Goal: Communication & Community: Participate in discussion

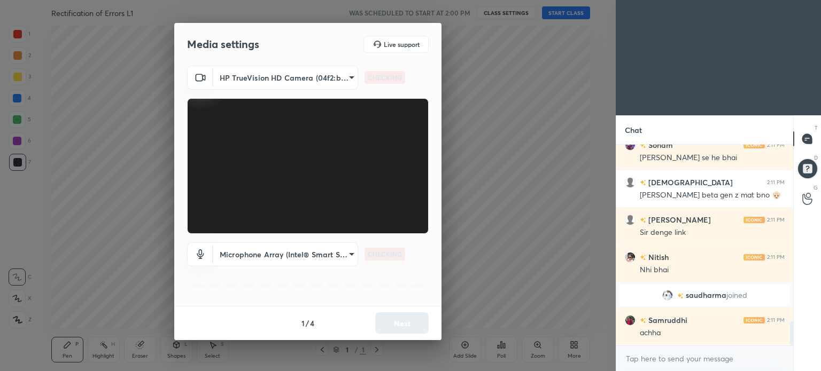
scroll to position [1469, 0]
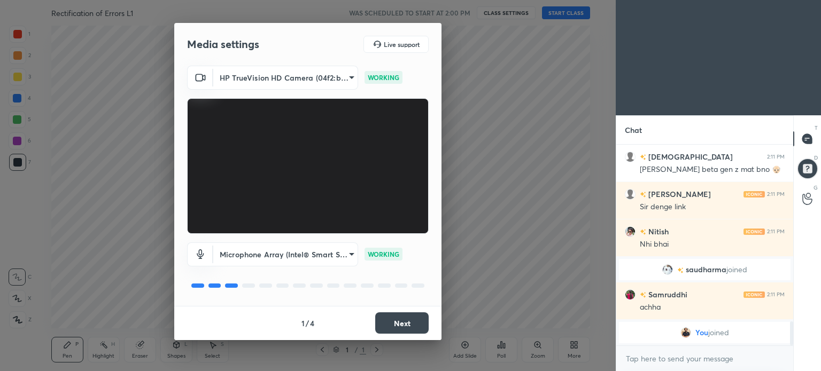
click at [410, 329] on button "Next" at bounding box center [401, 323] width 53 height 21
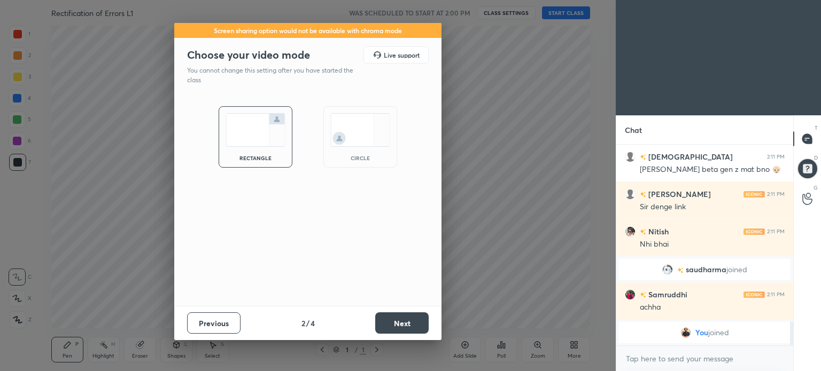
click at [410, 329] on button "Next" at bounding box center [401, 323] width 53 height 21
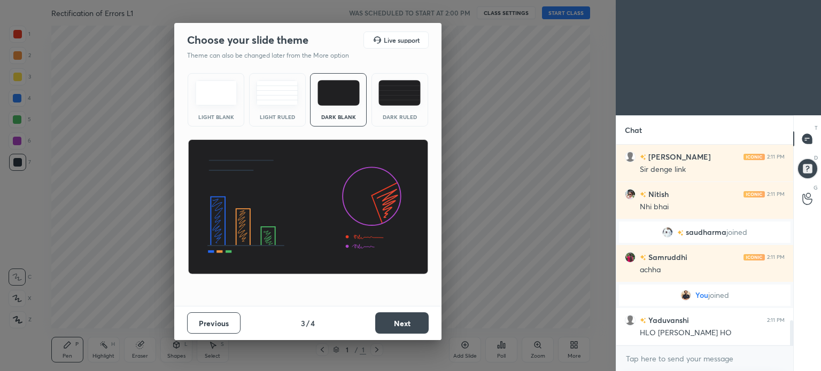
scroll to position [1415, 0]
click at [410, 329] on button "Next" at bounding box center [401, 323] width 53 height 21
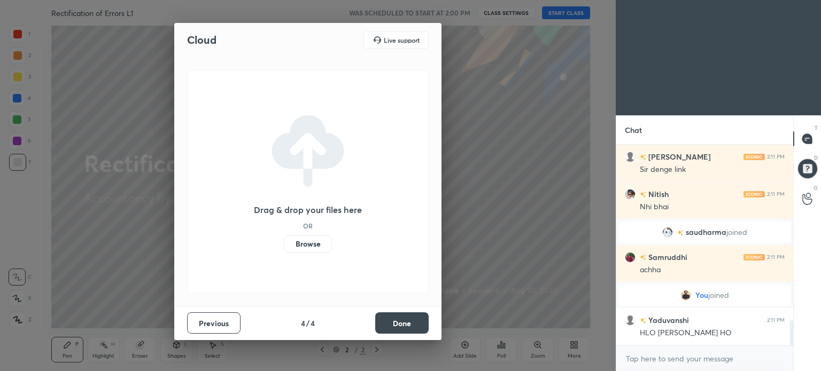
scroll to position [1453, 0]
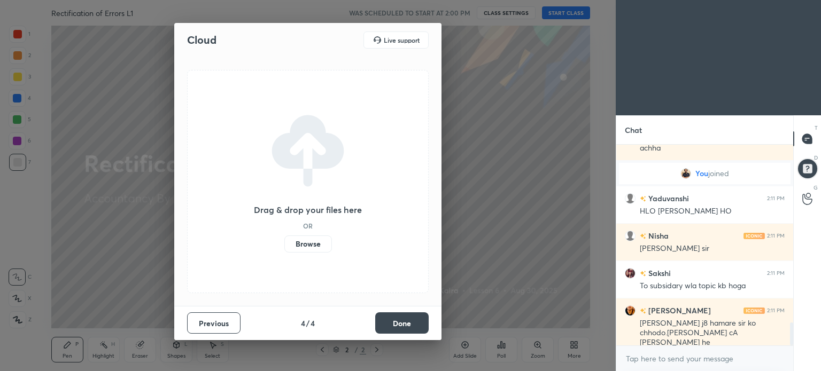
click at [410, 329] on button "Done" at bounding box center [401, 323] width 53 height 21
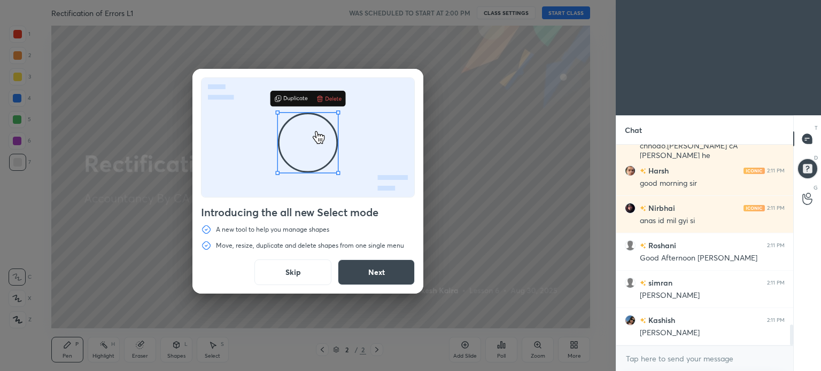
scroll to position [1761, 0]
click at [286, 274] on button "Skip" at bounding box center [292, 273] width 77 height 26
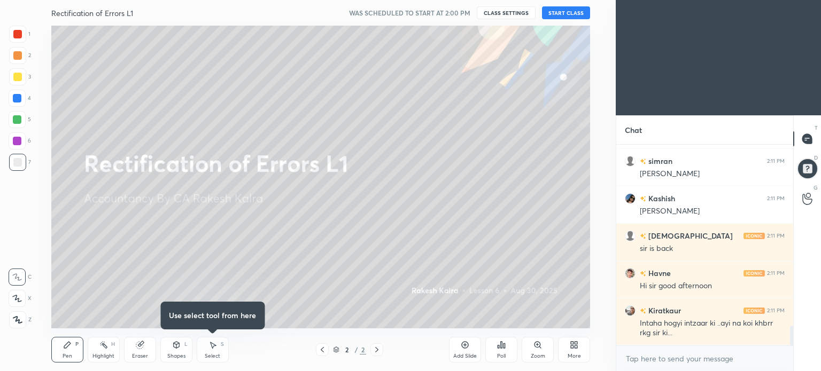
scroll to position [1872, 0]
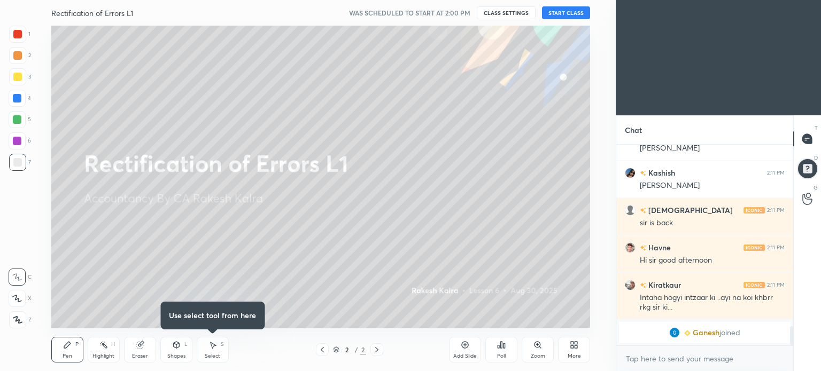
click at [574, 19] on button "START CLASS" at bounding box center [566, 12] width 48 height 13
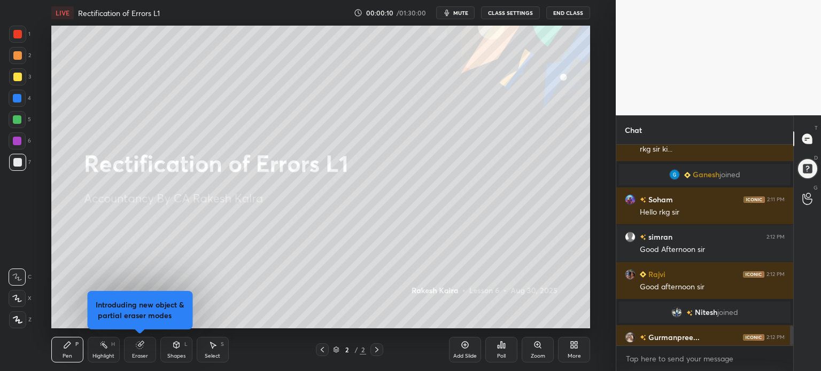
scroll to position [0, 0]
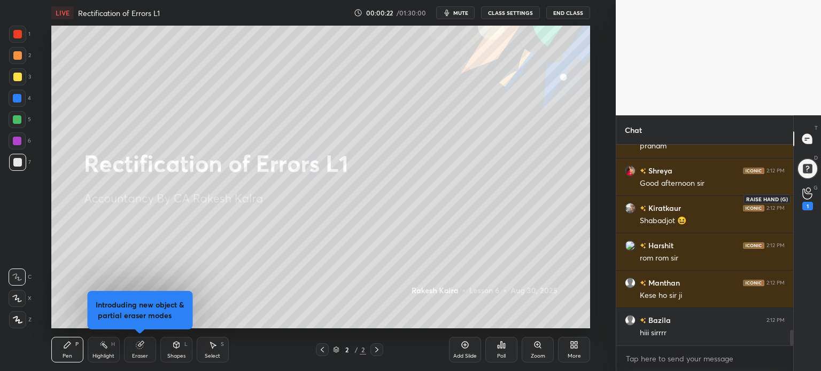
click at [807, 199] on icon at bounding box center [807, 194] width 10 height 12
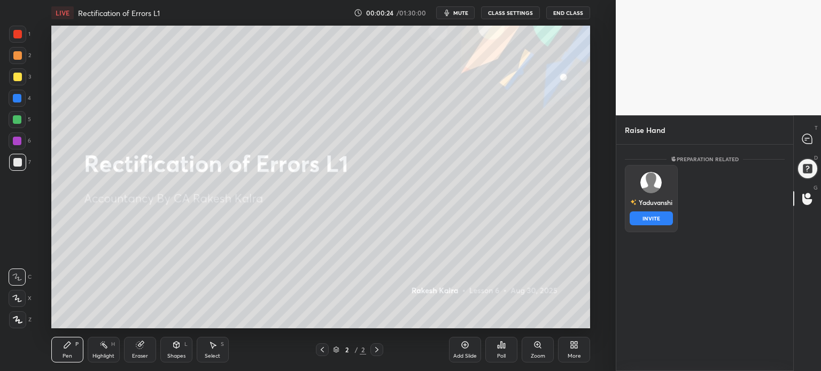
click at [646, 176] on img "grid" at bounding box center [650, 182] width 21 height 21
click at [652, 213] on button "INVITE" at bounding box center [651, 219] width 43 height 14
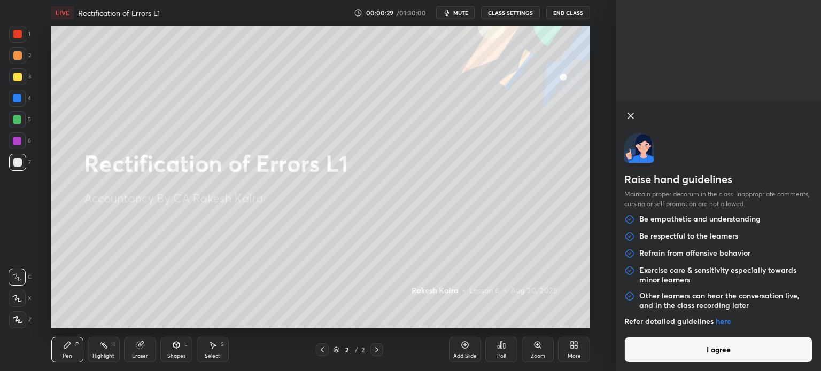
click at [744, 346] on button "I agree" at bounding box center [718, 350] width 188 height 26
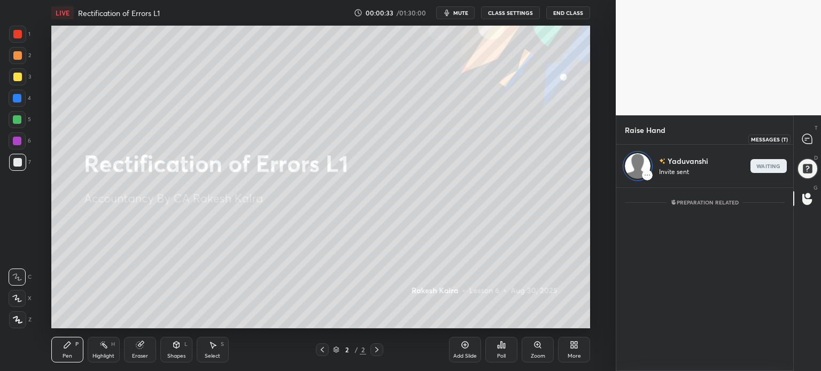
click at [804, 132] on div at bounding box center [807, 138] width 21 height 19
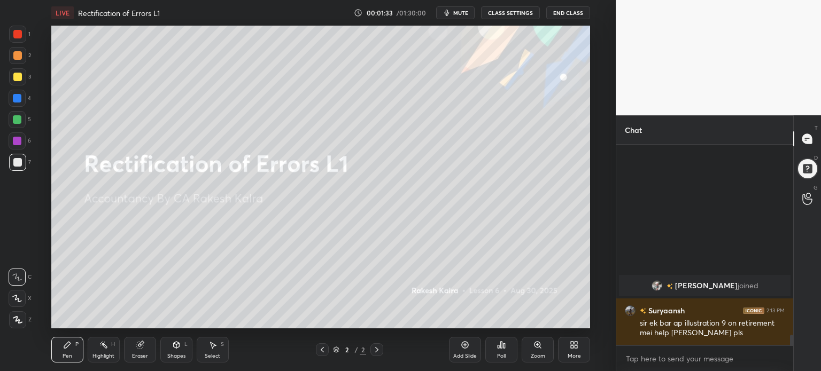
scroll to position [3063, 0]
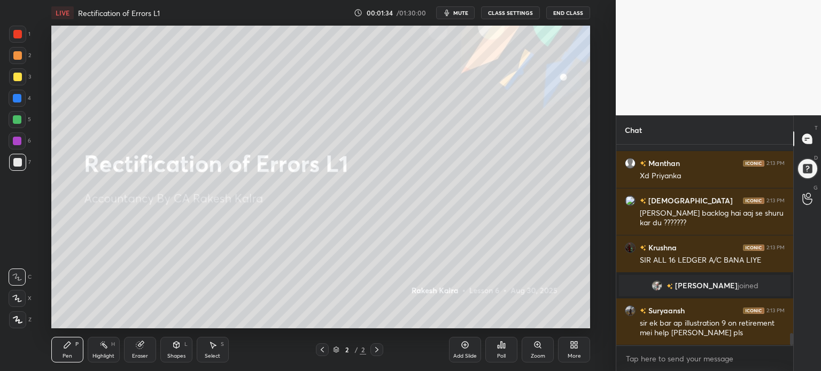
click at [600, 213] on div "Setting up your live class Poll for secs No correct answer Start poll" at bounding box center [320, 177] width 573 height 303
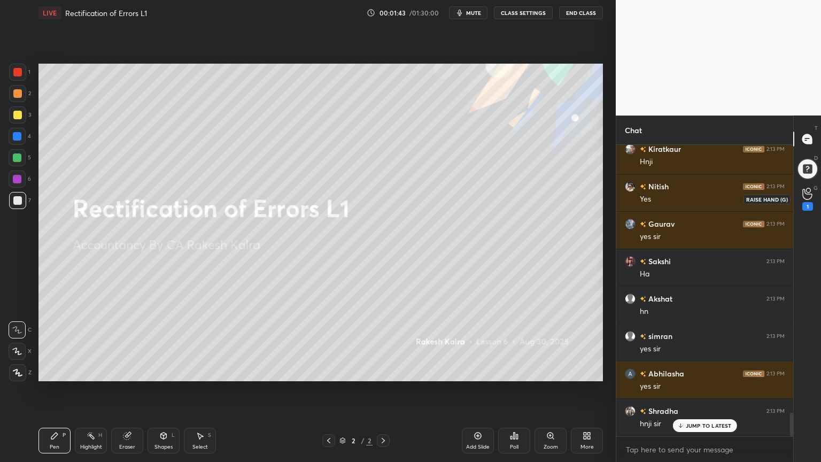
scroll to position [3309, 0]
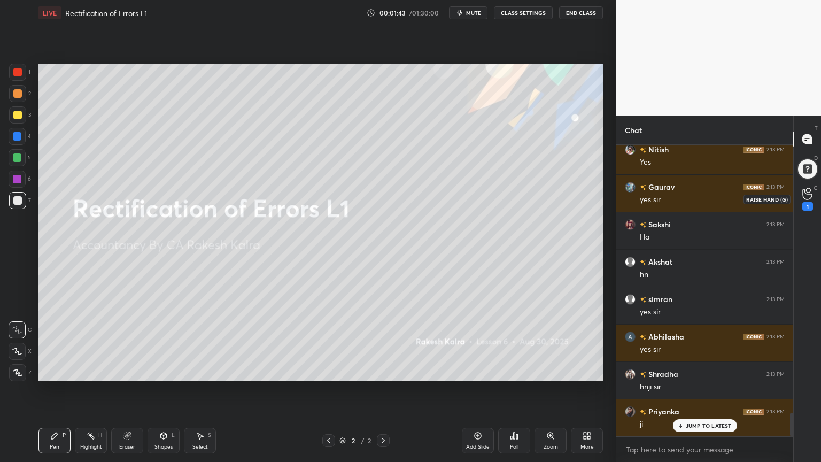
click at [799, 193] on div "1" at bounding box center [807, 198] width 21 height 19
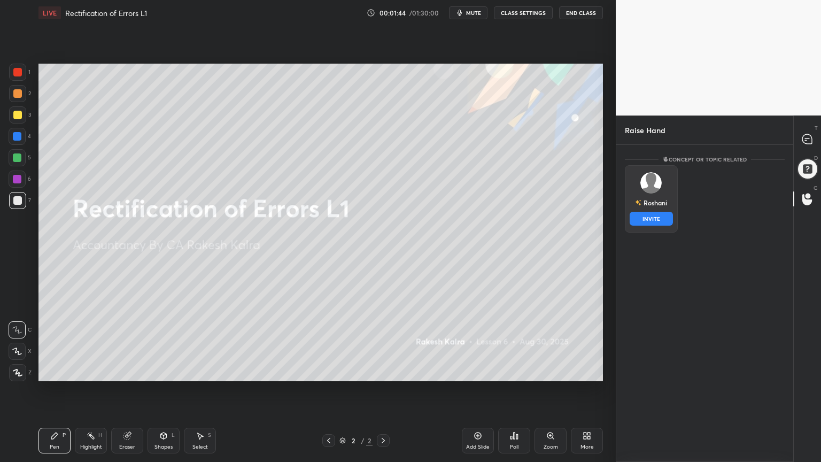
click at [656, 192] on div "[PERSON_NAME] INVITE" at bounding box center [651, 198] width 53 height 67
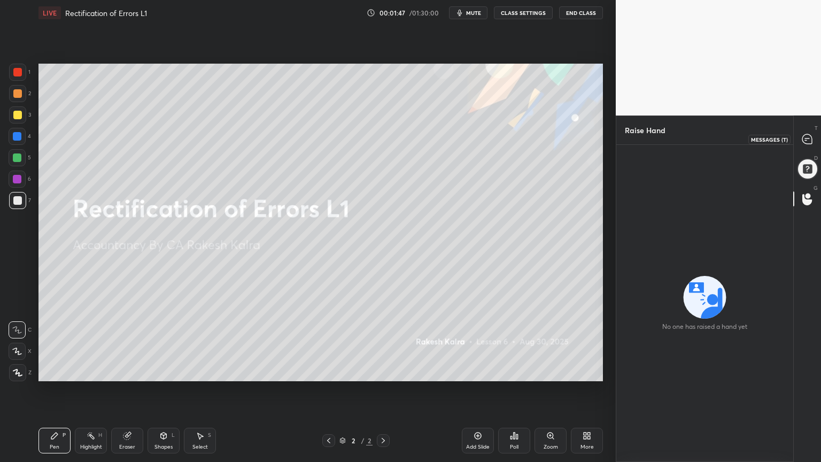
click at [810, 146] on div at bounding box center [807, 138] width 21 height 19
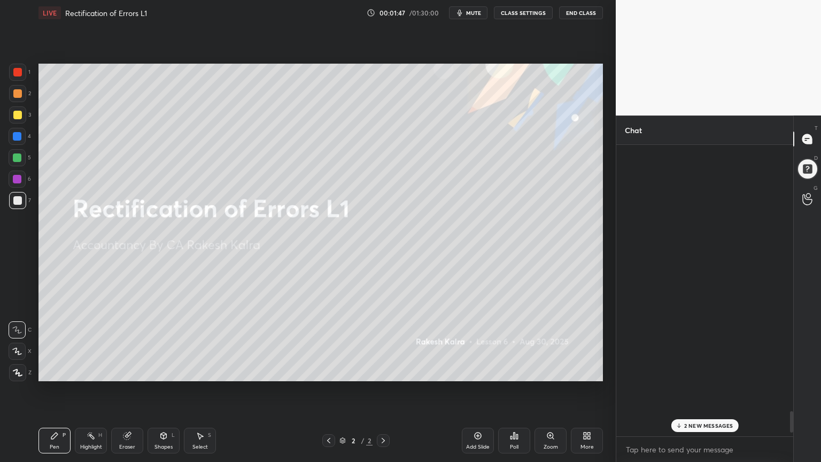
scroll to position [3634, 0]
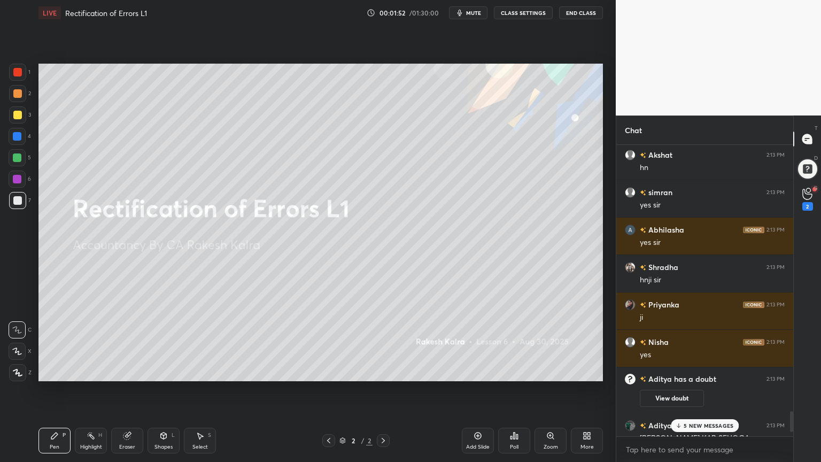
click at [702, 371] on p "5 NEW MESSAGES" at bounding box center [709, 425] width 50 height 6
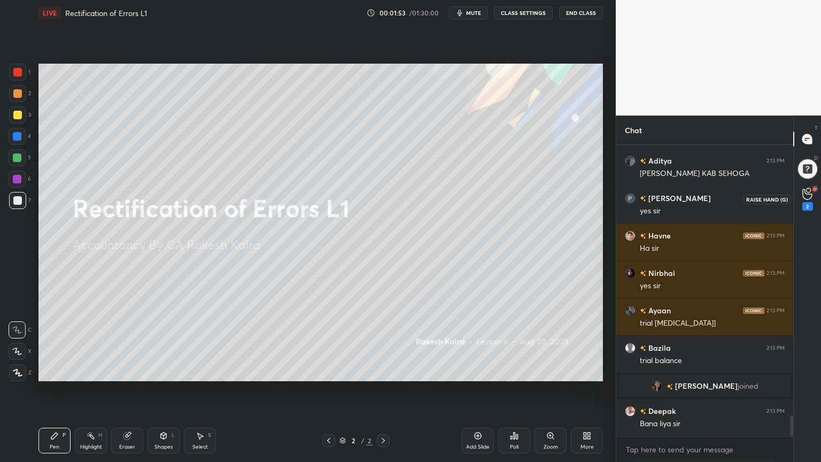
click at [804, 199] on div "2" at bounding box center [807, 199] width 11 height 23
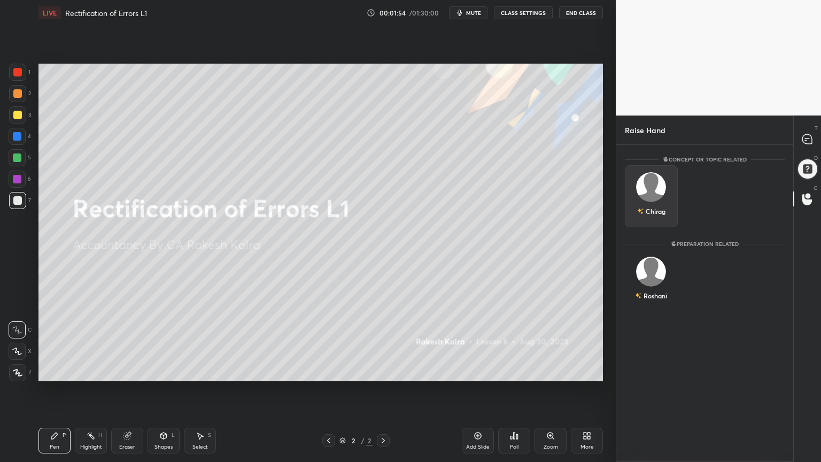
click at [654, 187] on img "grid" at bounding box center [651, 187] width 30 height 30
click at [663, 219] on button "INVITE" at bounding box center [651, 219] width 43 height 14
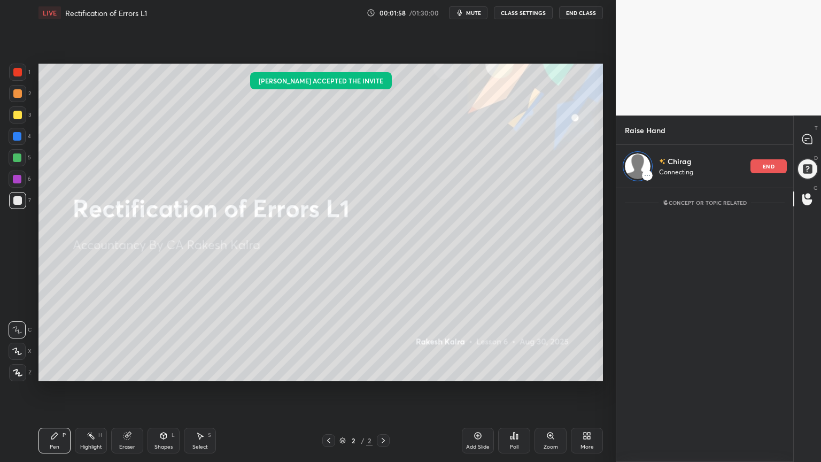
click at [802, 139] on icon at bounding box center [807, 139] width 10 height 10
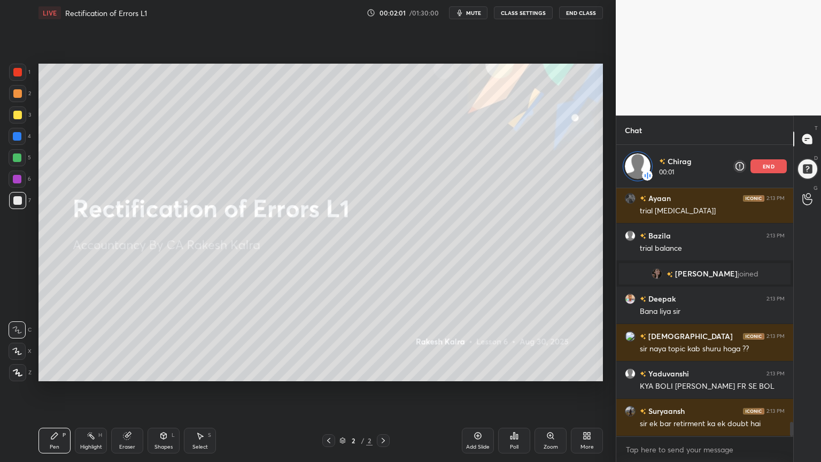
click at [90, 371] on div "Highlight" at bounding box center [91, 446] width 22 height 5
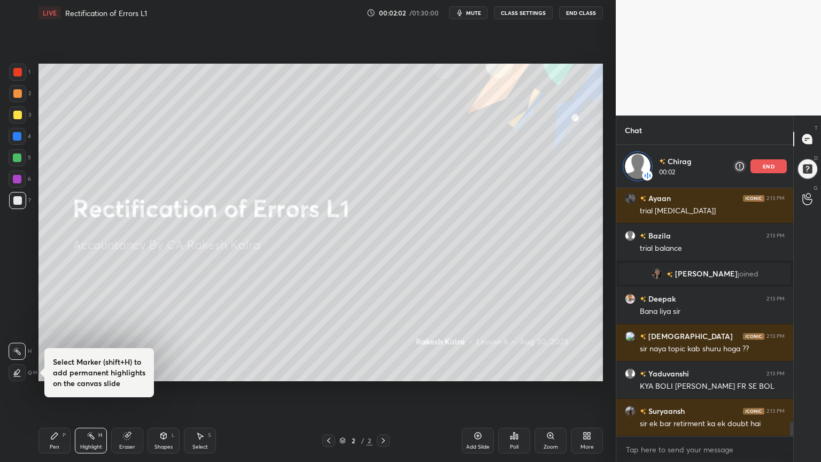
click at [51, 371] on icon at bounding box center [54, 435] width 9 height 9
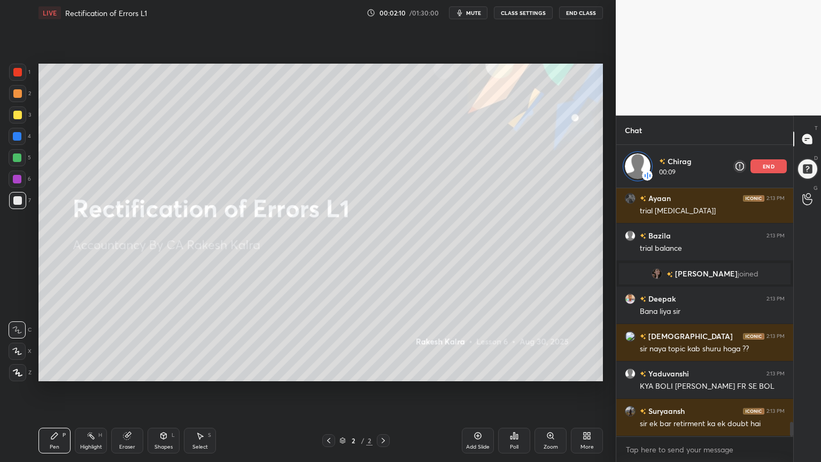
click at [17, 180] on div at bounding box center [17, 179] width 9 height 9
click at [19, 371] on icon at bounding box center [18, 372] width 10 height 7
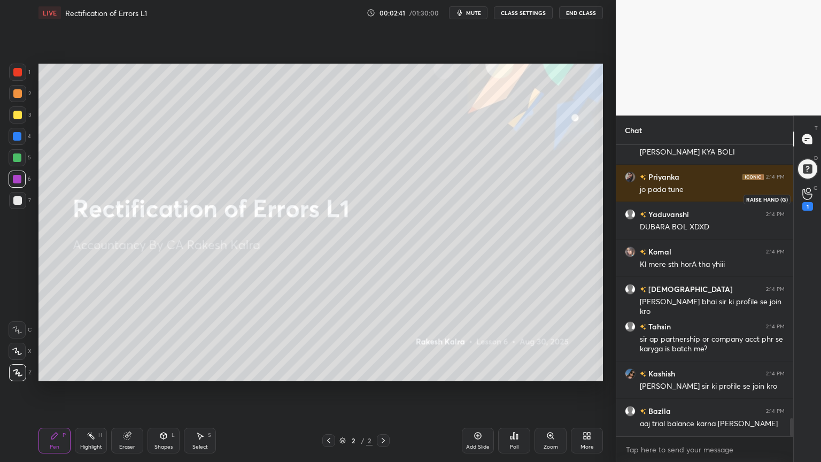
click at [804, 198] on icon at bounding box center [807, 194] width 10 height 11
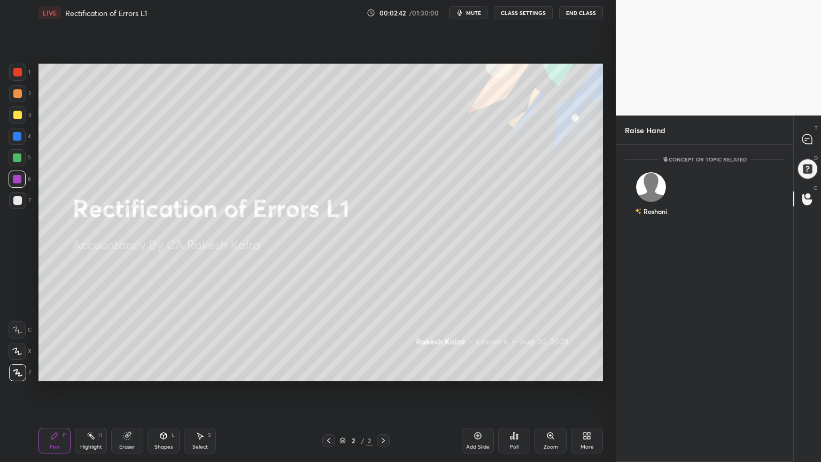
click at [658, 193] on div "Roshani" at bounding box center [651, 196] width 53 height 62
click at [652, 222] on button "INVITE" at bounding box center [651, 219] width 43 height 14
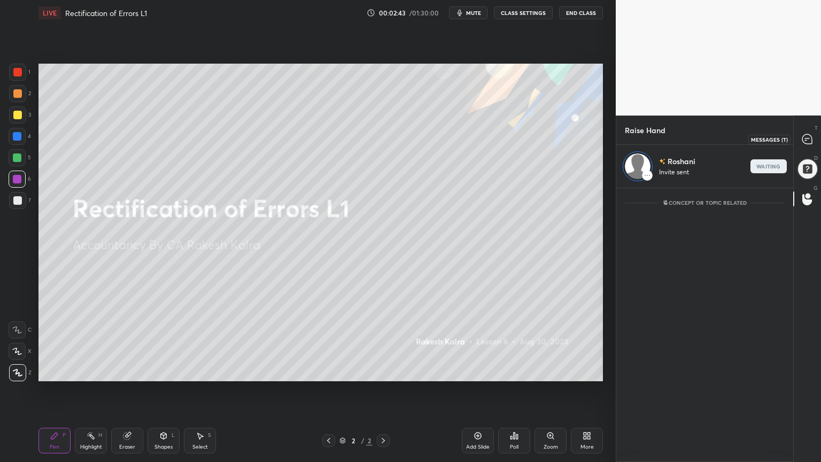
click at [809, 137] on icon at bounding box center [807, 139] width 10 height 10
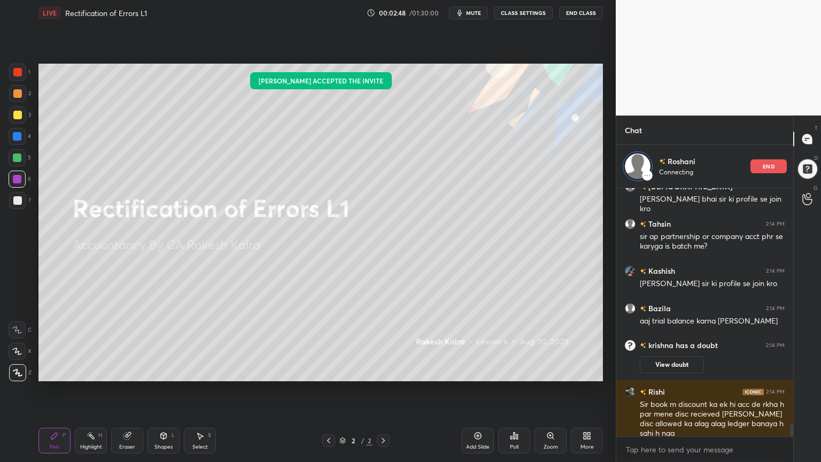
click at [807, 167] on div at bounding box center [807, 168] width 21 height 21
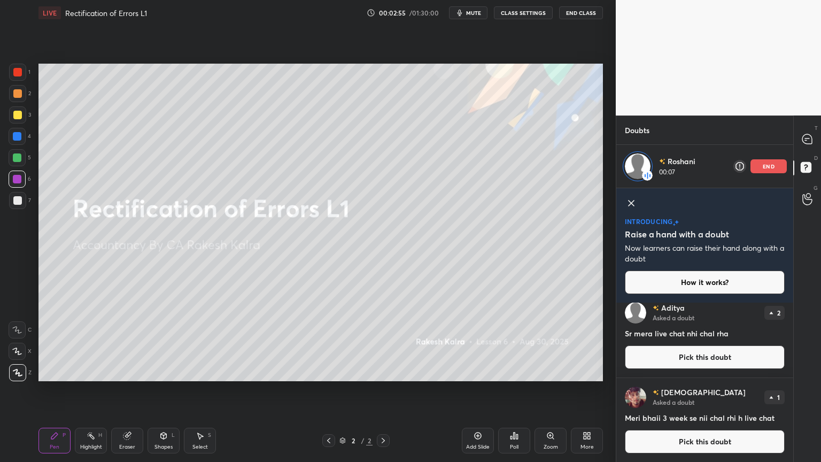
click at [631, 202] on icon at bounding box center [630, 202] width 5 height 5
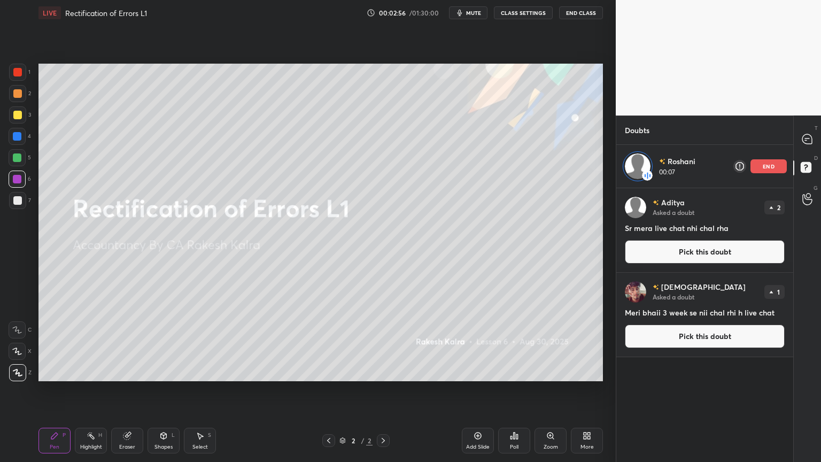
click at [804, 134] on icon at bounding box center [807, 139] width 11 height 11
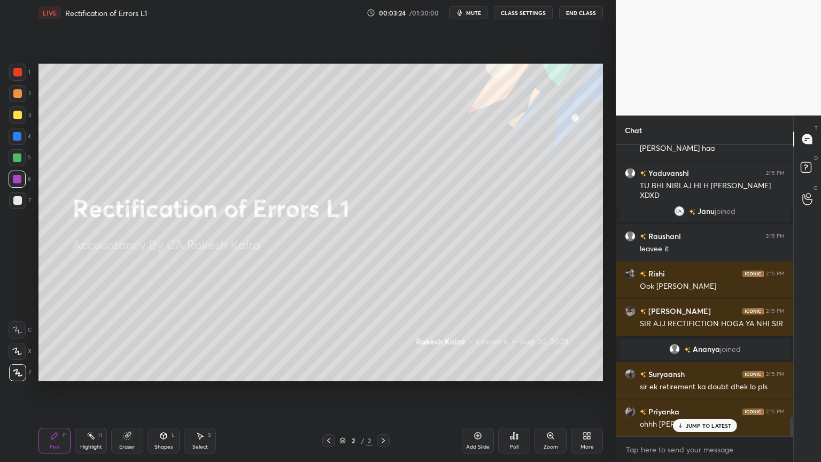
click at [585, 371] on icon at bounding box center [587, 435] width 9 height 9
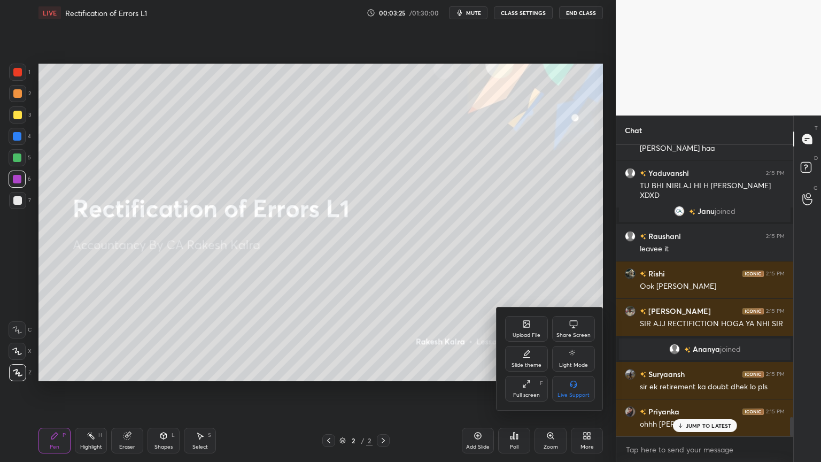
click at [524, 360] on div "Slide theme" at bounding box center [526, 359] width 43 height 26
click at [577, 358] on icon at bounding box center [573, 354] width 9 height 9
click at [588, 371] on div at bounding box center [410, 231] width 821 height 462
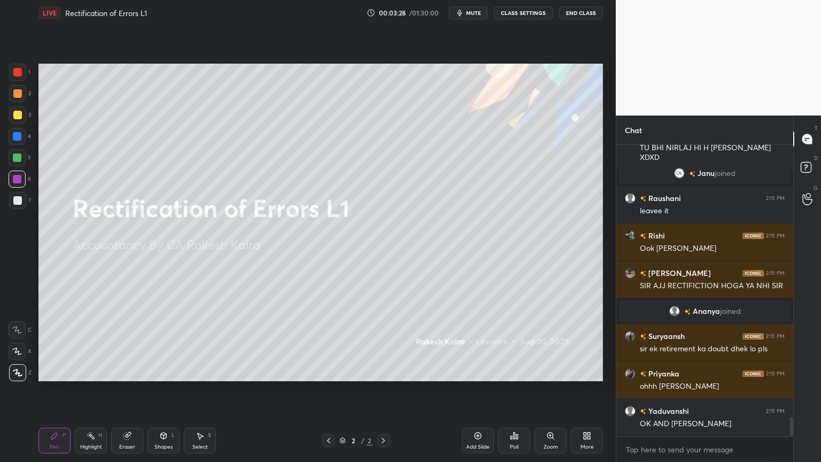
click at [483, 371] on div "Add Slide" at bounding box center [478, 441] width 32 height 26
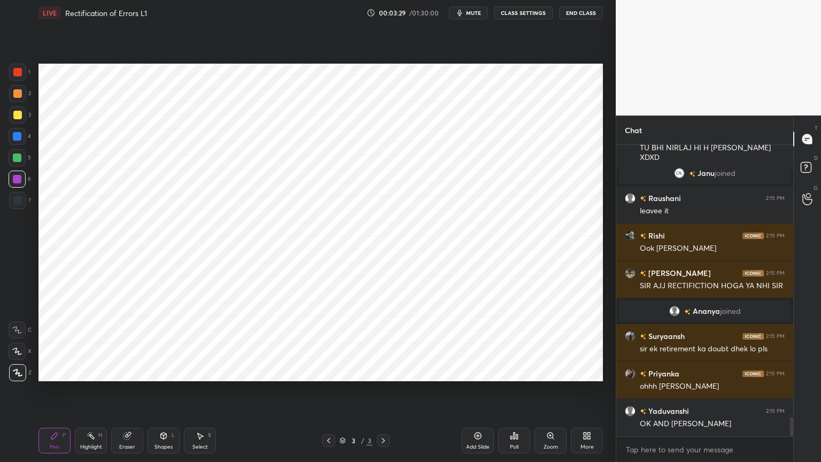
click at [21, 137] on div at bounding box center [17, 136] width 17 height 17
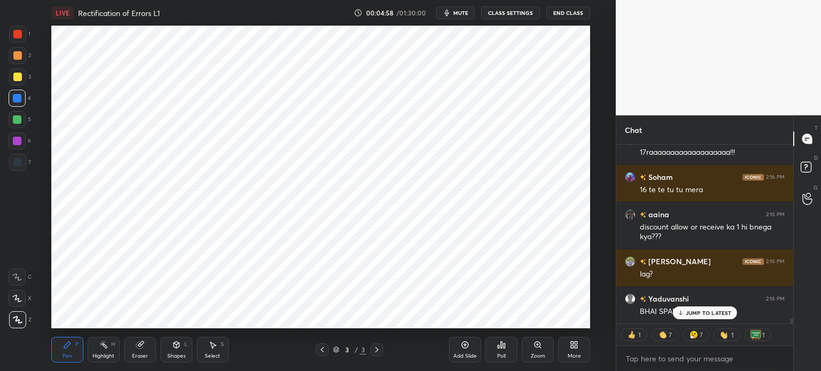
scroll to position [6017, 0]
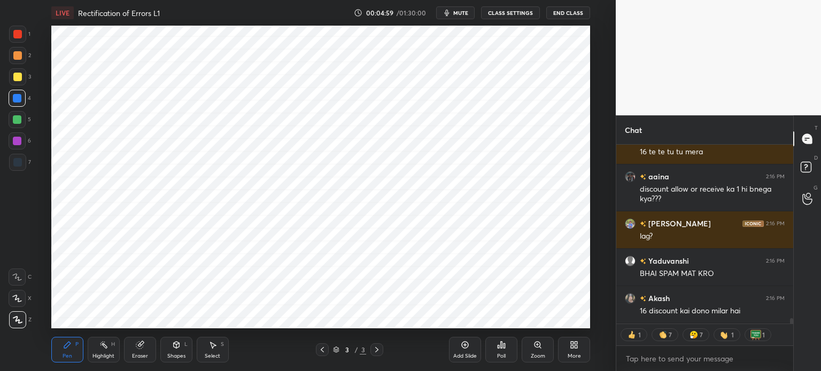
click at [584, 347] on div "More" at bounding box center [574, 350] width 32 height 26
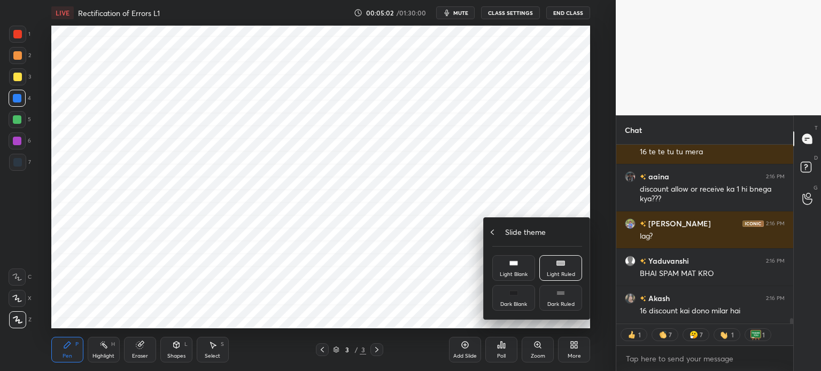
click at [498, 235] on div "Slide theme" at bounding box center [537, 232] width 90 height 11
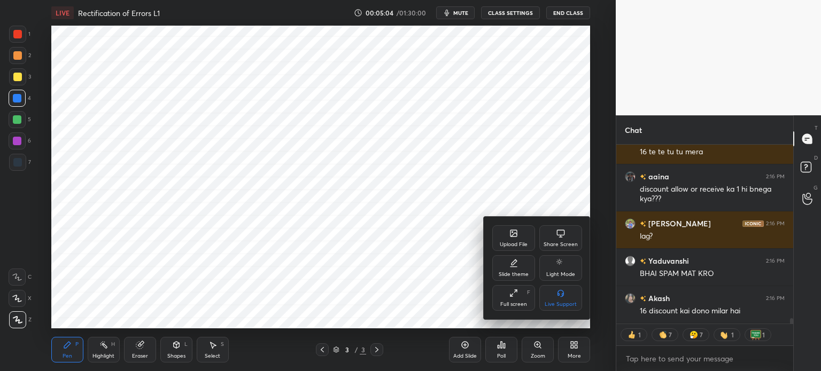
click at [513, 242] on div "Upload File" at bounding box center [514, 244] width 28 height 5
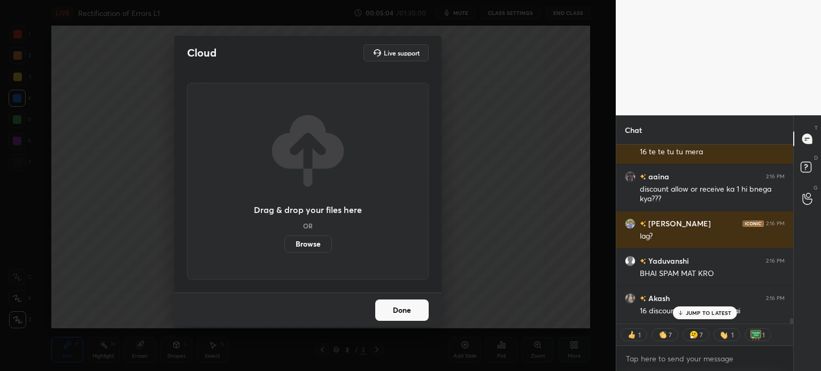
scroll to position [6054, 0]
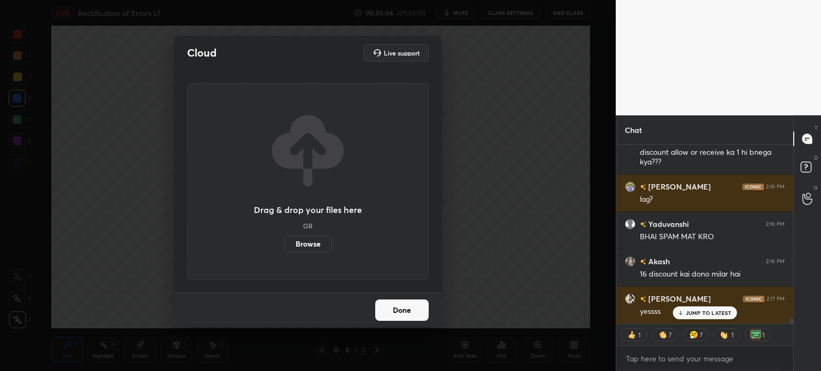
click at [310, 252] on label "Browse" at bounding box center [308, 244] width 48 height 17
click at [284, 252] on input "Browse" at bounding box center [284, 244] width 0 height 17
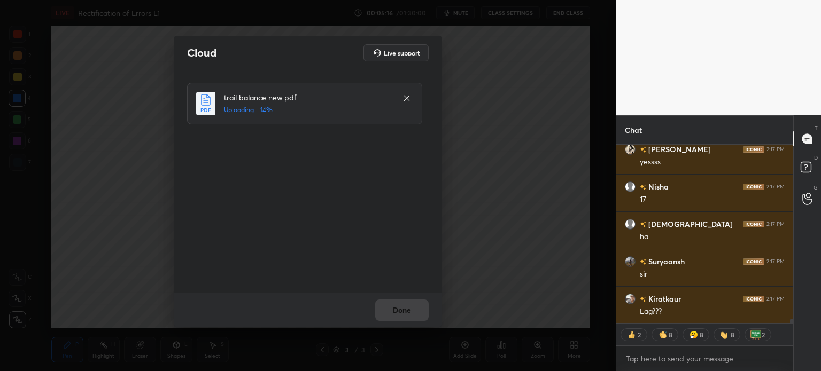
scroll to position [6241, 0]
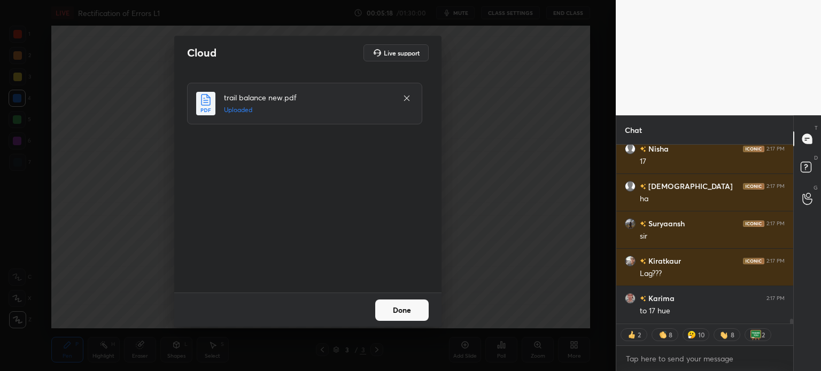
click at [406, 307] on button "Done" at bounding box center [401, 310] width 53 height 21
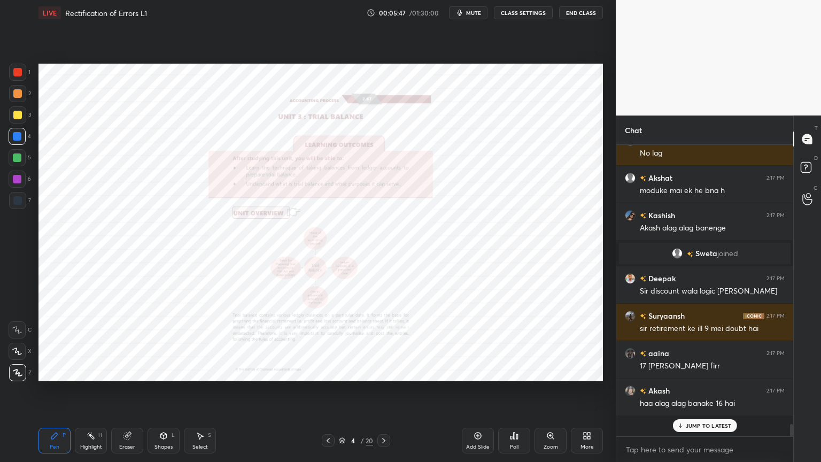
scroll to position [288, 174]
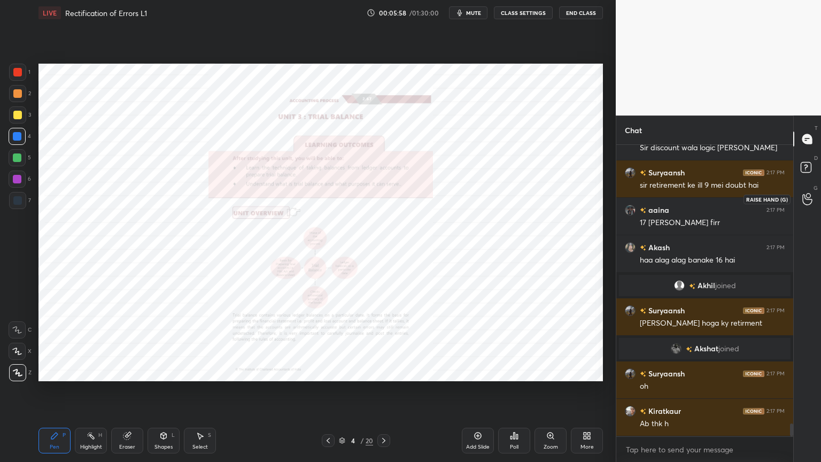
click at [806, 196] on icon at bounding box center [807, 199] width 10 height 12
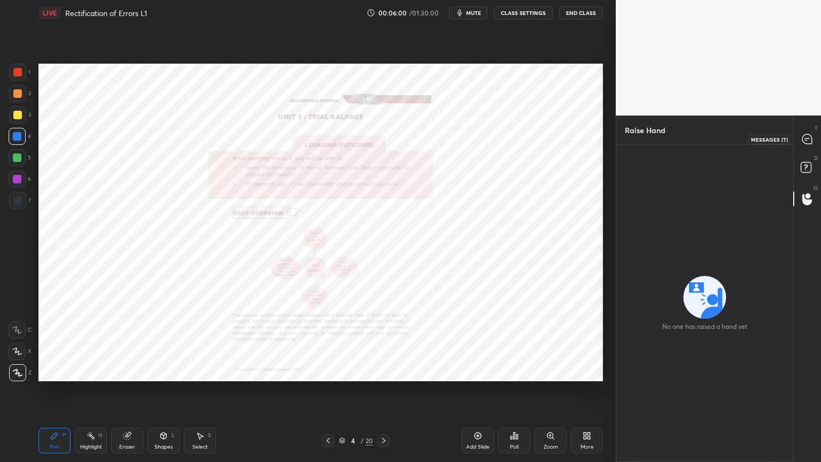
click at [804, 136] on icon at bounding box center [807, 139] width 10 height 10
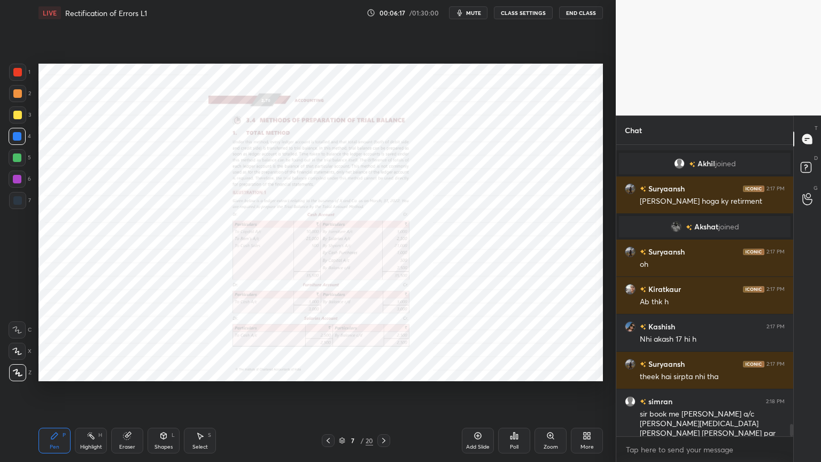
click at [550, 371] on div "Zoom" at bounding box center [550, 441] width 32 height 26
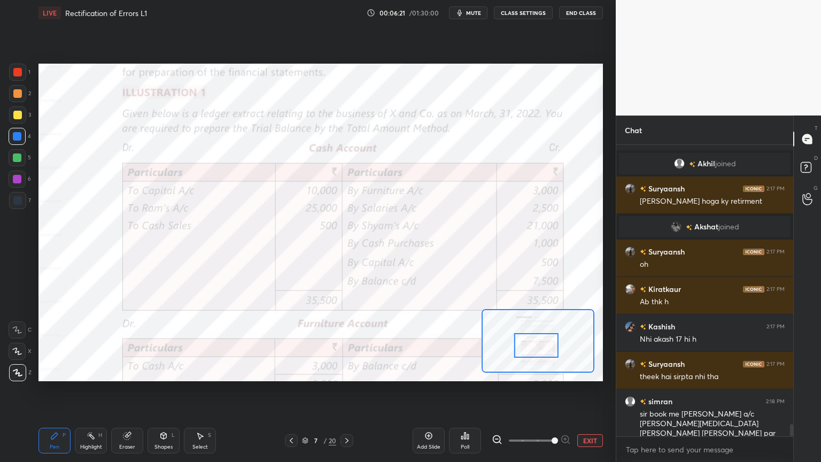
click at [14, 71] on div at bounding box center [17, 72] width 9 height 9
click at [17, 330] on icon at bounding box center [17, 330] width 9 height 6
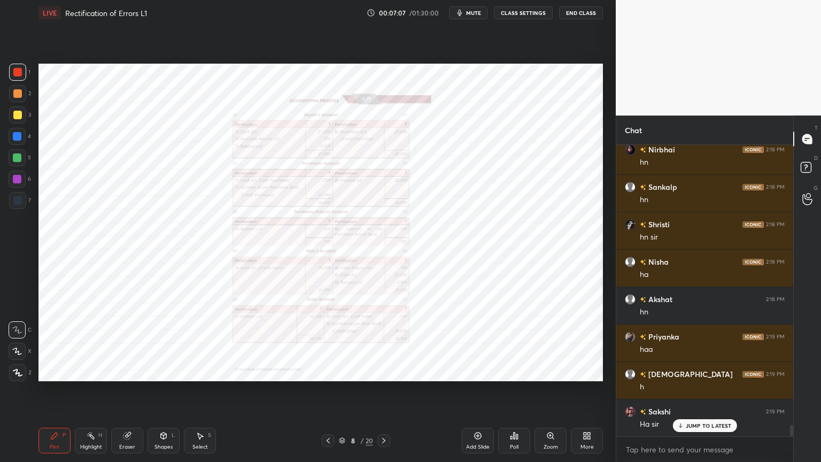
scroll to position [7433, 0]
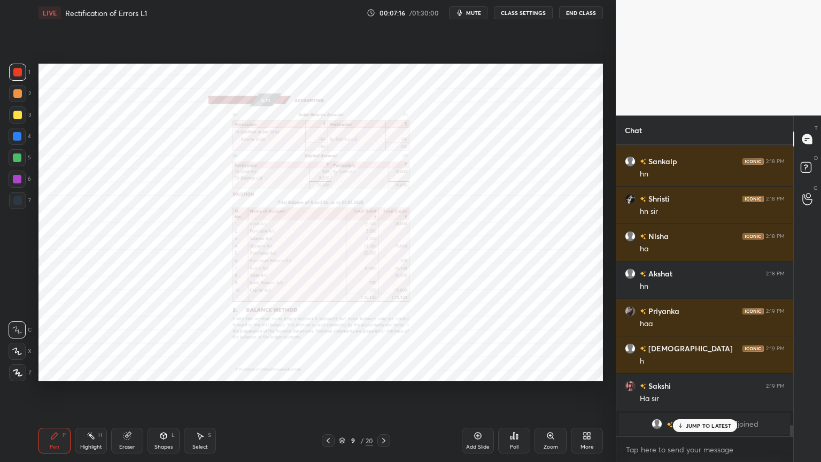
click at [479, 371] on icon at bounding box center [477, 435] width 9 height 9
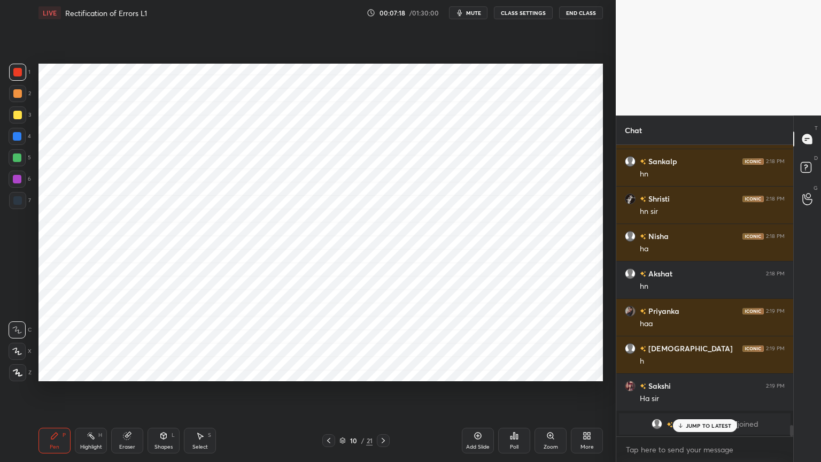
click at [10, 135] on div at bounding box center [17, 136] width 17 height 17
click at [28, 370] on div "Z" at bounding box center [20, 372] width 22 height 17
click at [160, 371] on div "Shapes" at bounding box center [163, 446] width 18 height 5
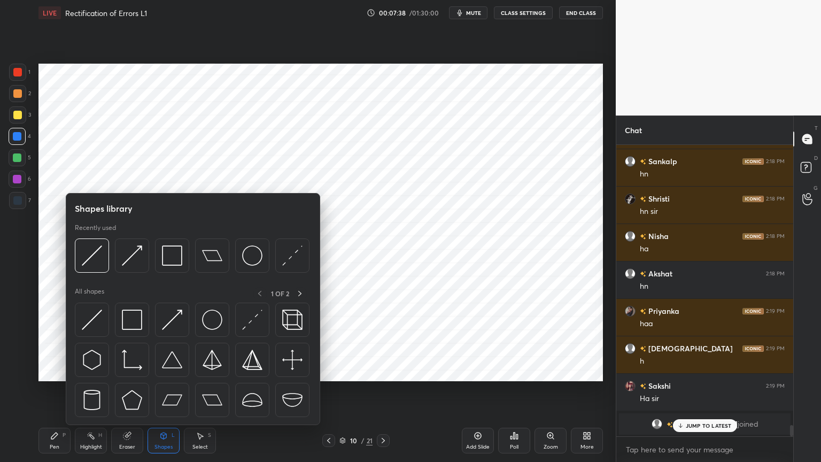
click at [165, 371] on div "Shapes" at bounding box center [163, 446] width 18 height 5
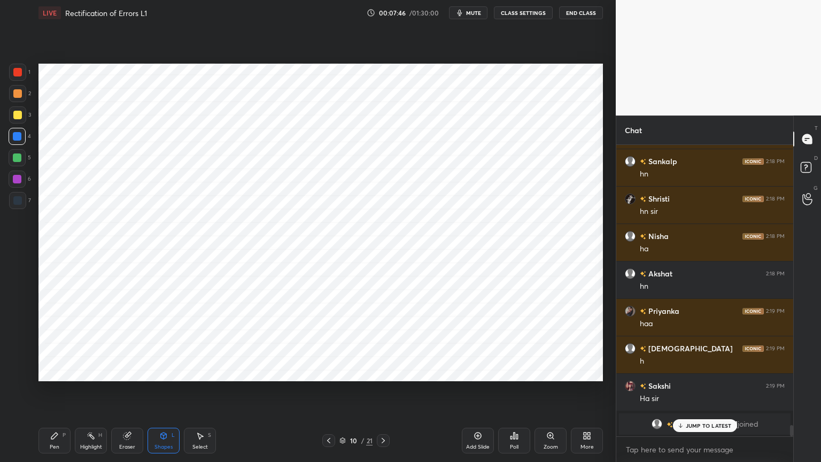
click at [53, 371] on div "Pen P" at bounding box center [54, 441] width 32 height 26
click at [17, 209] on div "7" at bounding box center [20, 202] width 22 height 21
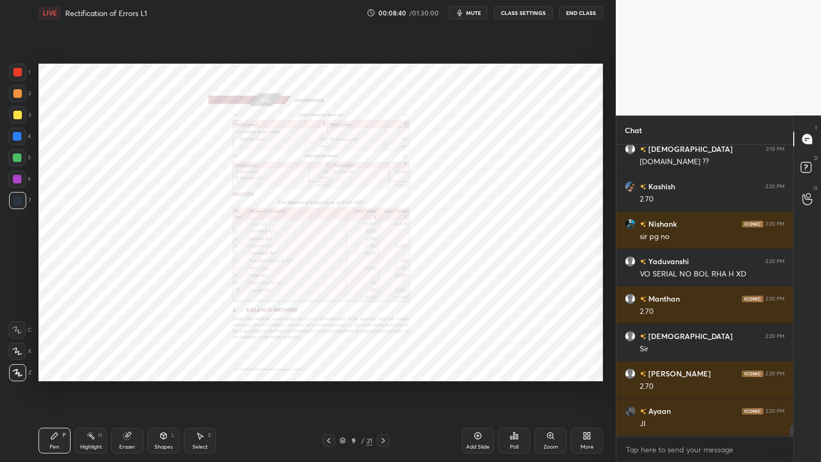
scroll to position [7817, 0]
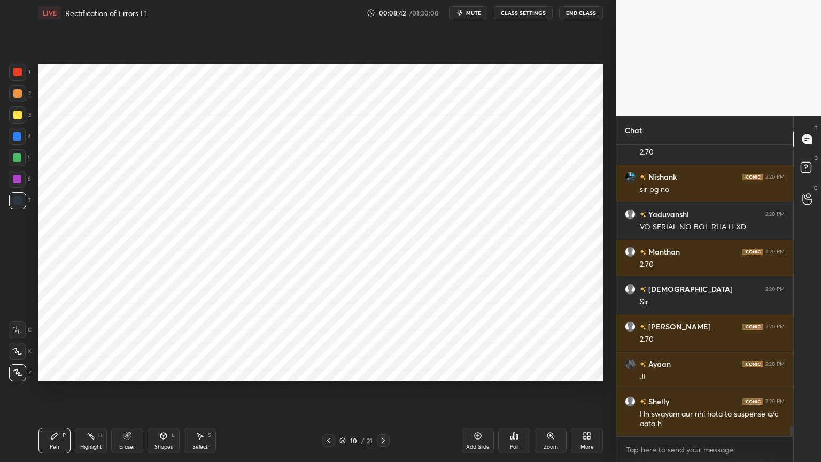
click at [164, 371] on icon at bounding box center [164, 437] width 0 height 4
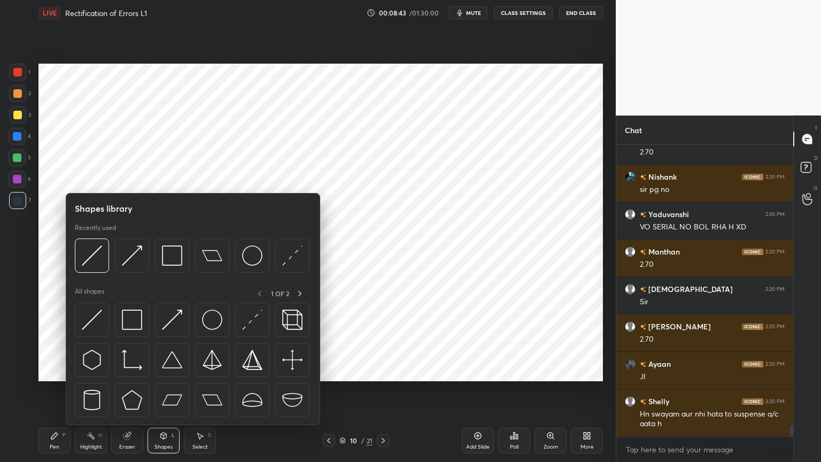
click at [164, 371] on div "Shapes L" at bounding box center [163, 441] width 32 height 26
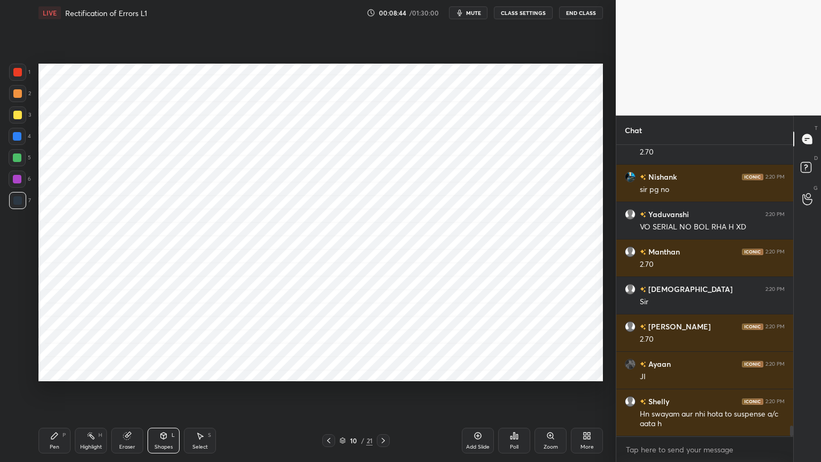
click at [17, 135] on div at bounding box center [17, 136] width 9 height 9
click at [51, 371] on div "Pen P" at bounding box center [54, 441] width 32 height 26
click at [17, 202] on div at bounding box center [17, 200] width 9 height 9
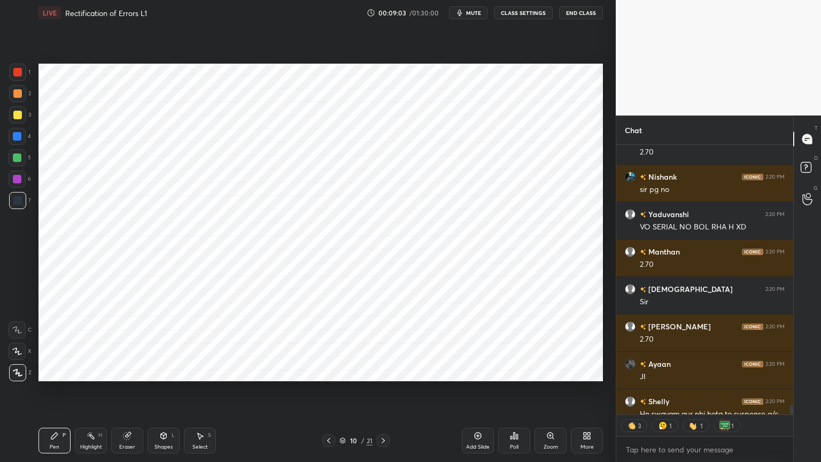
click at [118, 371] on div "Eraser" at bounding box center [127, 441] width 32 height 26
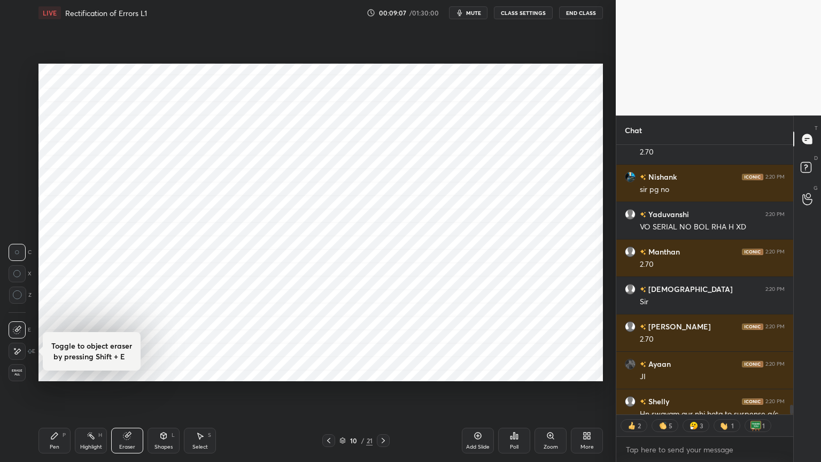
click at [60, 371] on div "Pen P" at bounding box center [54, 441] width 32 height 26
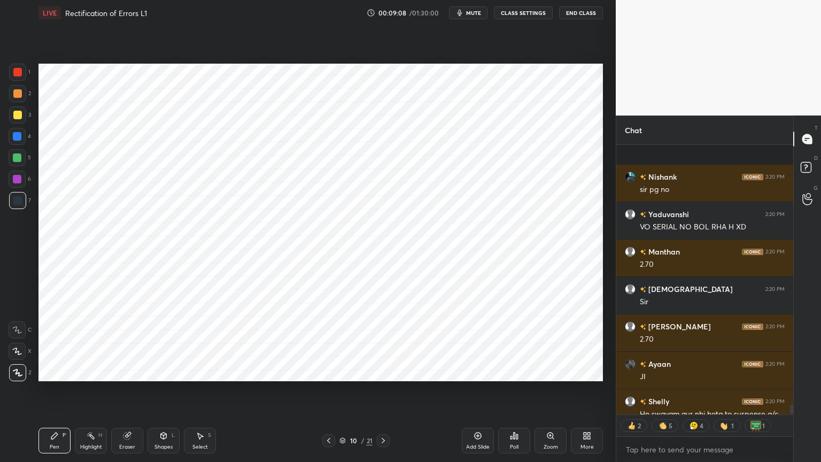
scroll to position [7876, 0]
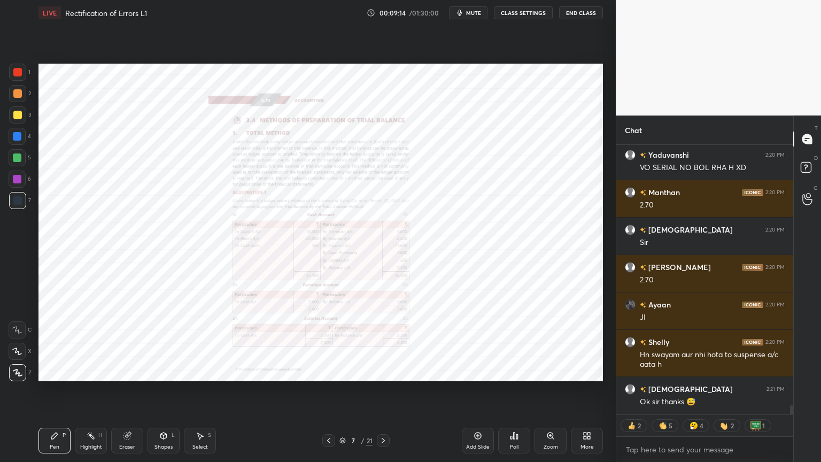
type textarea "x"
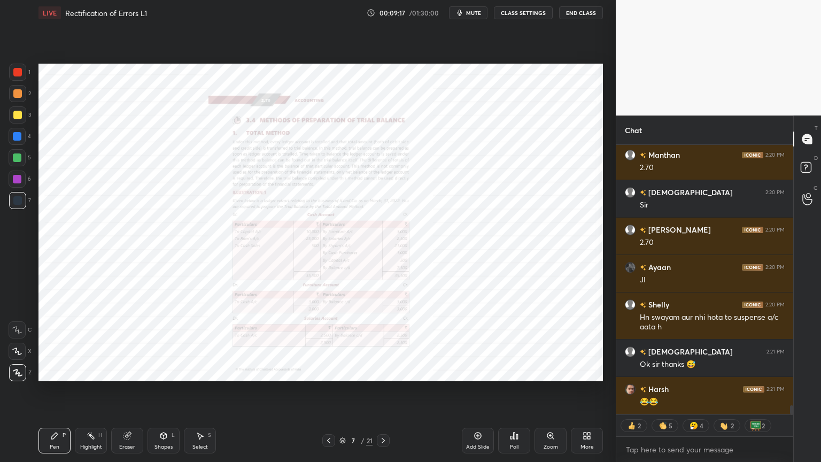
click at [524, 12] on button "CLASS SETTINGS" at bounding box center [523, 12] width 59 height 13
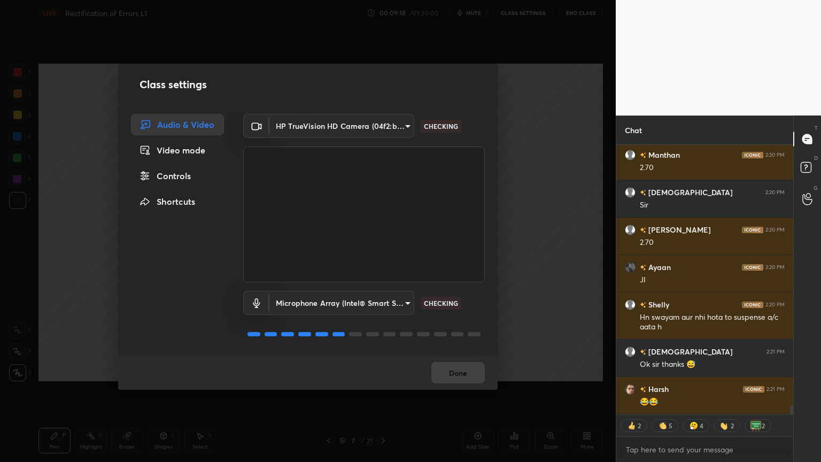
click at [173, 176] on div "Controls" at bounding box center [177, 175] width 93 height 21
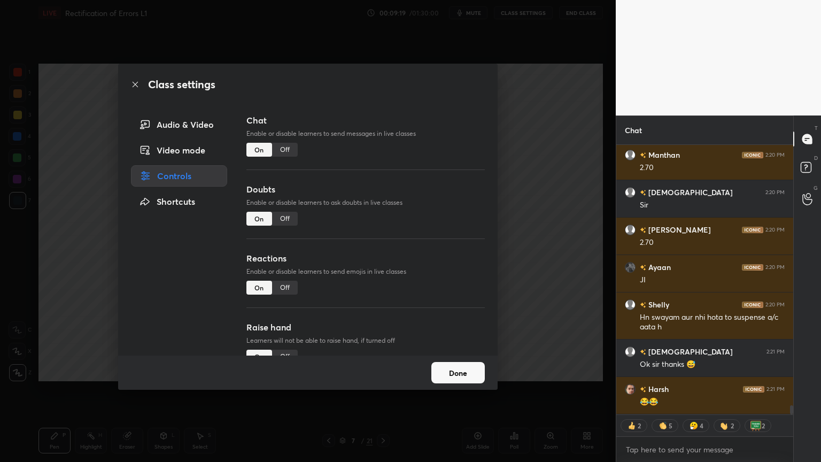
click at [268, 284] on div "On" at bounding box center [259, 288] width 26 height 14
click at [276, 286] on div "Off" at bounding box center [285, 288] width 26 height 14
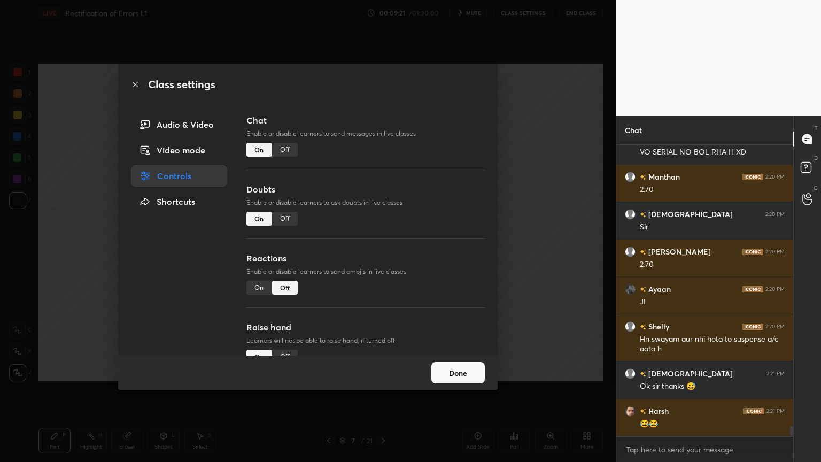
click at [464, 368] on button "Done" at bounding box center [457, 372] width 53 height 21
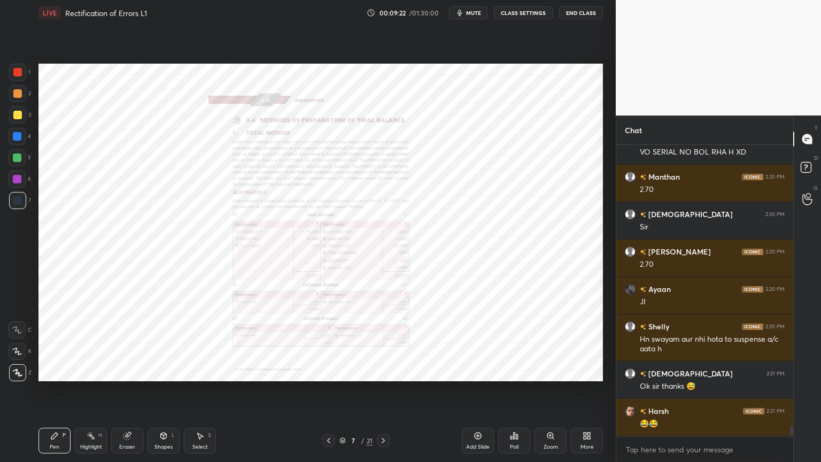
click at [553, 371] on icon at bounding box center [550, 435] width 9 height 9
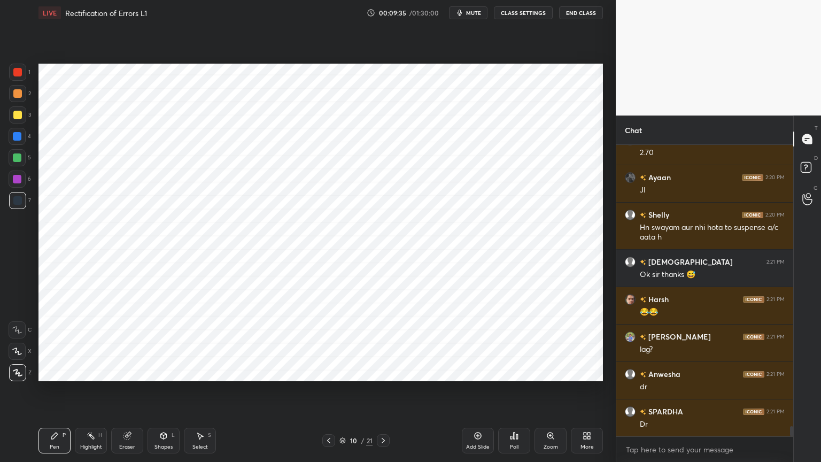
scroll to position [8041, 0]
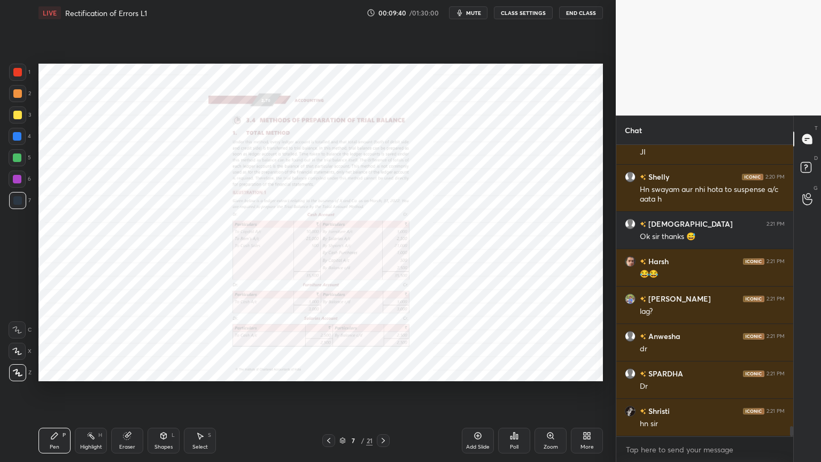
click at [545, 371] on div "Zoom" at bounding box center [550, 441] width 32 height 26
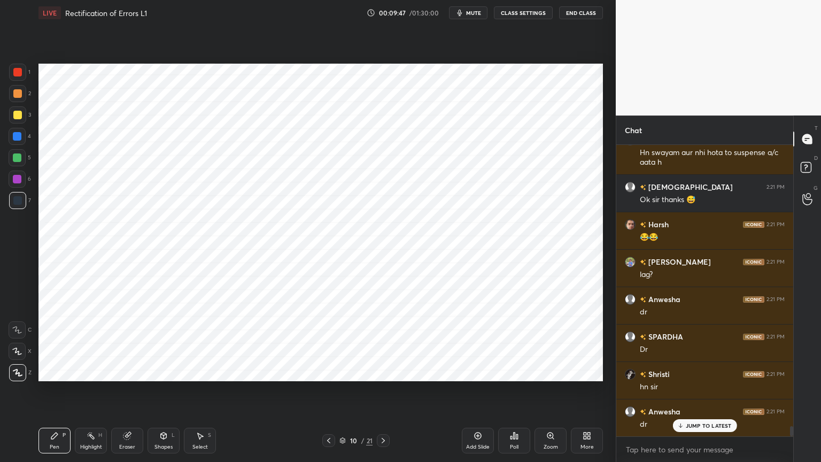
scroll to position [8116, 0]
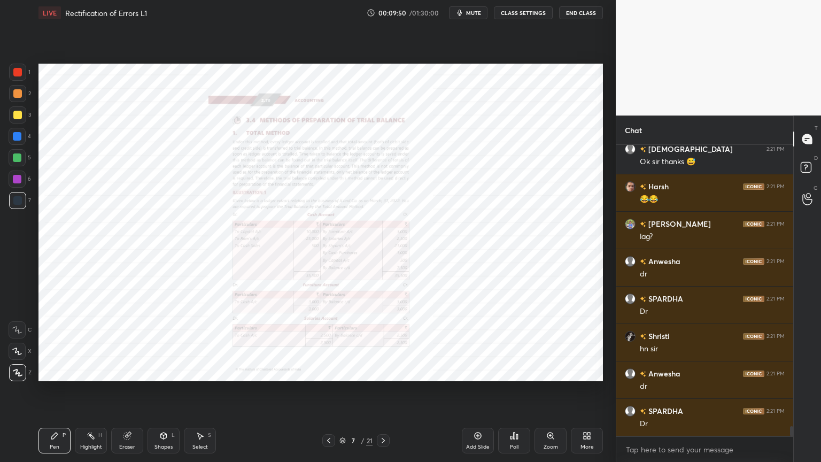
click at [547, 371] on icon at bounding box center [550, 435] width 9 height 9
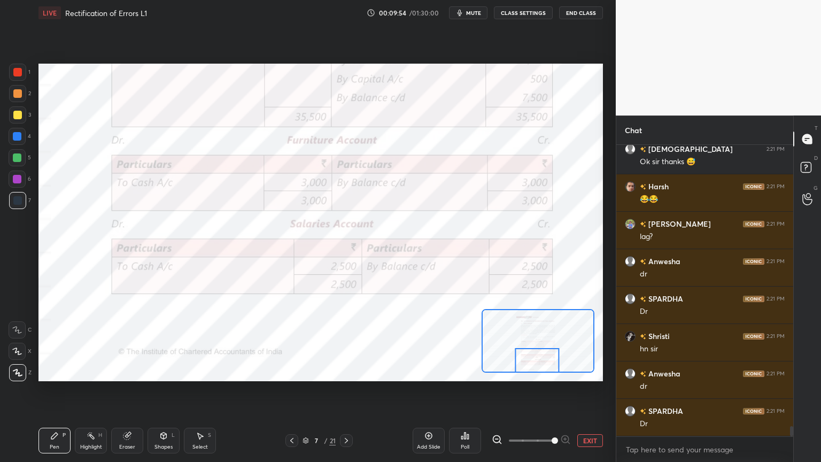
scroll to position [8153, 0]
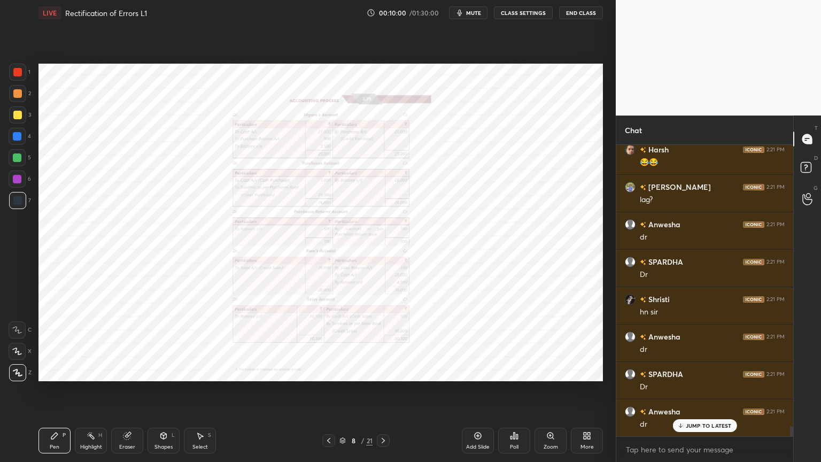
click at [549, 371] on icon at bounding box center [550, 435] width 6 height 6
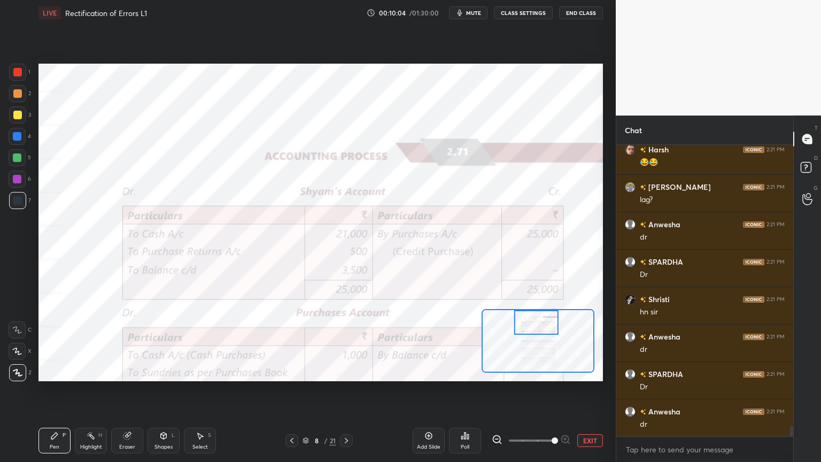
scroll to position [8191, 0]
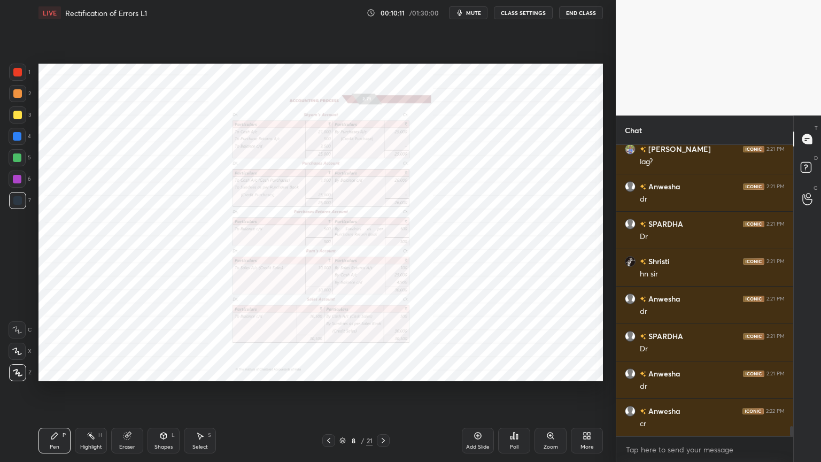
click at [547, 371] on icon at bounding box center [550, 435] width 9 height 9
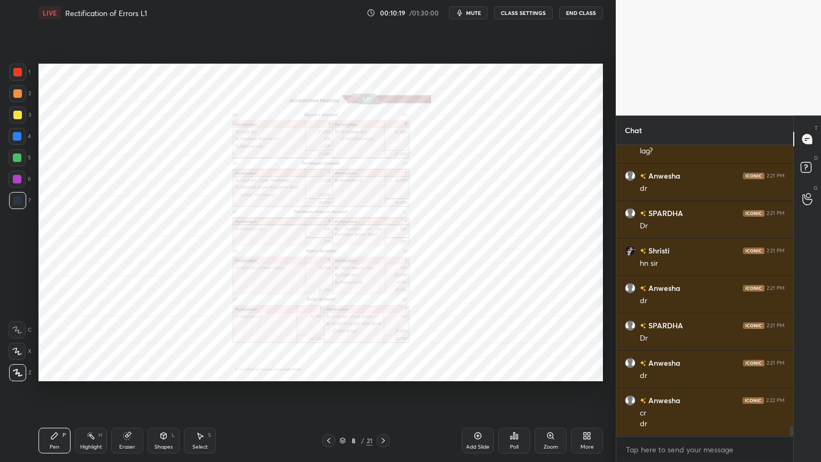
click at [548, 371] on icon at bounding box center [550, 435] width 6 height 6
click at [546, 371] on icon at bounding box center [550, 435] width 9 height 9
click at [540, 371] on div "Zoom" at bounding box center [550, 441] width 32 height 26
click at [546, 371] on icon at bounding box center [550, 435] width 9 height 9
click at [553, 371] on icon at bounding box center [550, 435] width 6 height 6
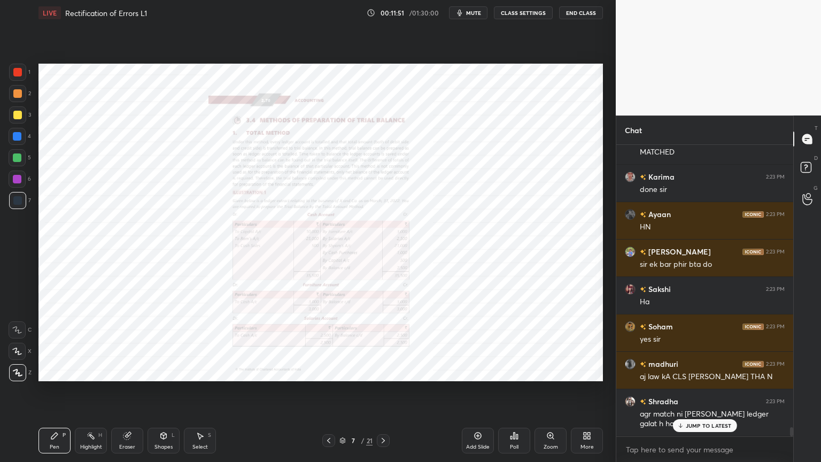
scroll to position [8835, 0]
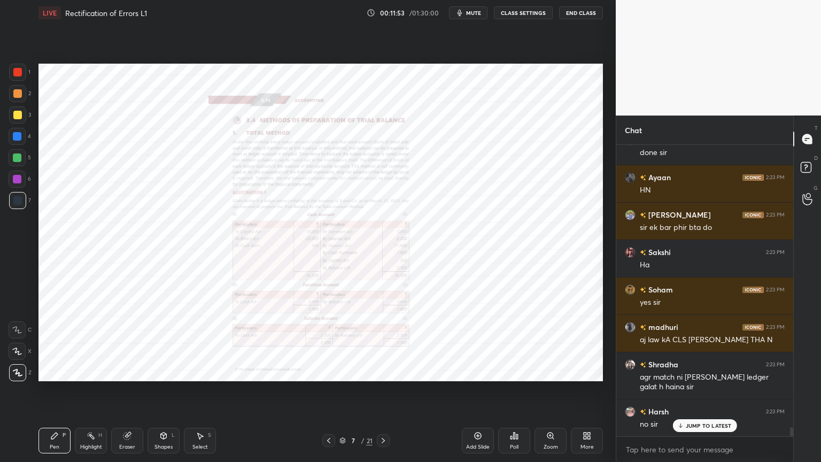
click at [549, 371] on icon at bounding box center [550, 435] width 9 height 9
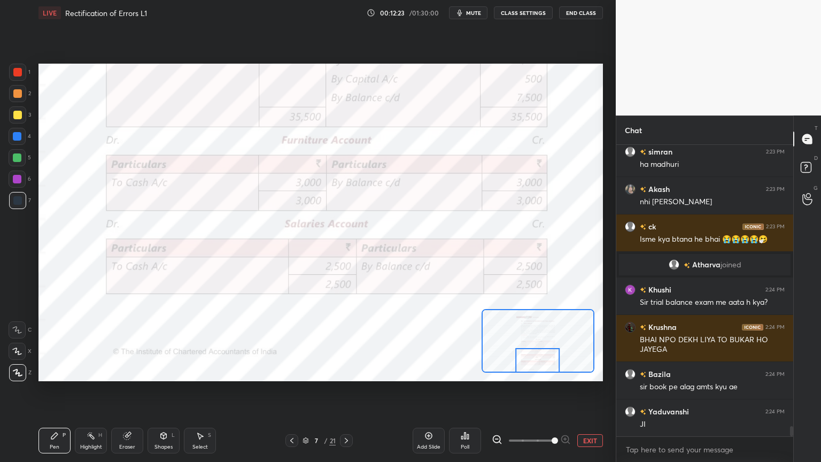
scroll to position [8255, 0]
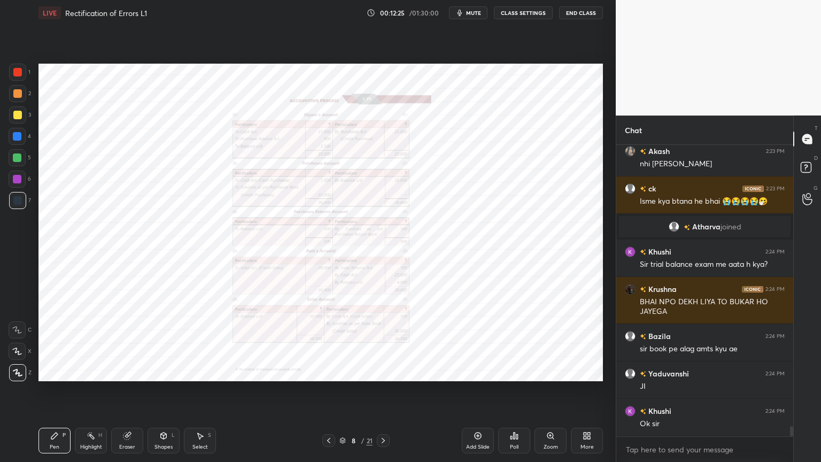
click at [550, 371] on icon at bounding box center [550, 435] width 6 height 6
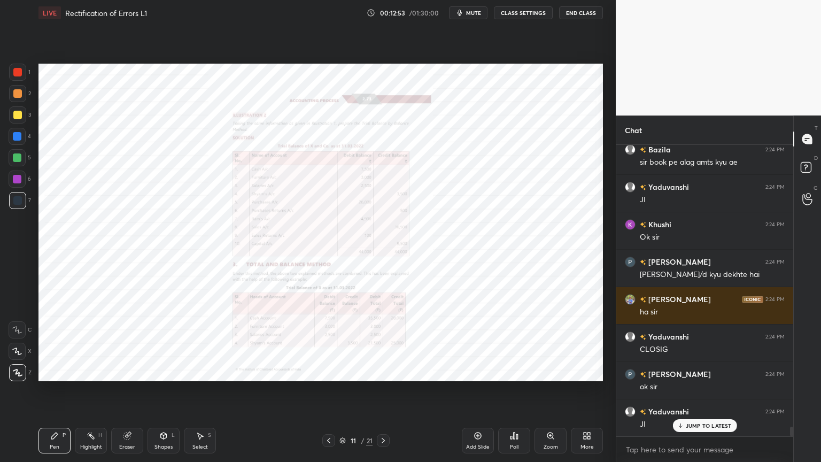
scroll to position [8489, 0]
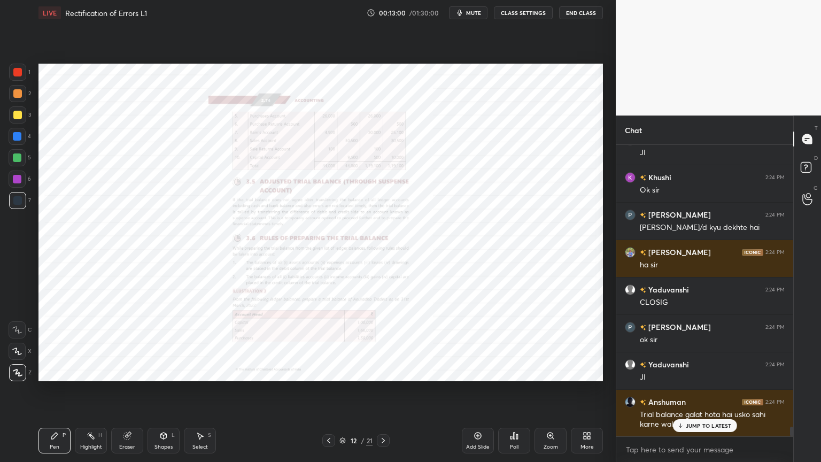
click at [552, 371] on div "Zoom" at bounding box center [550, 441] width 32 height 26
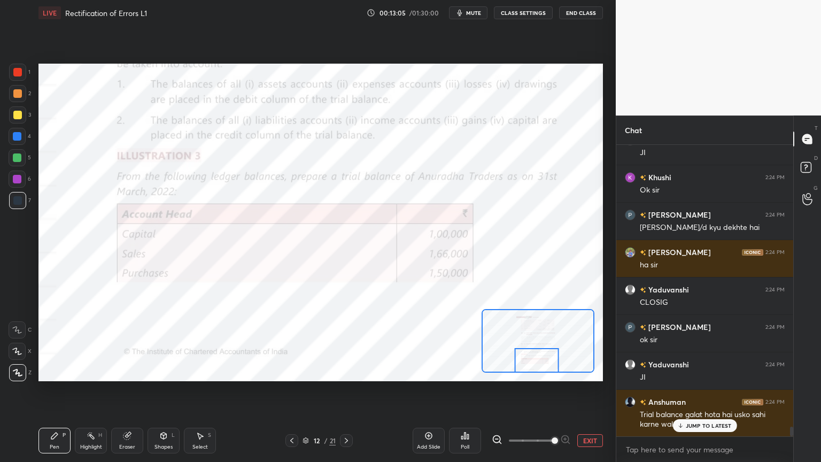
click at [14, 77] on div at bounding box center [17, 72] width 17 height 17
click at [15, 321] on div at bounding box center [17, 329] width 17 height 17
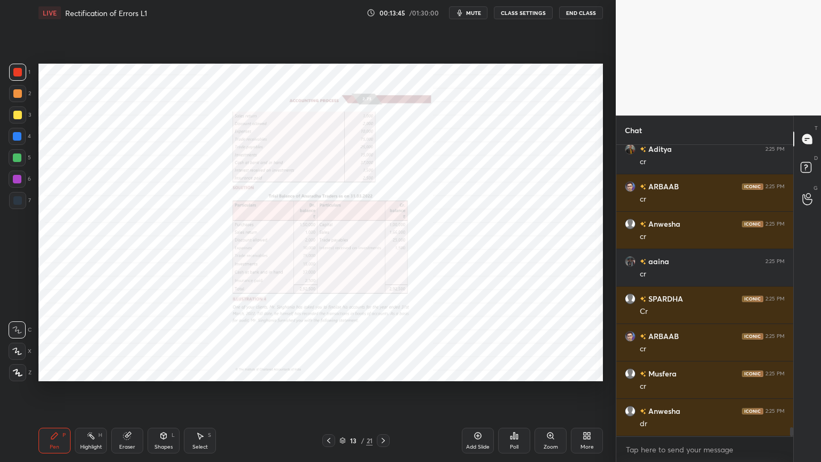
scroll to position [8901, 0]
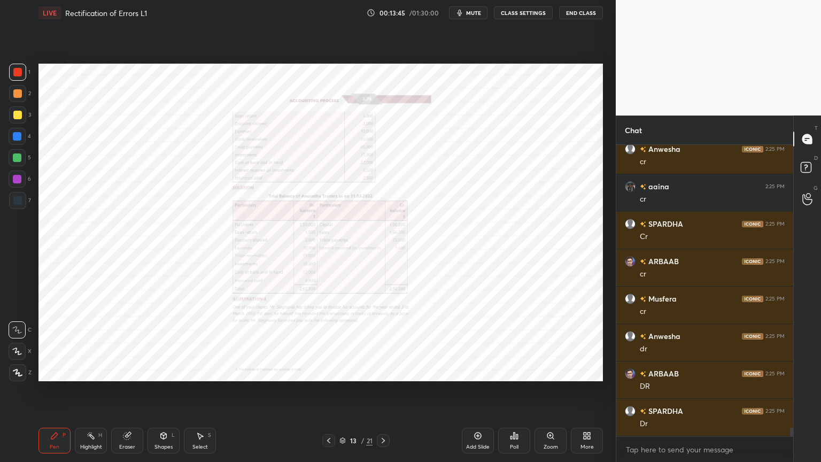
click at [549, 371] on icon at bounding box center [550, 435] width 6 height 6
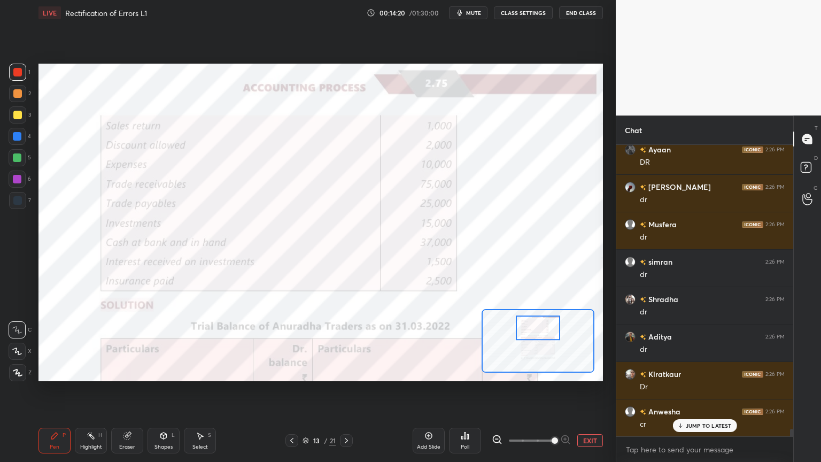
scroll to position [11182, 0]
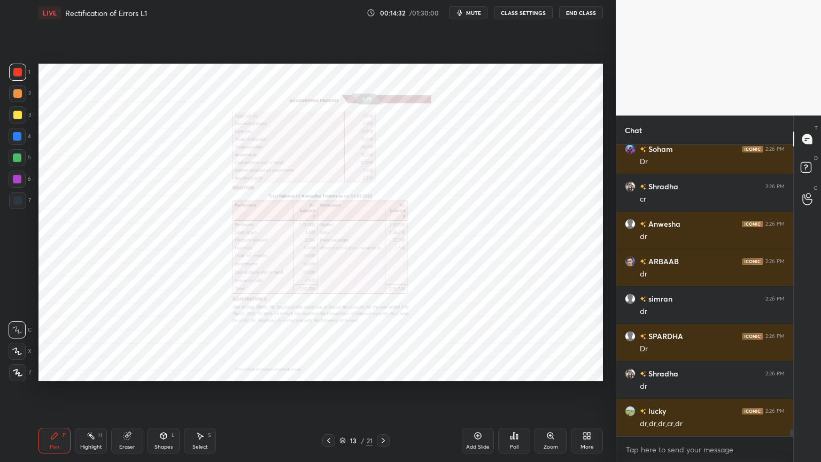
click at [479, 371] on icon at bounding box center [477, 435] width 9 height 9
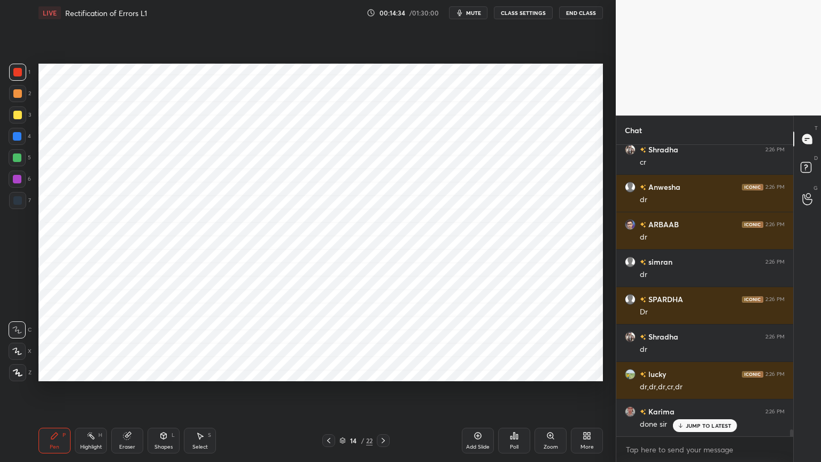
click at [15, 136] on div at bounding box center [17, 136] width 9 height 9
click at [18, 368] on div at bounding box center [17, 372] width 17 height 17
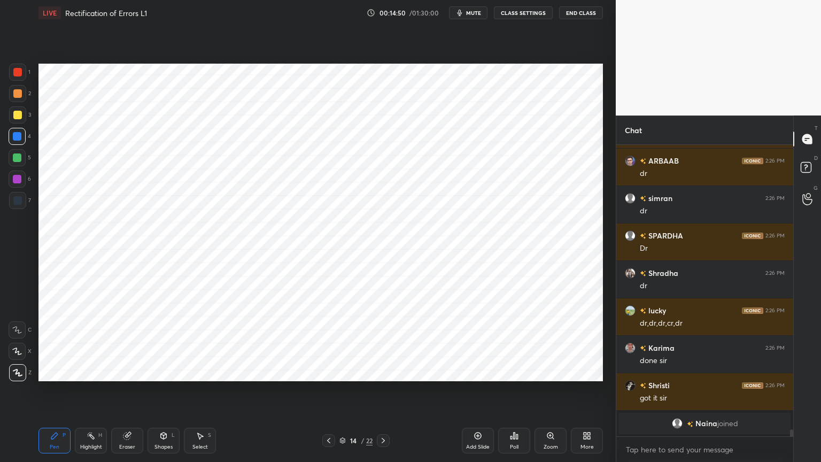
click at [162, 371] on div "Shapes" at bounding box center [163, 446] width 18 height 5
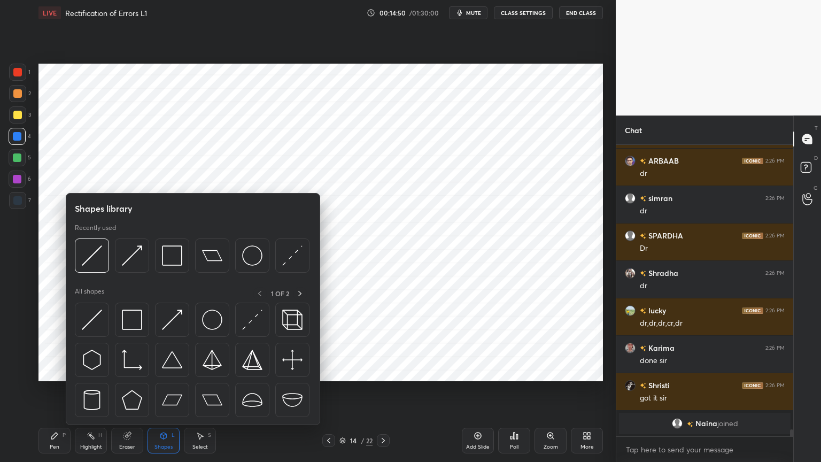
click at [163, 371] on div "Shapes" at bounding box center [163, 446] width 18 height 5
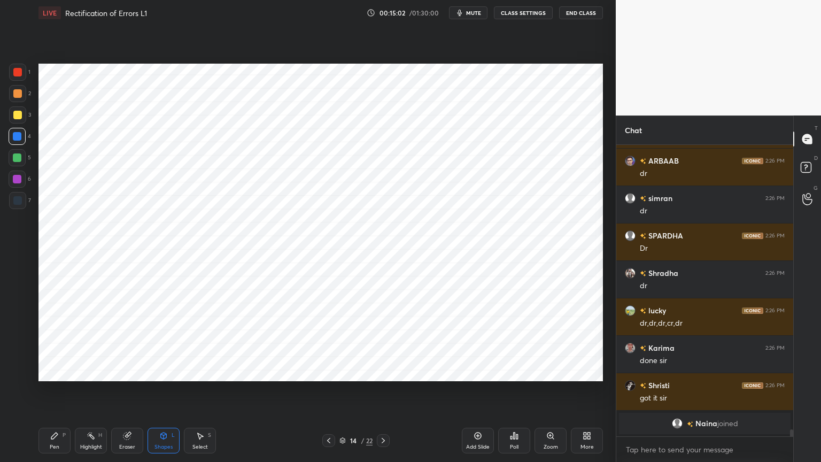
click at [63, 371] on div "Pen P" at bounding box center [54, 441] width 32 height 26
click at [13, 200] on div at bounding box center [17, 200] width 9 height 9
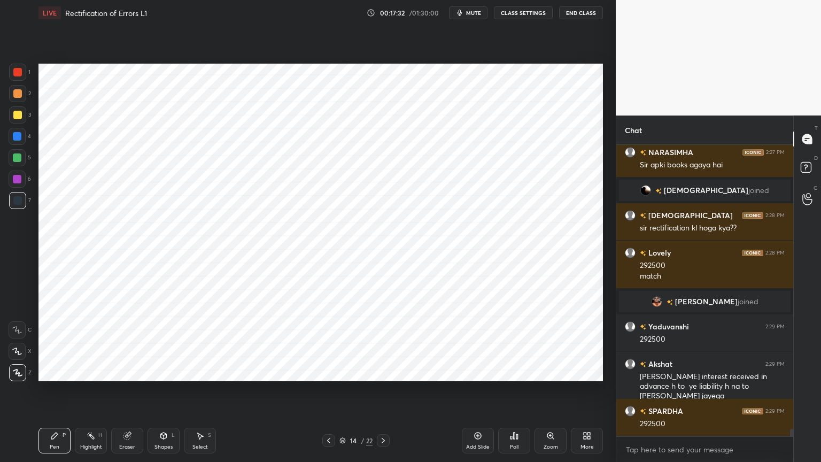
scroll to position [10953, 0]
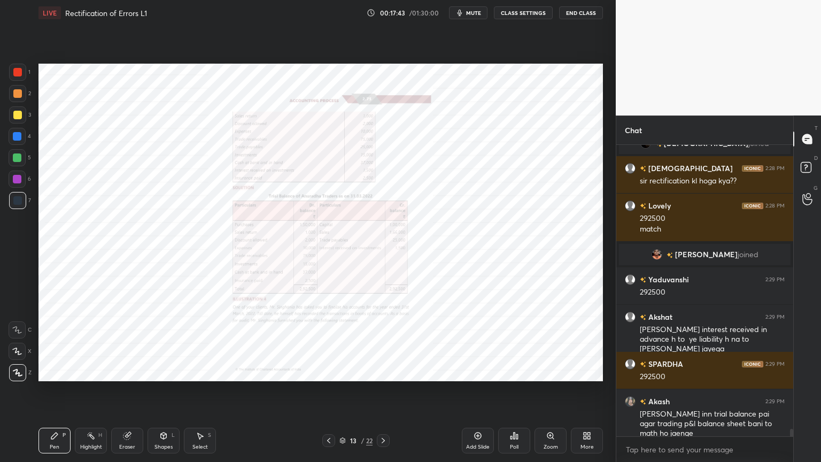
click at [553, 371] on icon at bounding box center [553, 438] width 2 height 2
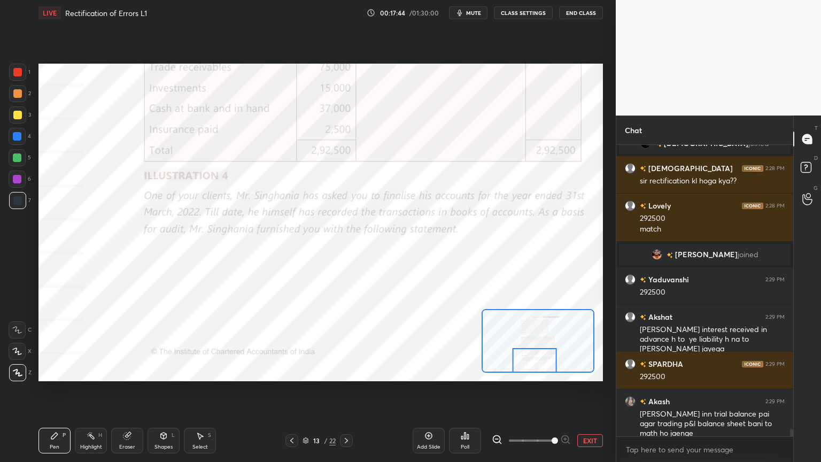
scroll to position [10990, 0]
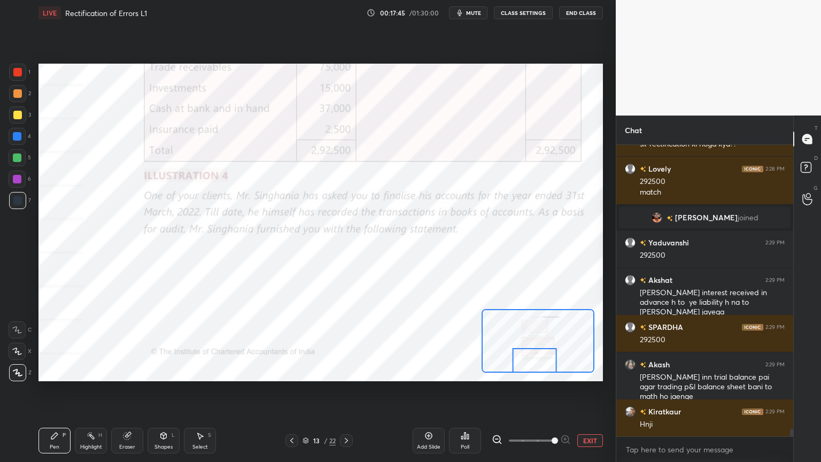
click at [13, 333] on div at bounding box center [17, 329] width 17 height 17
click at [13, 76] on div at bounding box center [17, 72] width 17 height 17
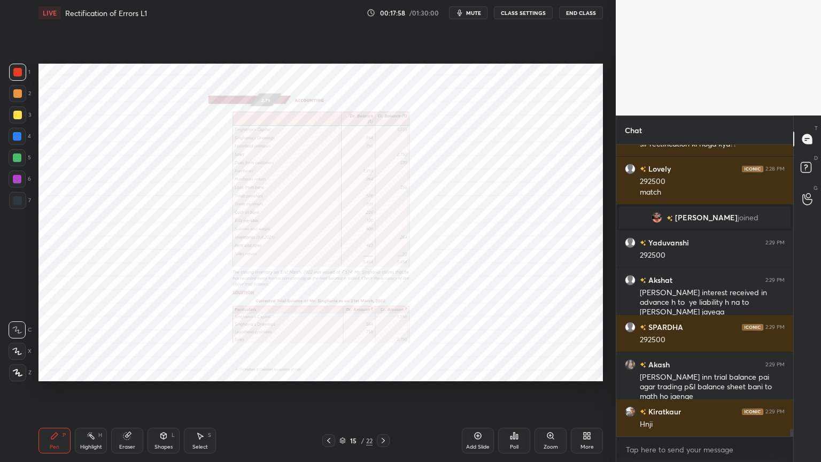
click at [552, 371] on div "Zoom" at bounding box center [550, 441] width 32 height 26
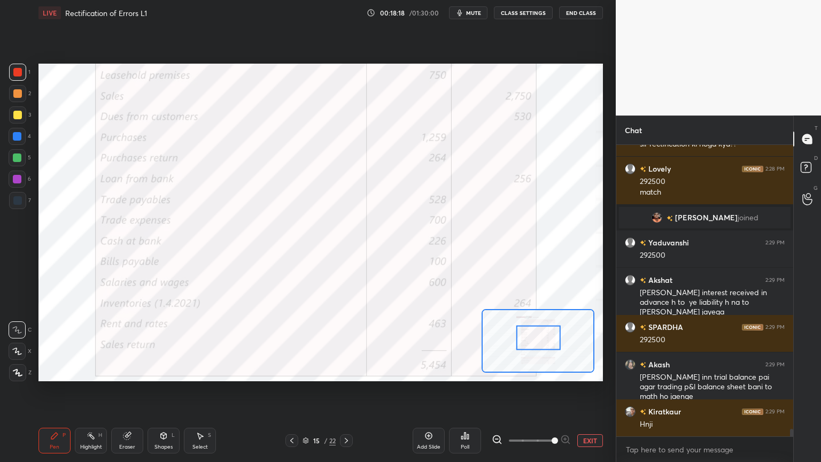
click at [500, 371] on icon at bounding box center [497, 439] width 11 height 11
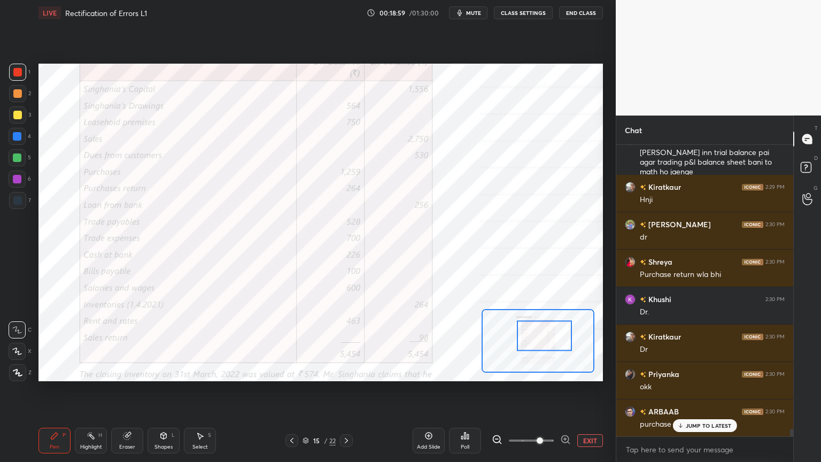
scroll to position [11215, 0]
click at [473, 371] on div "Poll" at bounding box center [465, 441] width 32 height 26
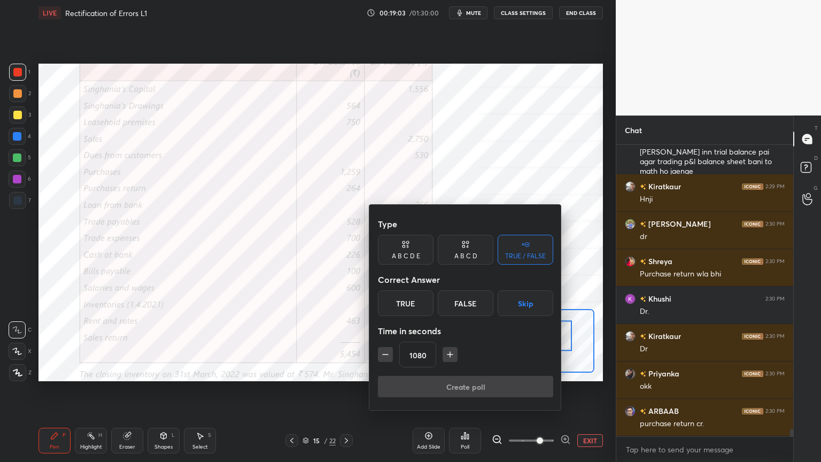
click at [385, 353] on icon "button" at bounding box center [385, 354] width 11 height 11
click at [388, 355] on icon "button" at bounding box center [385, 354] width 11 height 11
click at [386, 353] on icon "button" at bounding box center [385, 354] width 11 height 11
click at [384, 353] on icon "button" at bounding box center [385, 354] width 11 height 11
click at [385, 353] on icon "button" at bounding box center [385, 354] width 11 height 11
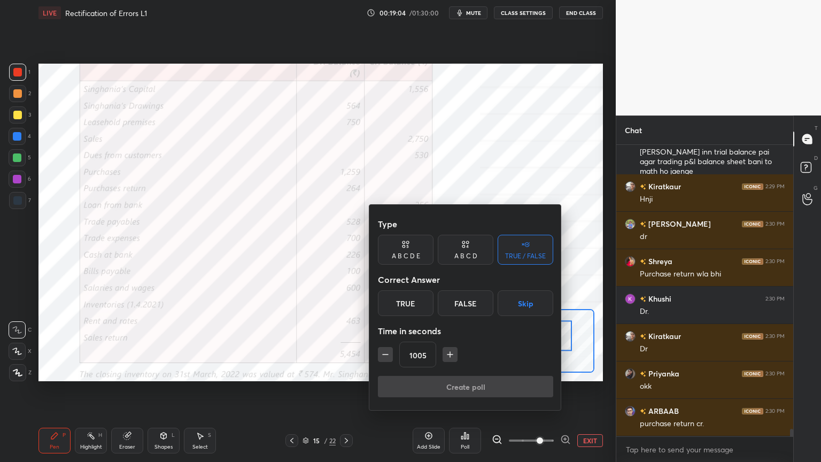
click at [384, 353] on icon "button" at bounding box center [385, 354] width 11 height 11
click at [385, 352] on icon "button" at bounding box center [385, 354] width 11 height 11
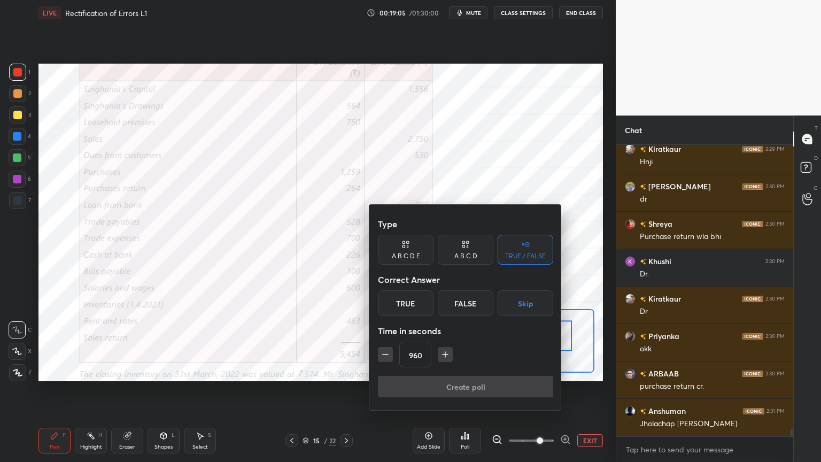
click at [384, 354] on icon "button" at bounding box center [385, 354] width 5 height 0
click at [384, 355] on icon "button" at bounding box center [385, 354] width 11 height 11
click at [383, 355] on icon "button" at bounding box center [385, 354] width 11 height 11
click at [382, 355] on icon "button" at bounding box center [385, 354] width 11 height 11
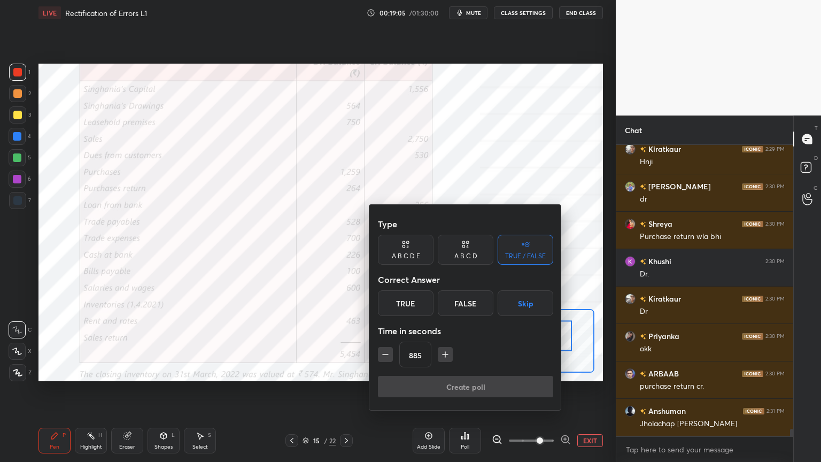
click at [383, 355] on icon "button" at bounding box center [385, 354] width 11 height 11
click at [384, 355] on icon "button" at bounding box center [385, 354] width 11 height 11
click at [383, 357] on icon "button" at bounding box center [385, 354] width 11 height 11
click at [384, 357] on icon "button" at bounding box center [385, 354] width 11 height 11
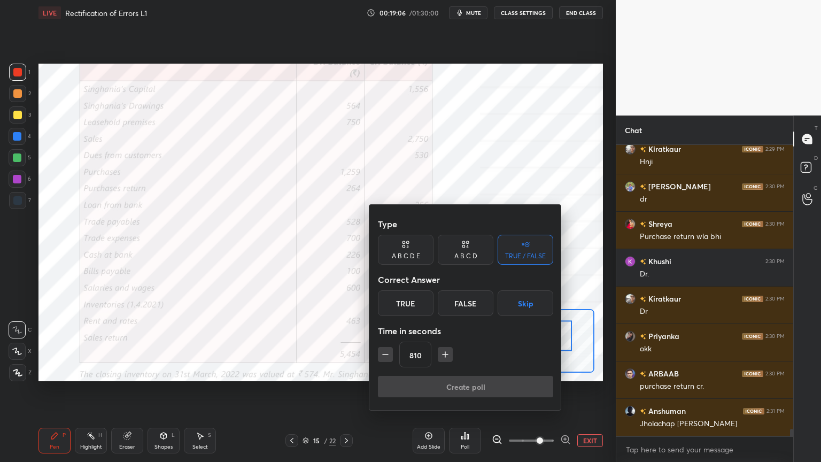
click at [384, 359] on icon "button" at bounding box center [385, 354] width 11 height 11
click at [385, 357] on icon "button" at bounding box center [385, 354] width 11 height 11
click at [386, 358] on icon "button" at bounding box center [385, 354] width 11 height 11
click at [385, 358] on icon "button" at bounding box center [385, 354] width 11 height 11
click at [384, 358] on icon "button" at bounding box center [385, 354] width 11 height 11
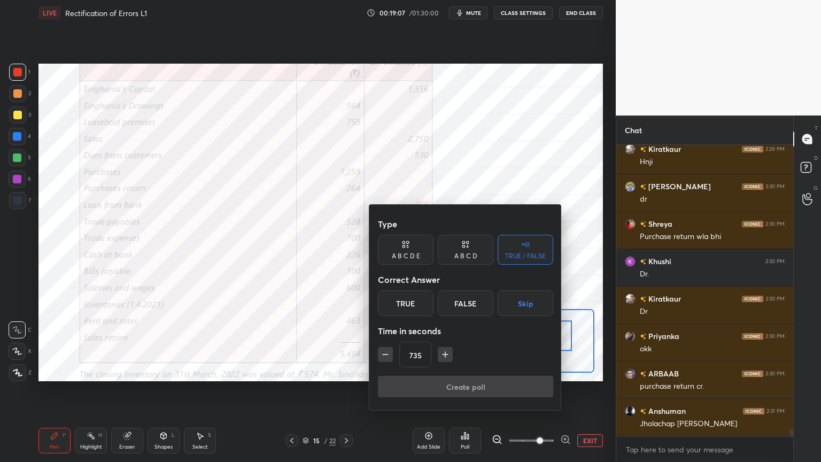
click at [383, 359] on icon "button" at bounding box center [385, 354] width 11 height 11
click at [383, 358] on icon "button" at bounding box center [385, 354] width 11 height 11
click at [385, 359] on icon "button" at bounding box center [385, 354] width 11 height 11
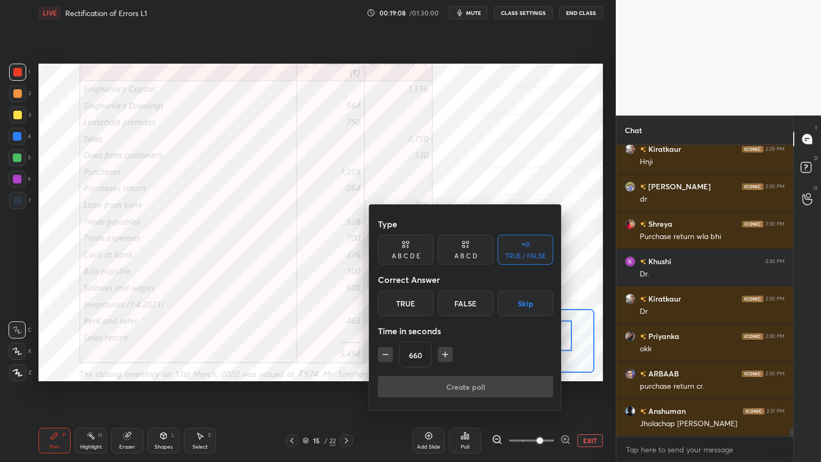
click at [385, 359] on icon "button" at bounding box center [385, 354] width 11 height 11
click at [386, 359] on button "button" at bounding box center [385, 354] width 15 height 15
click at [386, 359] on icon "button" at bounding box center [385, 354] width 11 height 11
click at [384, 359] on icon "button" at bounding box center [385, 354] width 11 height 11
click at [385, 359] on icon "button" at bounding box center [385, 354] width 11 height 11
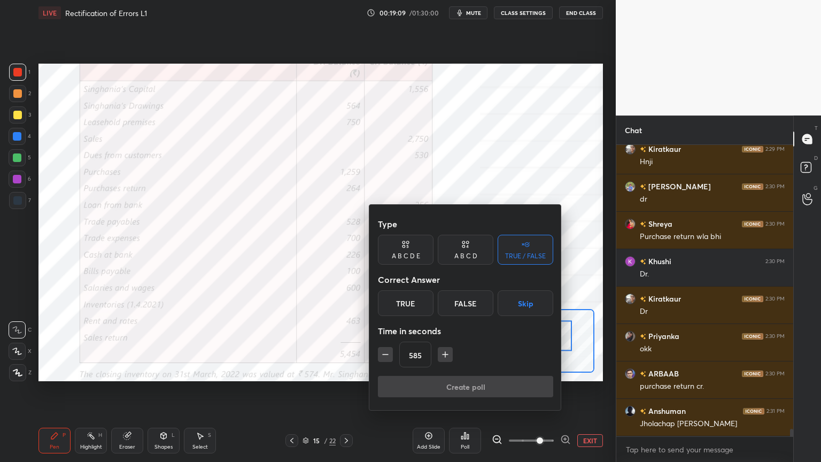
click at [385, 359] on button "button" at bounding box center [385, 354] width 15 height 15
click at [385, 360] on button "button" at bounding box center [385, 354] width 15 height 15
click at [387, 358] on icon "button" at bounding box center [385, 354] width 11 height 11
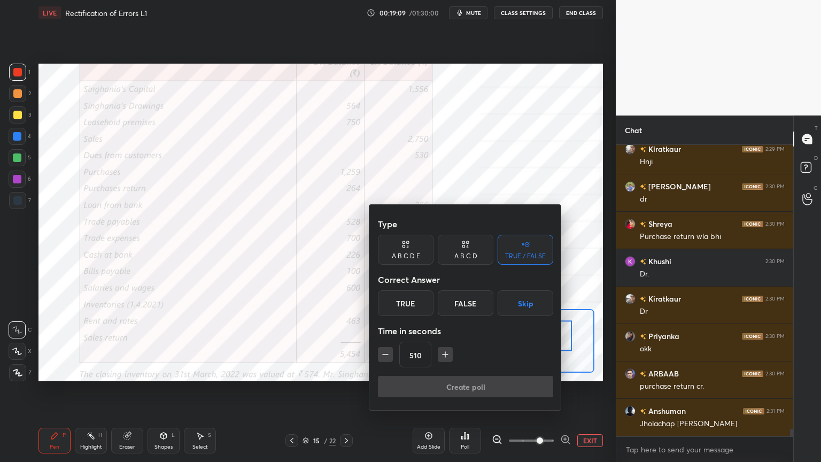
click at [385, 359] on button "button" at bounding box center [385, 354] width 15 height 15
click at [386, 359] on icon "button" at bounding box center [385, 354] width 11 height 11
type input "480"
click at [526, 304] on button "Skip" at bounding box center [526, 303] width 56 height 26
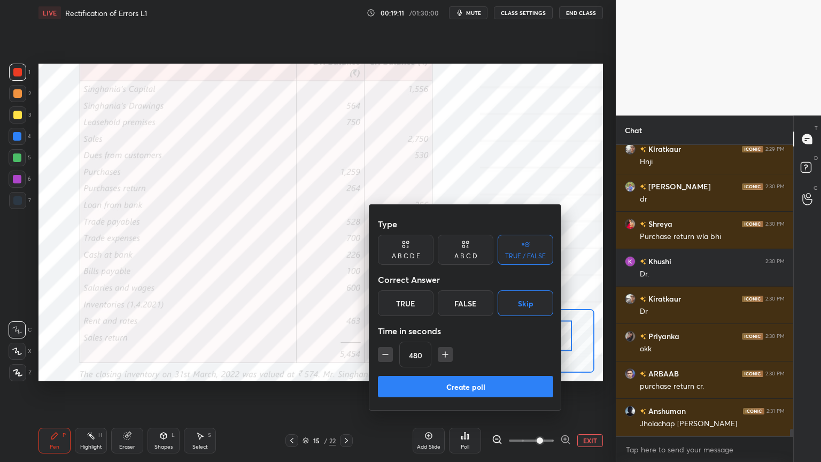
click at [479, 371] on button "Create poll" at bounding box center [465, 386] width 175 height 21
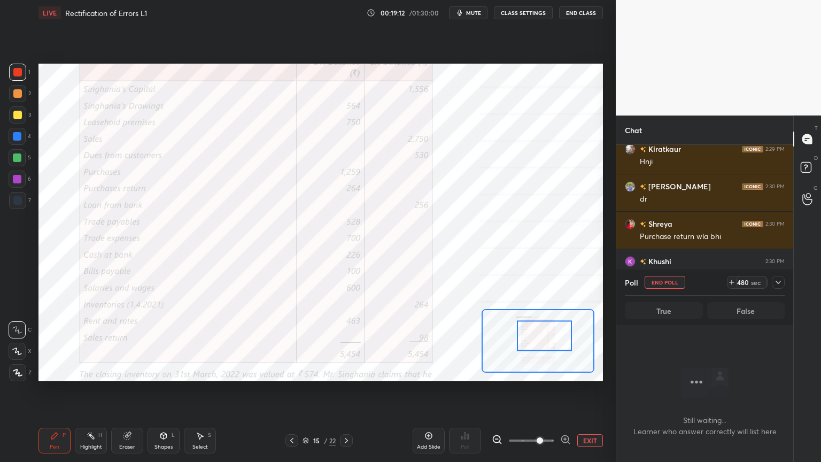
scroll to position [258, 174]
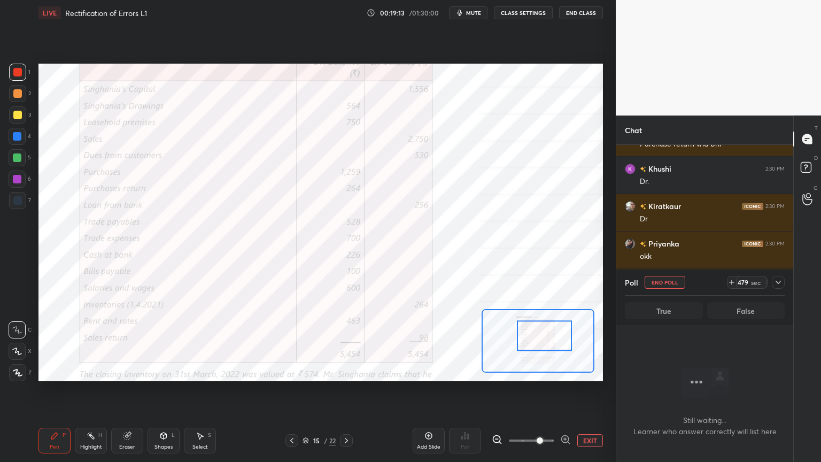
click at [781, 280] on icon at bounding box center [778, 282] width 9 height 9
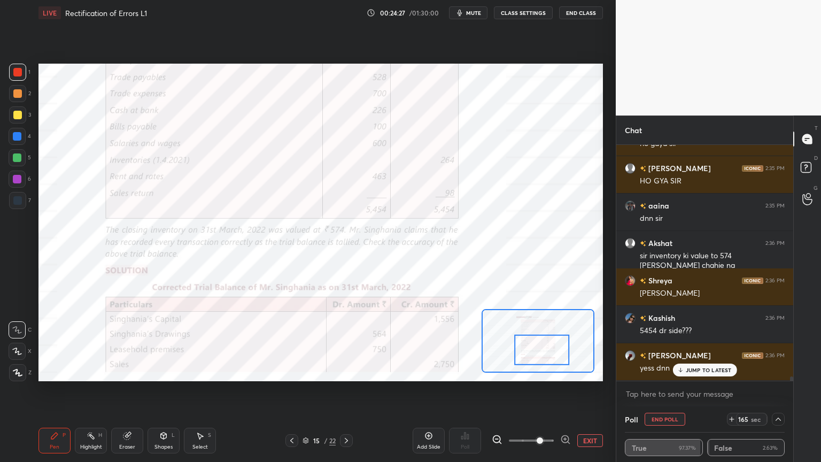
scroll to position [12933, 0]
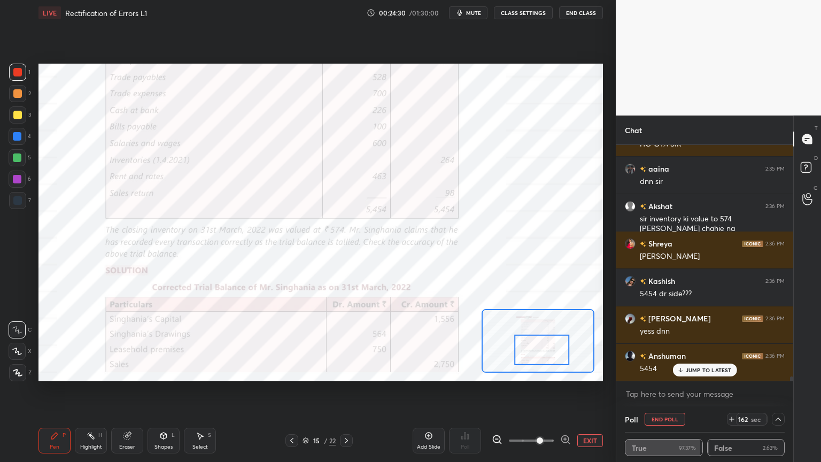
click at [658, 371] on button "End Poll" at bounding box center [665, 419] width 41 height 13
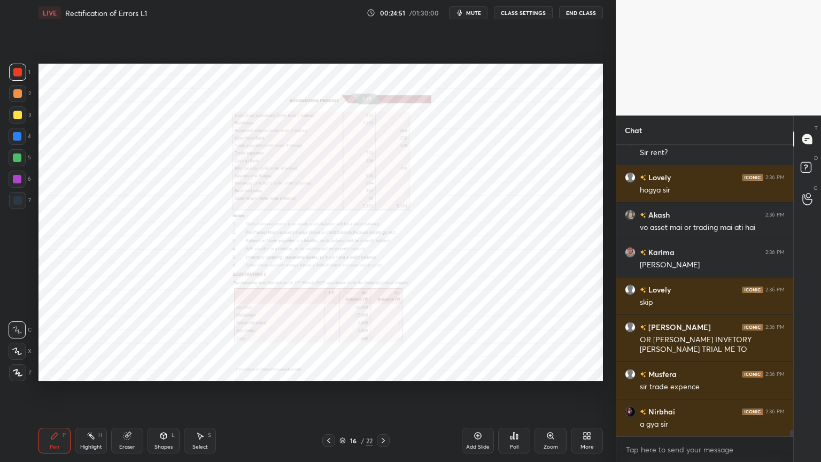
scroll to position [13336, 0]
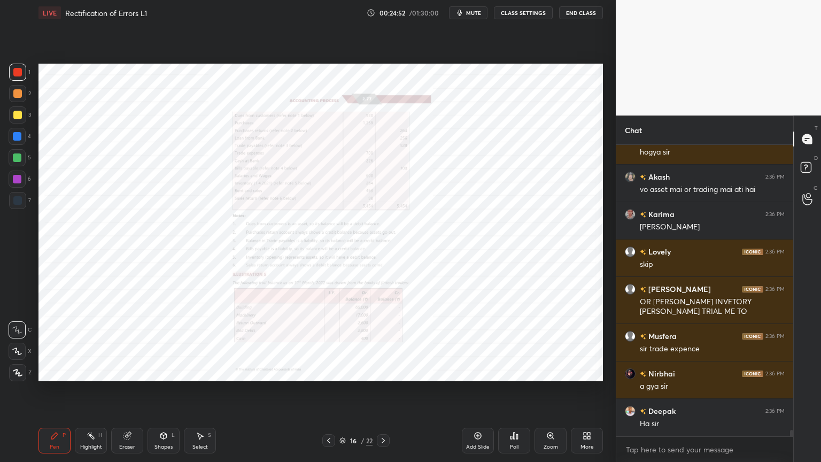
click at [552, 371] on icon at bounding box center [550, 435] width 6 height 6
click at [548, 371] on icon at bounding box center [550, 435] width 9 height 9
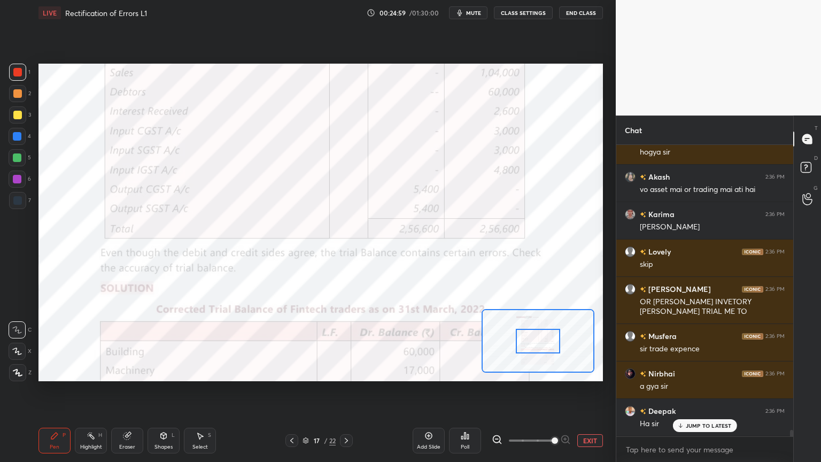
scroll to position [13373, 0]
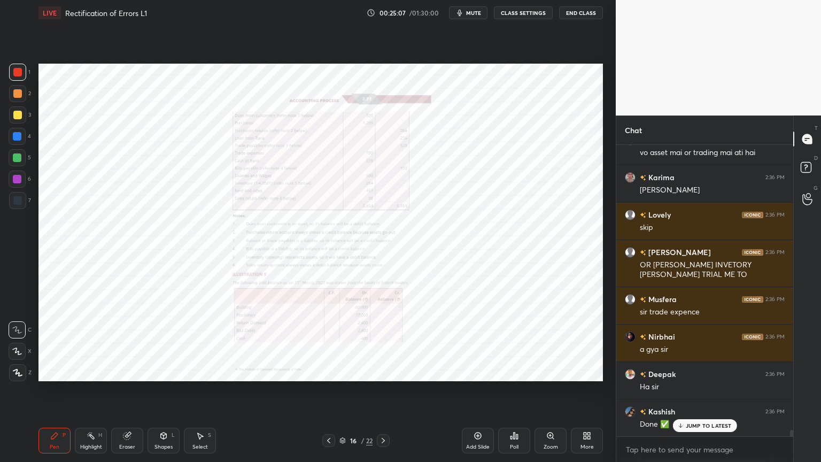
click at [550, 371] on div "Zoom" at bounding box center [550, 441] width 32 height 26
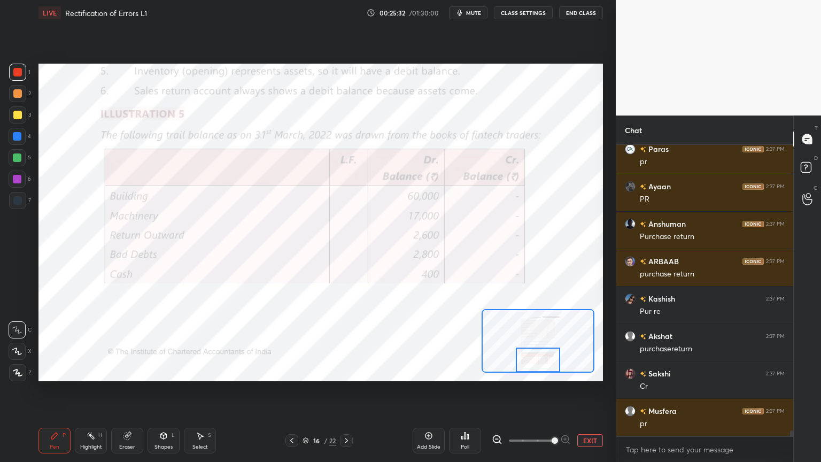
scroll to position [13822, 0]
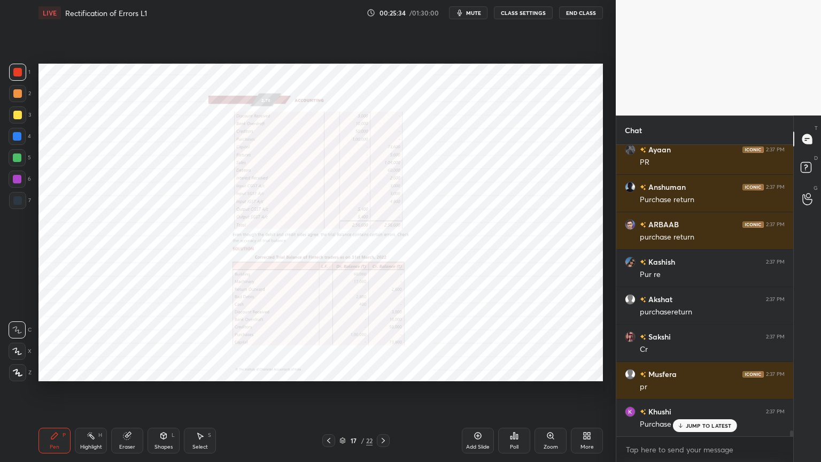
click at [552, 371] on icon at bounding box center [550, 435] width 9 height 9
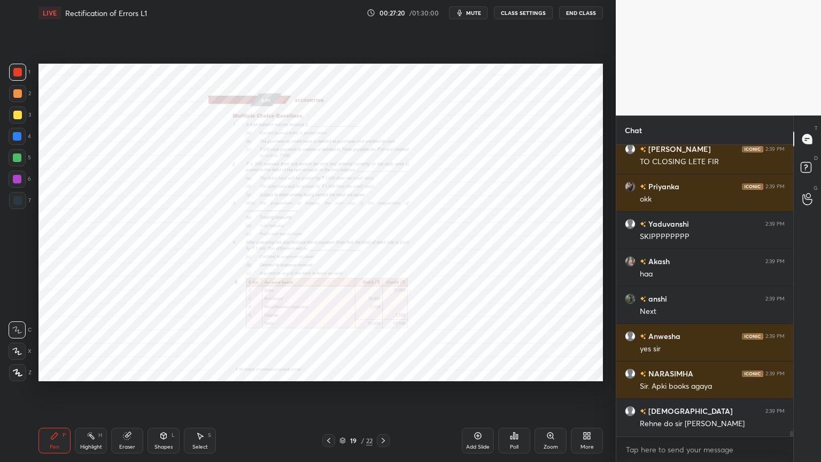
scroll to position [15908, 0]
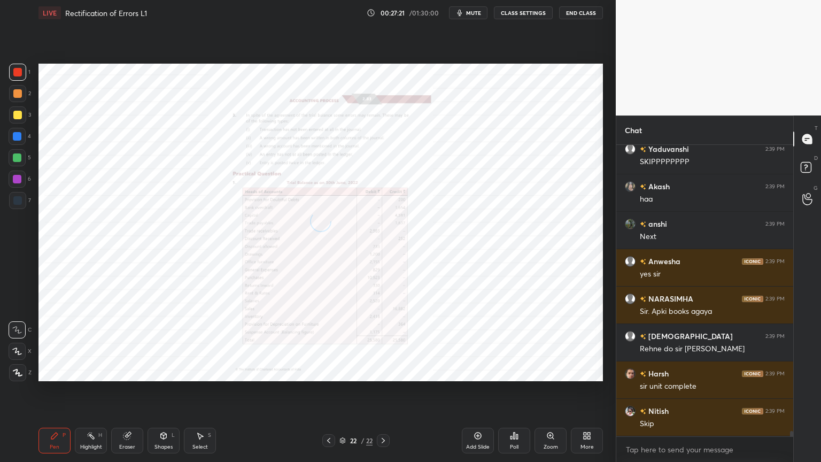
click at [480, 371] on icon at bounding box center [478, 435] width 7 height 7
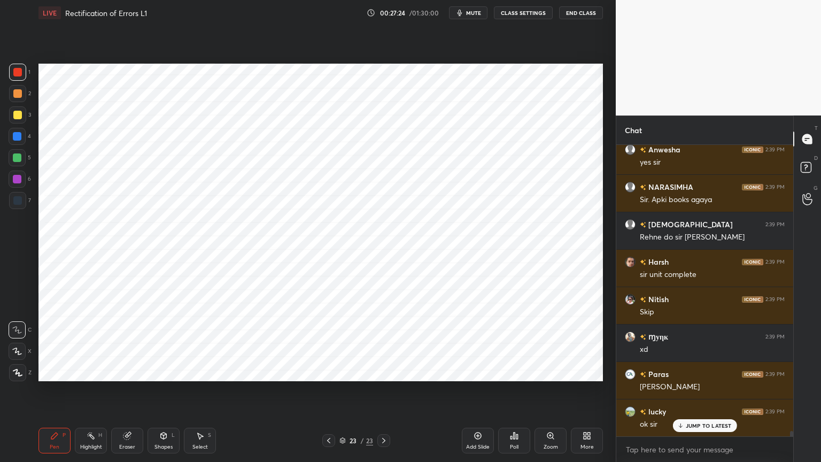
scroll to position [16057, 0]
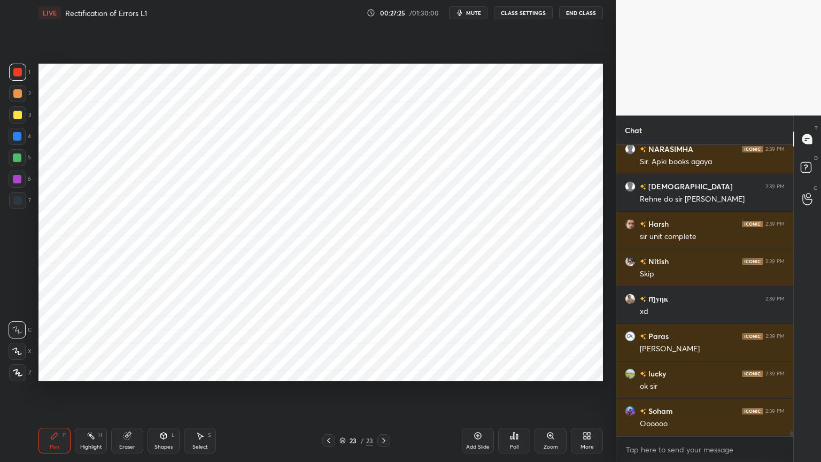
click at [16, 137] on div at bounding box center [17, 136] width 9 height 9
click at [22, 368] on div at bounding box center [17, 372] width 17 height 17
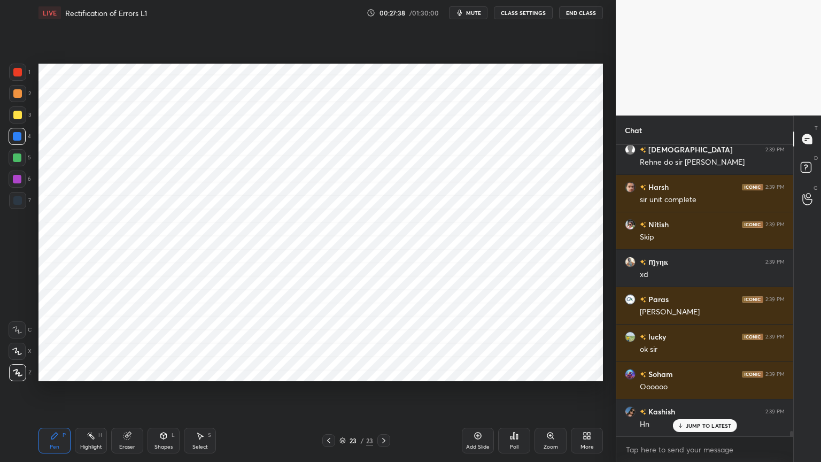
click at [159, 371] on div "Shapes L" at bounding box center [163, 441] width 32 height 26
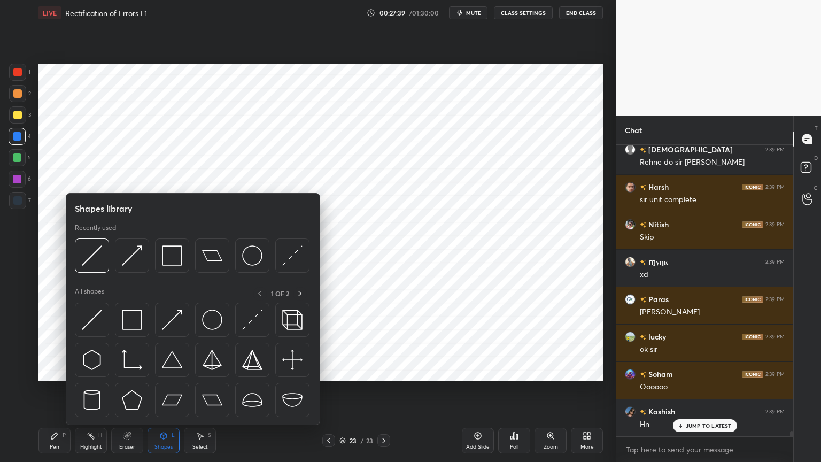
click at [164, 371] on icon at bounding box center [163, 435] width 9 height 9
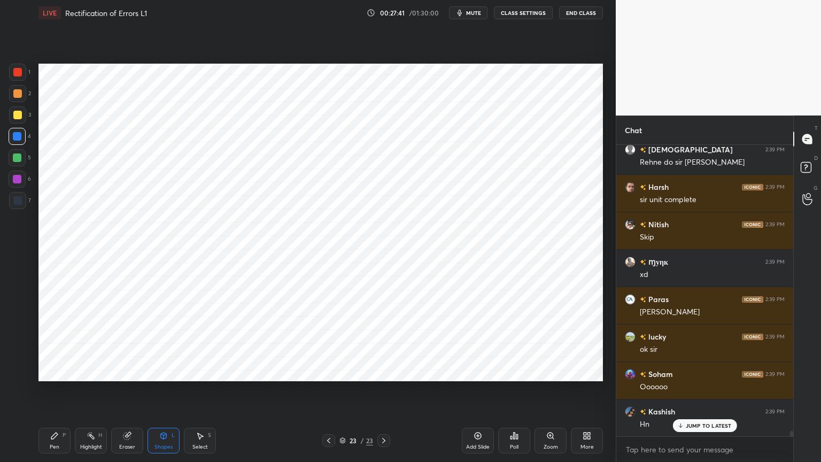
click at [56, 371] on div "Pen P" at bounding box center [54, 441] width 32 height 26
click at [17, 200] on div at bounding box center [17, 200] width 9 height 9
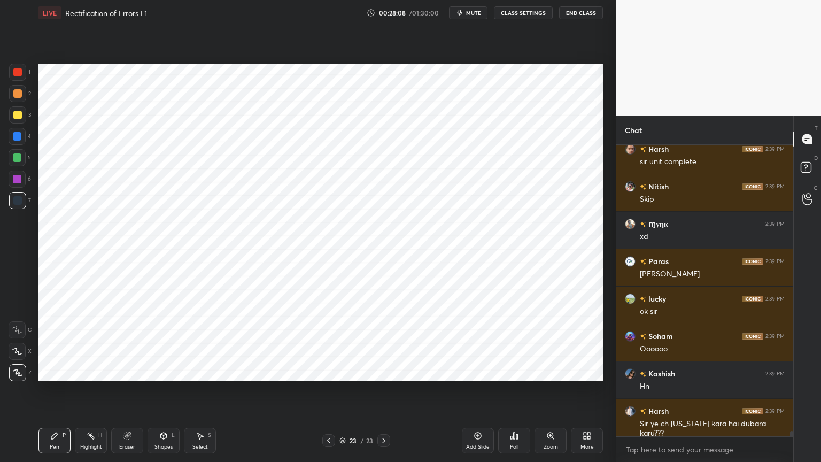
click at [160, 371] on div "Shapes" at bounding box center [163, 446] width 18 height 5
click at [161, 371] on div "Shapes" at bounding box center [163, 446] width 18 height 5
click at [53, 371] on icon at bounding box center [54, 435] width 6 height 6
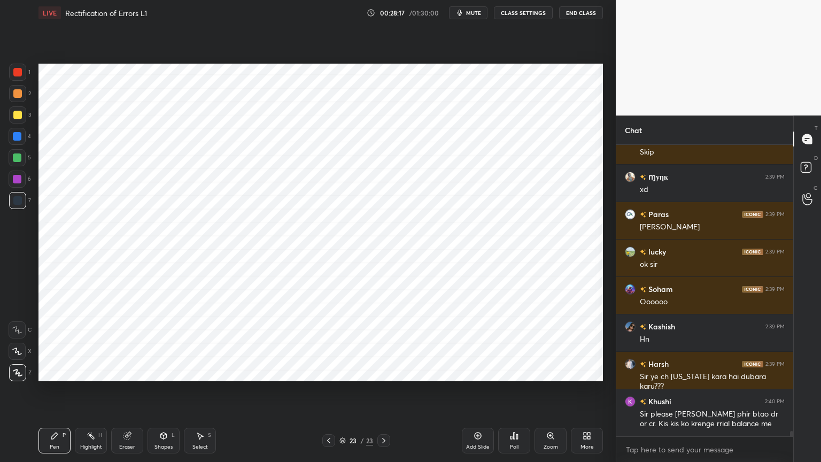
click at [167, 371] on div "Shapes" at bounding box center [163, 446] width 18 height 5
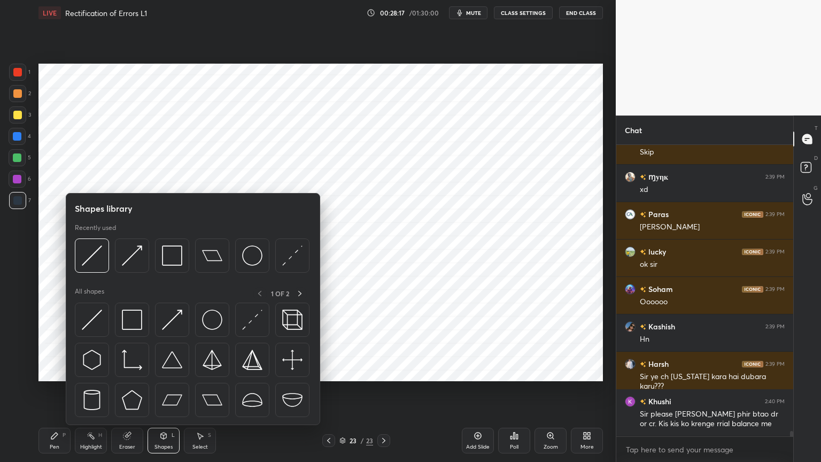
click at [167, 371] on div "Shapes" at bounding box center [163, 446] width 18 height 5
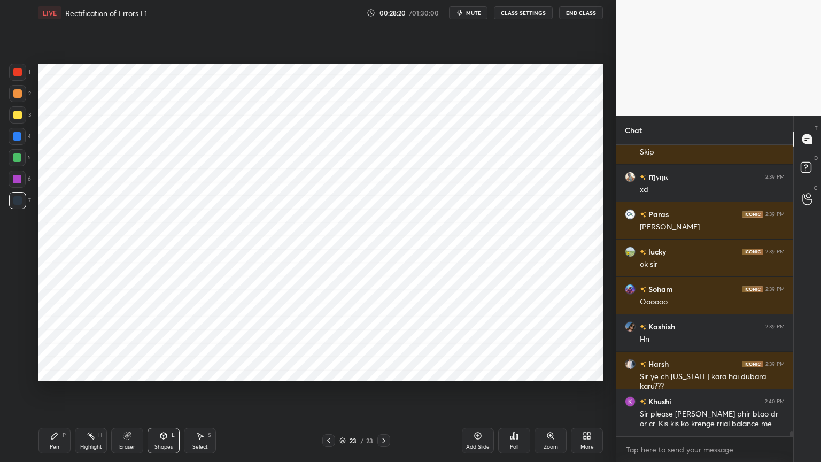
click at [61, 371] on div "Pen P" at bounding box center [54, 441] width 32 height 26
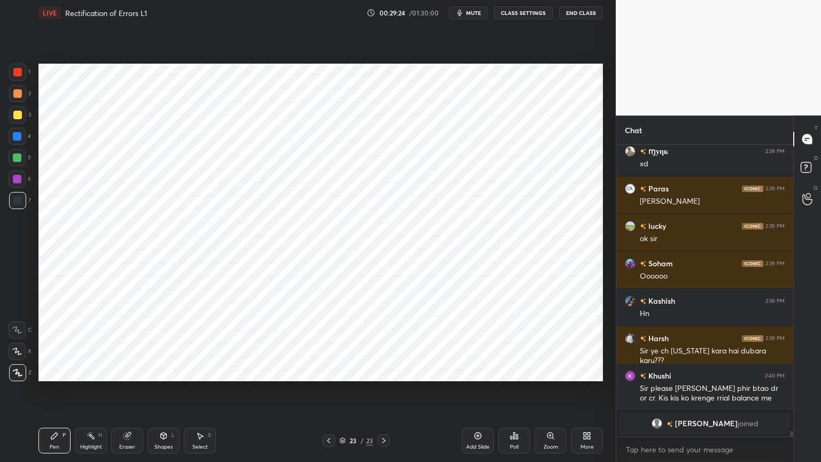
click at [21, 180] on div at bounding box center [17, 178] width 17 height 17
click at [18, 133] on div at bounding box center [17, 136] width 9 height 9
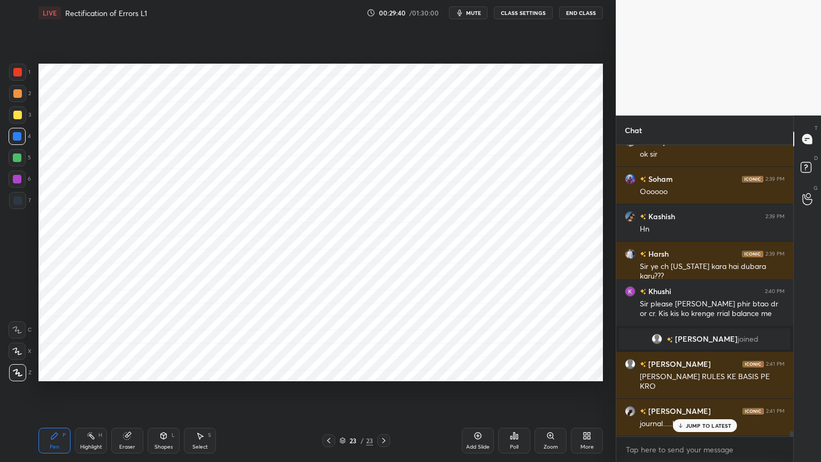
scroll to position [15246, 0]
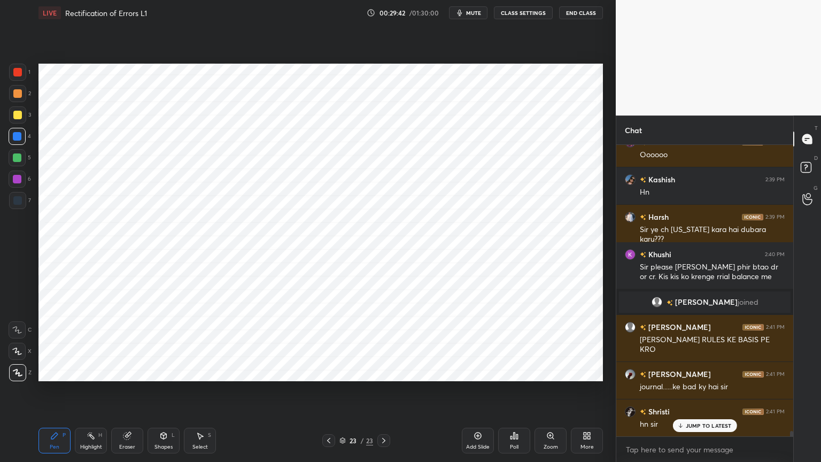
click at [98, 371] on div "Highlight H" at bounding box center [91, 441] width 32 height 26
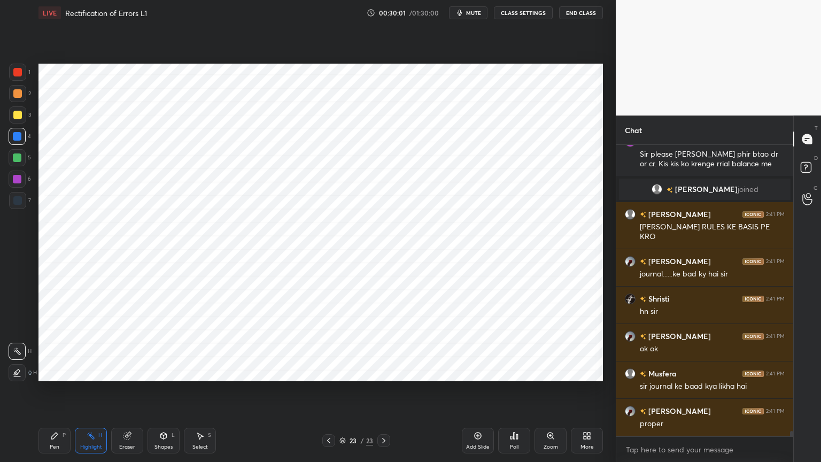
scroll to position [15395, 0]
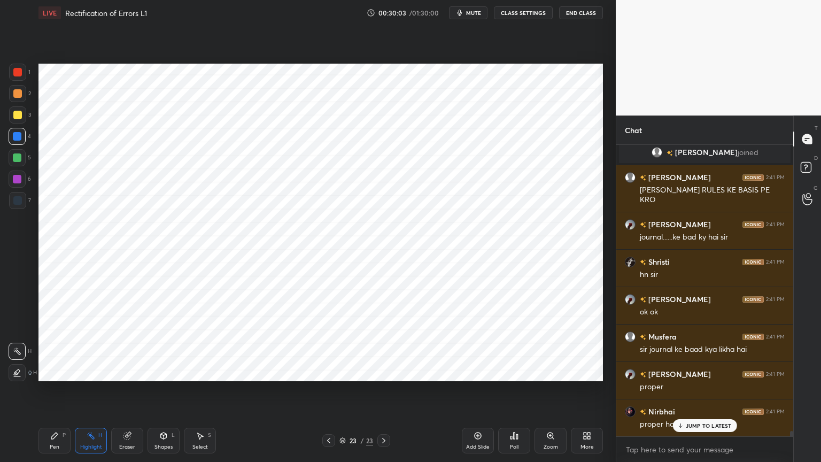
click at [50, 371] on icon at bounding box center [54, 435] width 9 height 9
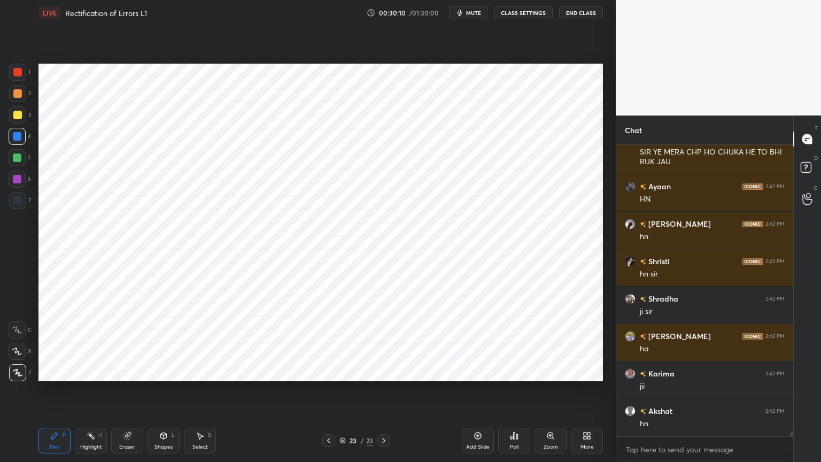
scroll to position [15816, 0]
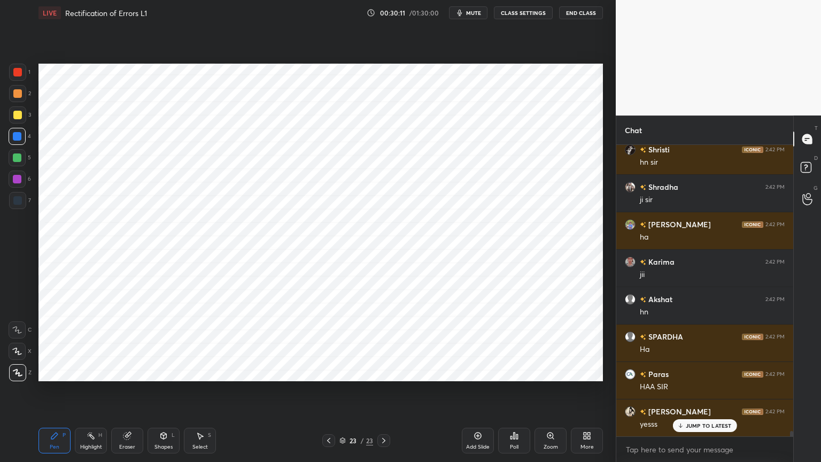
click at [479, 371] on icon at bounding box center [477, 435] width 9 height 9
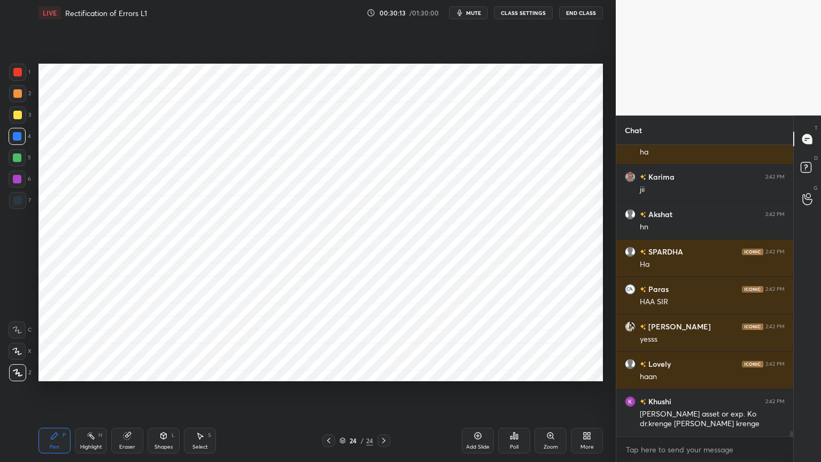
scroll to position [15938, 0]
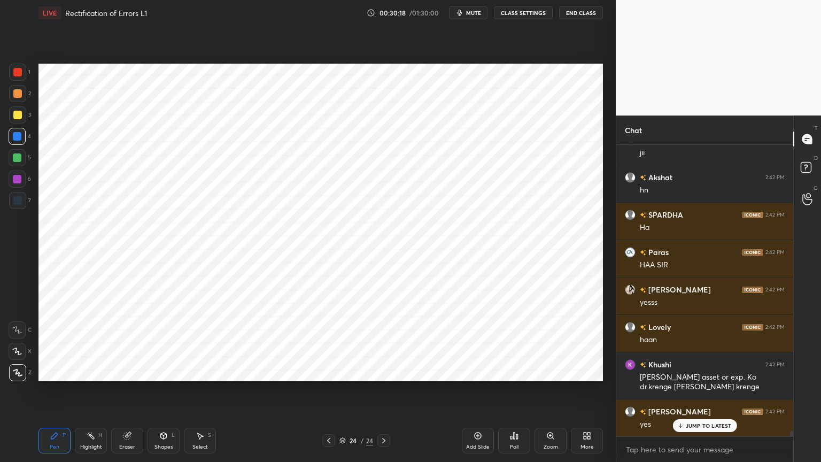
click at [167, 371] on div "Shapes L" at bounding box center [163, 441] width 32 height 26
click at [50, 371] on div "Pen P" at bounding box center [54, 441] width 32 height 26
click at [20, 201] on div at bounding box center [17, 200] width 9 height 9
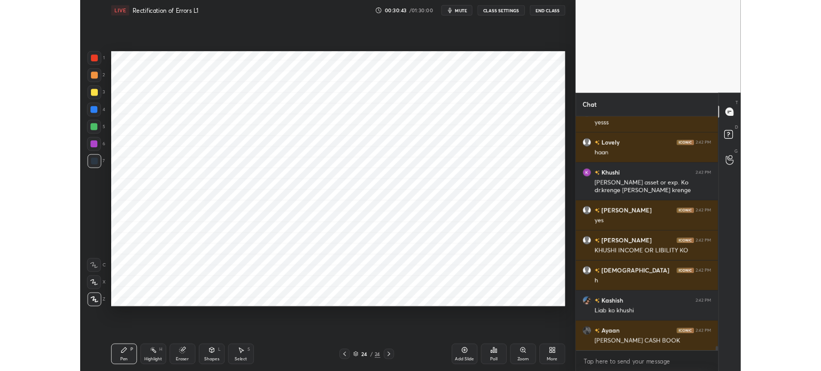
scroll to position [16126, 0]
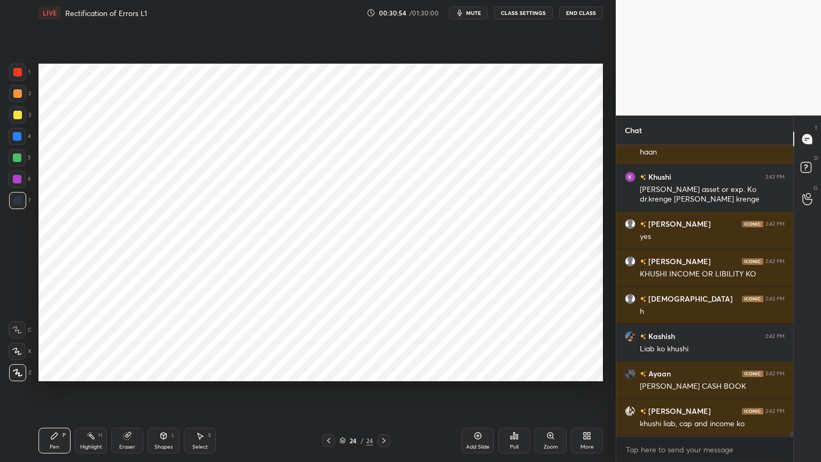
click at [19, 185] on div at bounding box center [17, 178] width 17 height 17
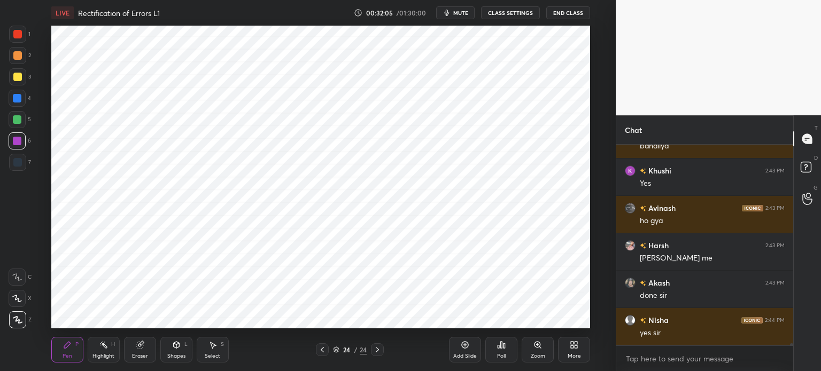
scroll to position [17424, 0]
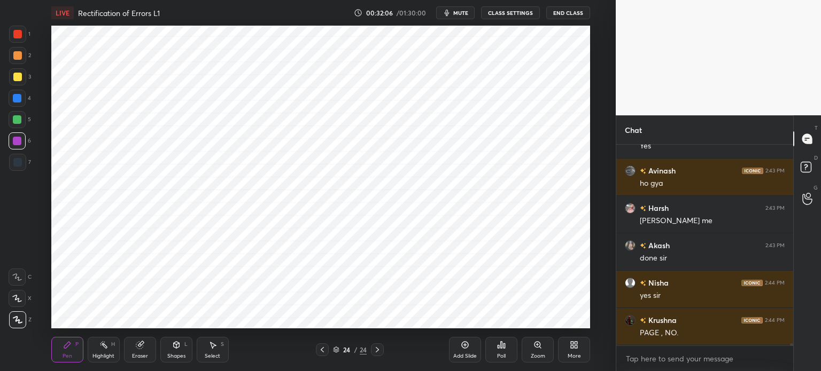
click at [579, 346] on div "More" at bounding box center [574, 350] width 32 height 26
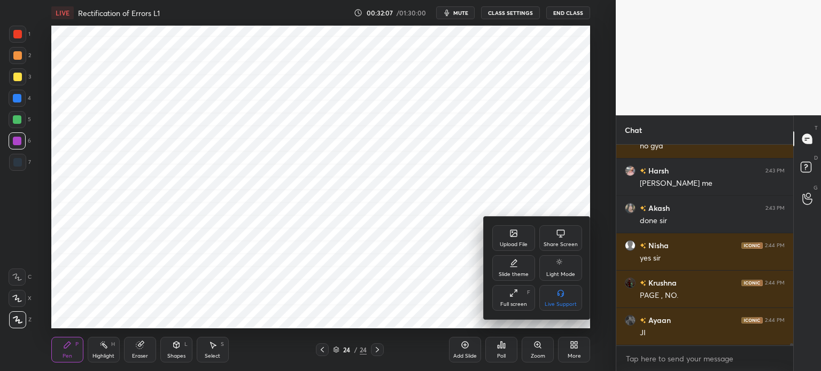
click at [522, 238] on div "Upload File" at bounding box center [513, 239] width 43 height 26
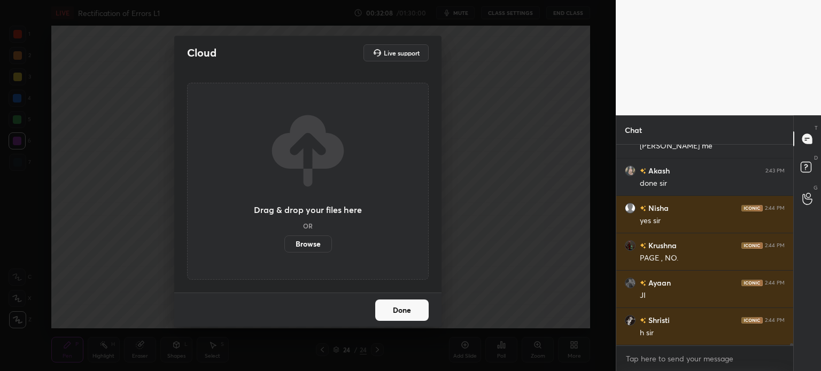
scroll to position [17536, 0]
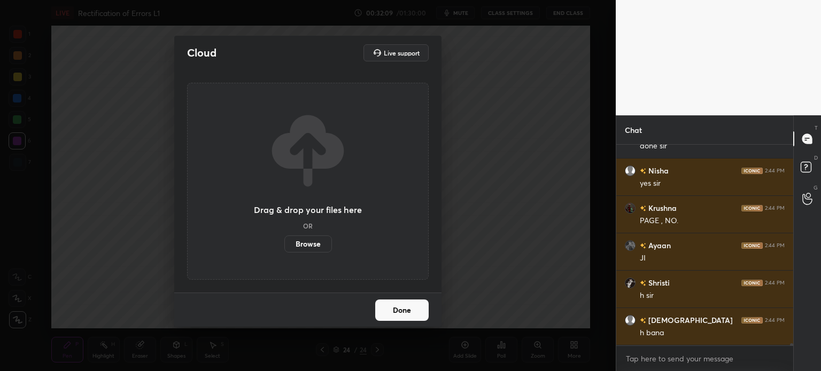
click at [302, 247] on label "Browse" at bounding box center [308, 244] width 48 height 17
click at [284, 247] on input "Browse" at bounding box center [284, 244] width 0 height 17
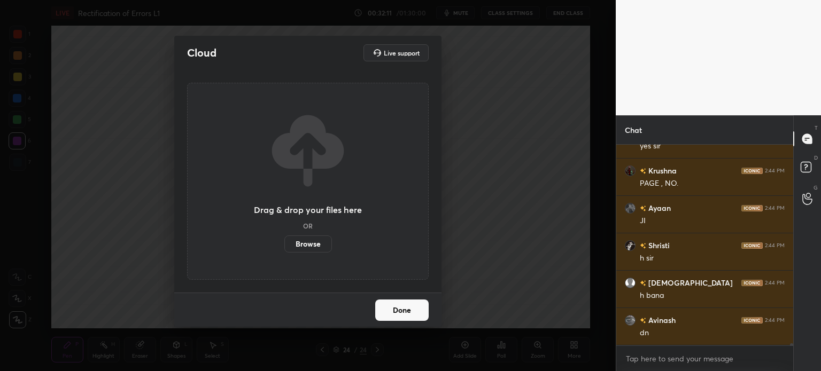
scroll to position [17611, 0]
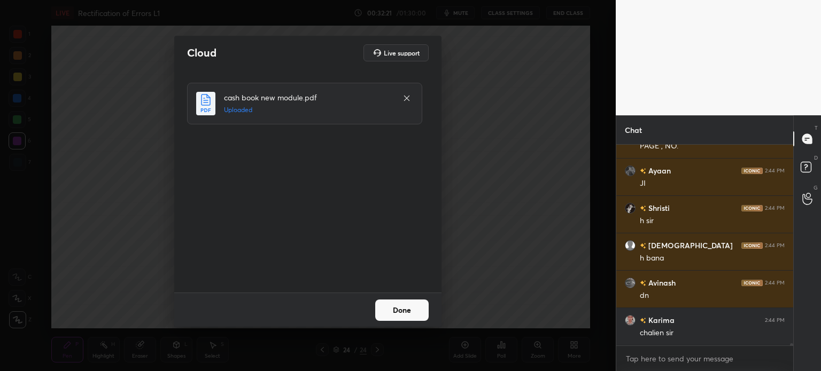
click at [414, 320] on button "Done" at bounding box center [401, 310] width 53 height 21
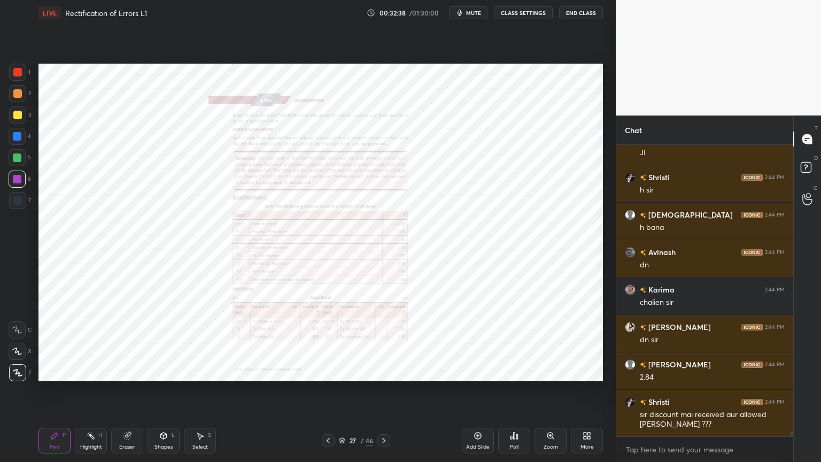
scroll to position [17701, 0]
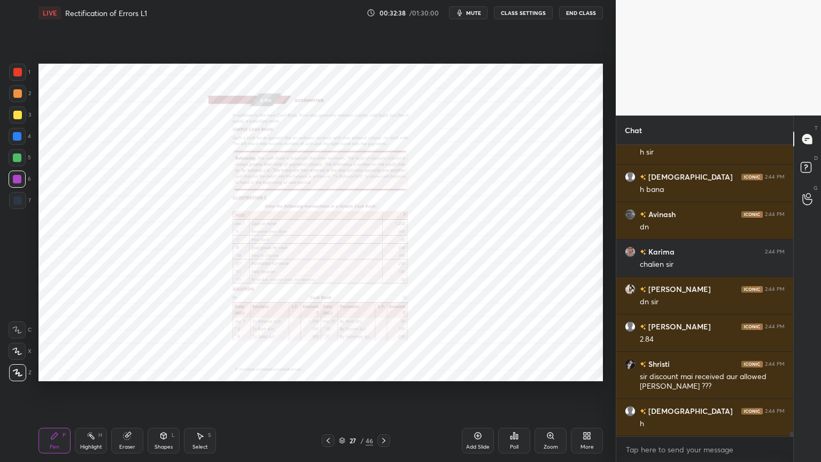
click at [550, 371] on div "Zoom" at bounding box center [550, 441] width 32 height 26
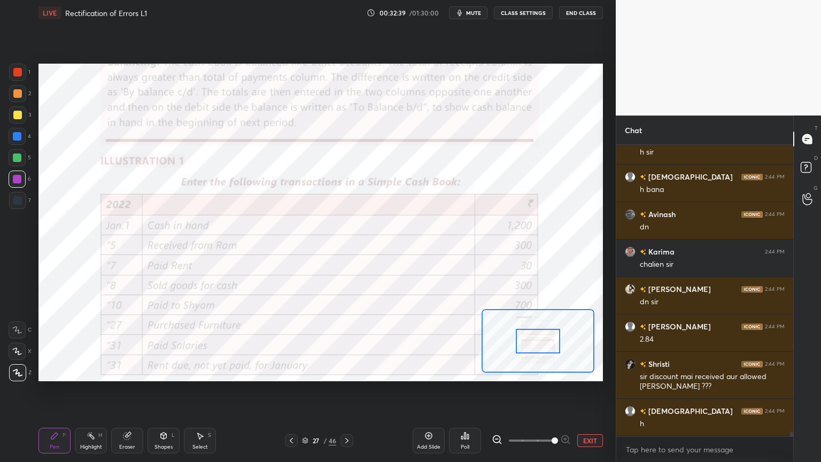
scroll to position [17738, 0]
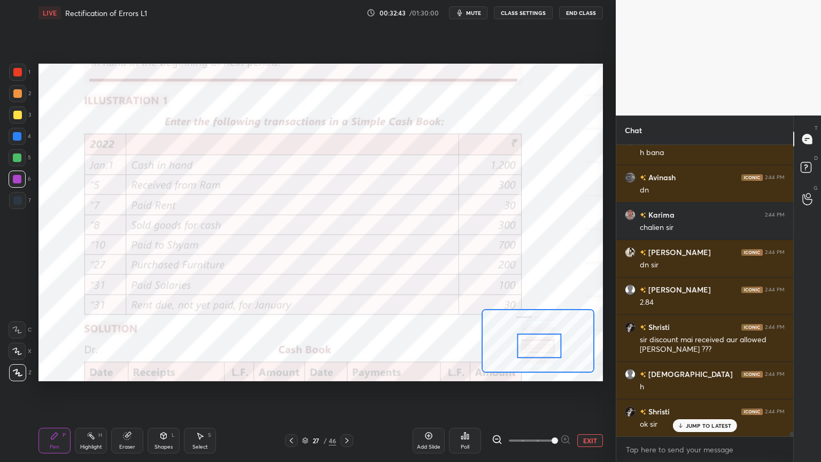
click at [18, 331] on icon at bounding box center [17, 329] width 10 height 7
click at [13, 76] on div at bounding box center [17, 72] width 17 height 17
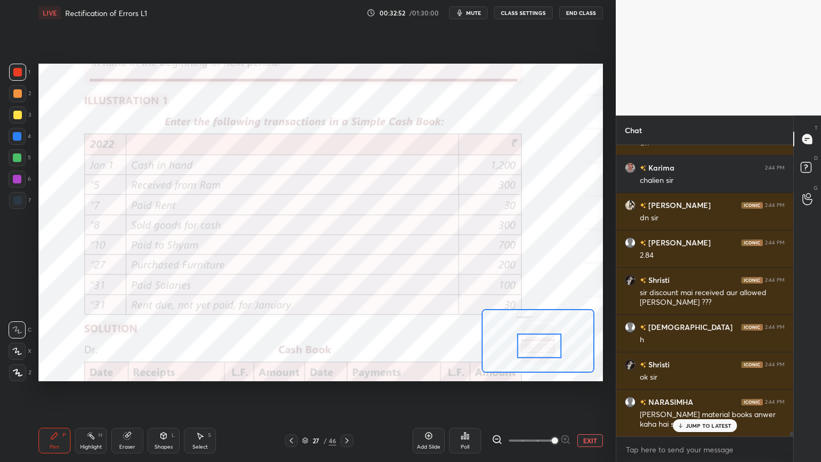
click at [17, 182] on div at bounding box center [17, 179] width 9 height 9
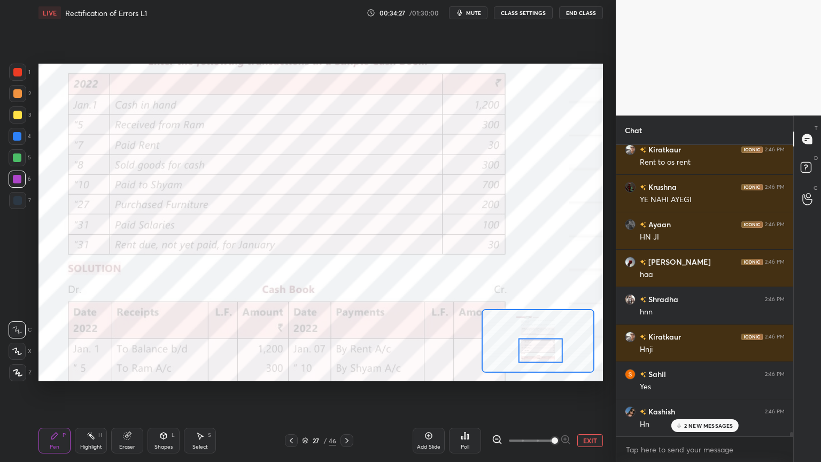
scroll to position [20002, 0]
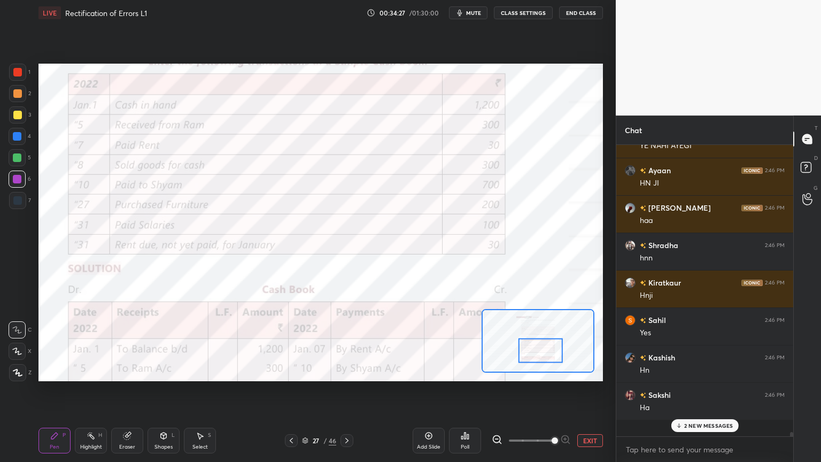
click at [431, 371] on icon at bounding box center [428, 435] width 9 height 9
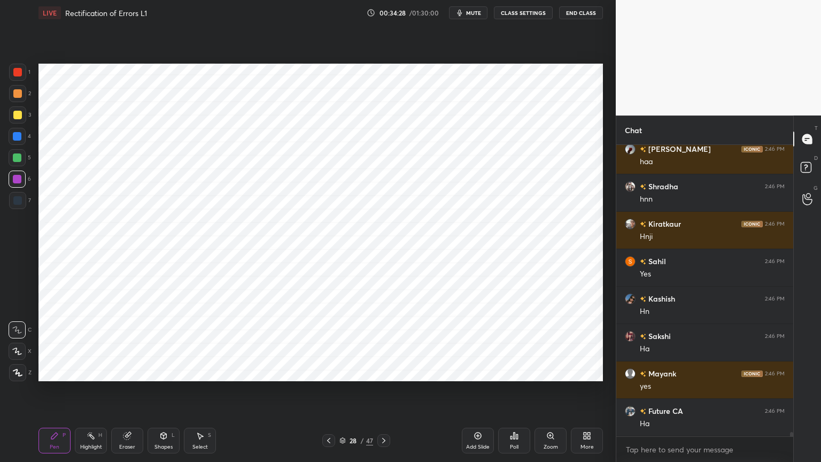
click at [19, 137] on div at bounding box center [17, 136] width 9 height 9
click at [19, 351] on icon at bounding box center [17, 350] width 10 height 7
click at [17, 371] on icon at bounding box center [17, 372] width 9 height 6
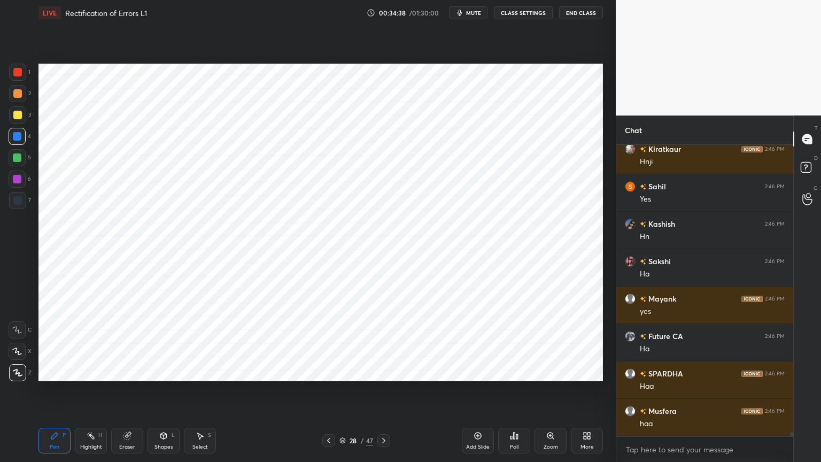
scroll to position [20152, 0]
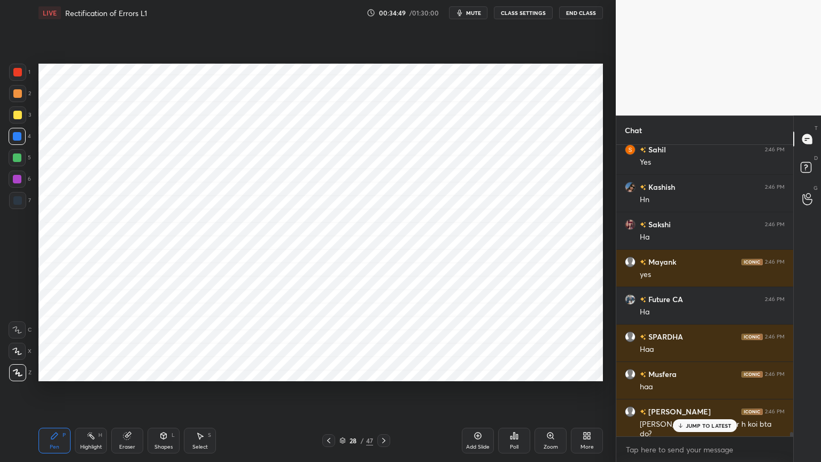
click at [163, 371] on div "Shapes L" at bounding box center [163, 441] width 32 height 26
click at [163, 371] on div "Shapes" at bounding box center [163, 446] width 18 height 5
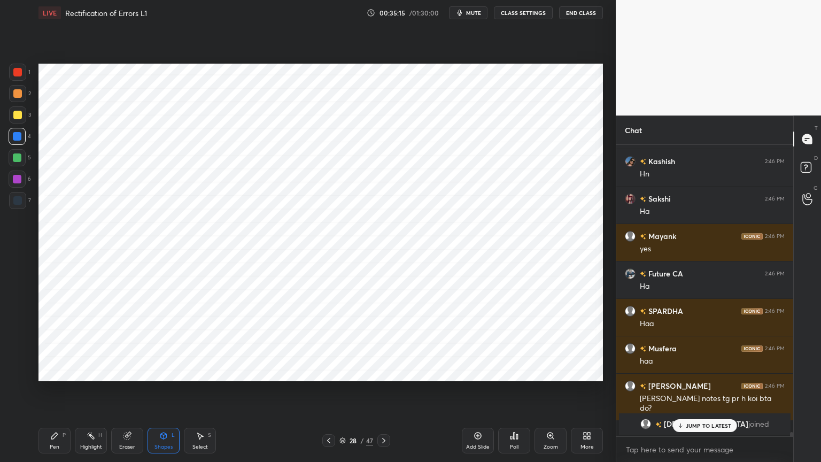
click at [54, 371] on div "Pen" at bounding box center [55, 446] width 10 height 5
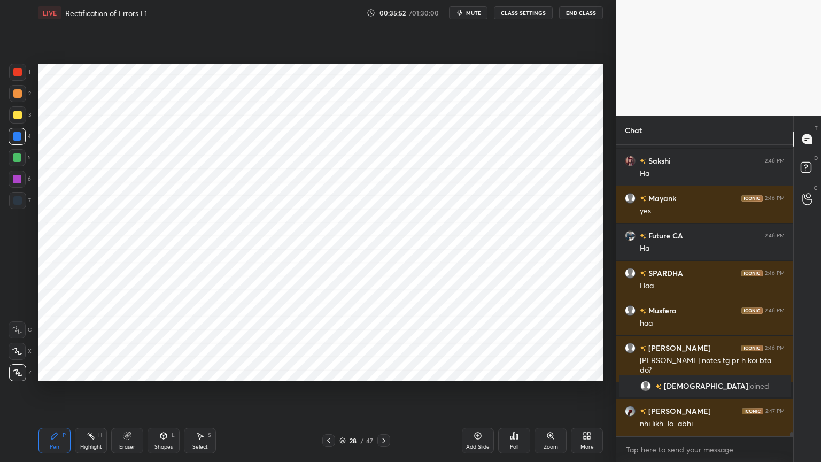
click at [13, 201] on div at bounding box center [17, 200] width 9 height 9
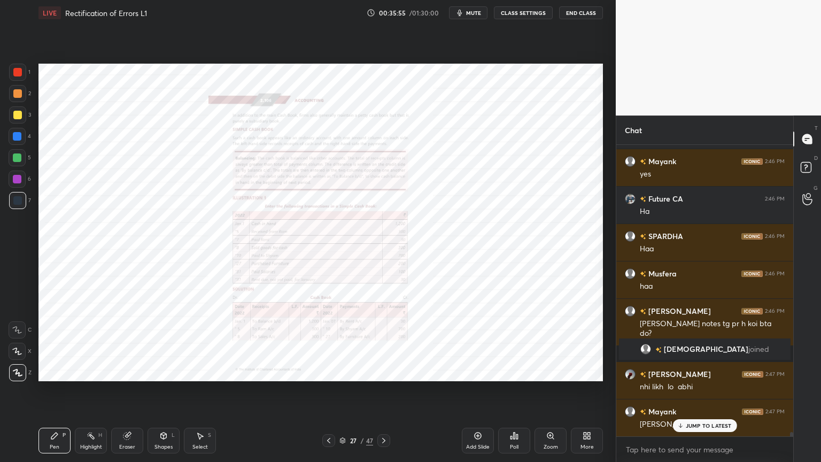
click at [547, 371] on icon at bounding box center [550, 435] width 6 height 6
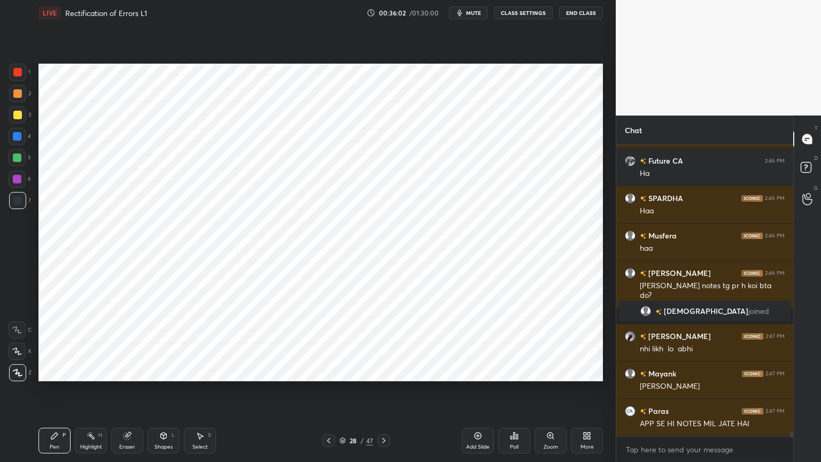
scroll to position [20327, 0]
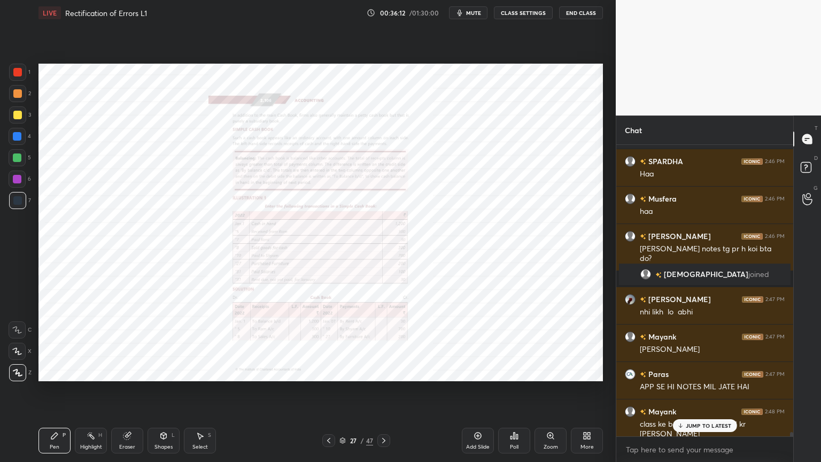
click at [553, 371] on icon at bounding box center [550, 435] width 9 height 9
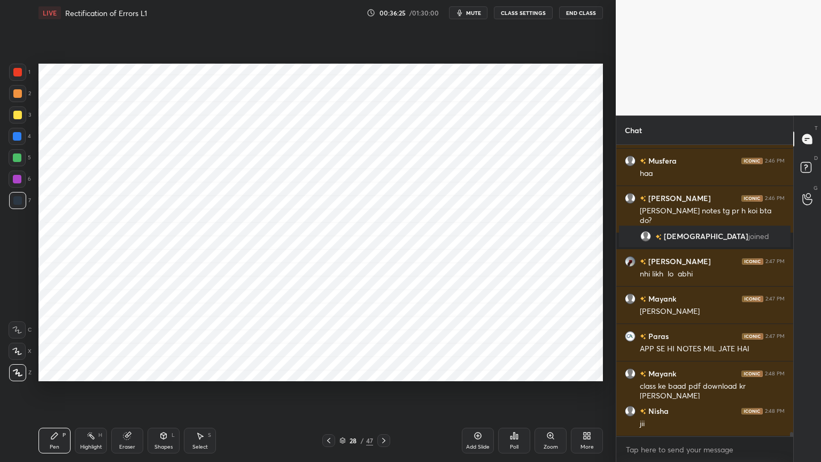
scroll to position [20412, 0]
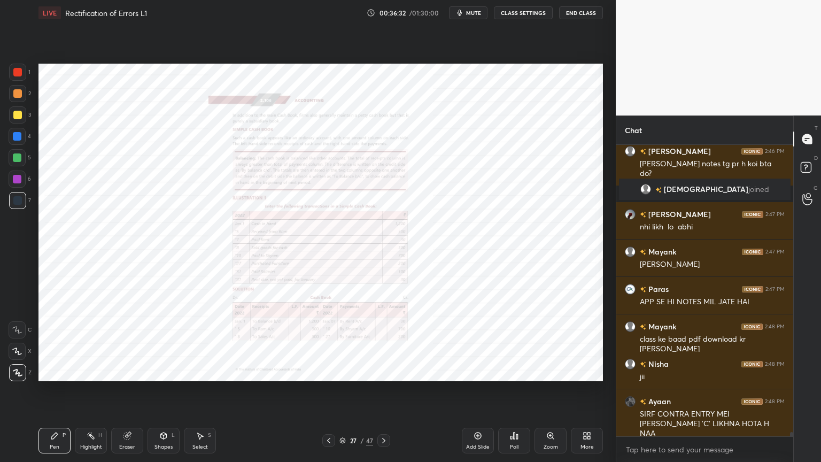
click at [546, 371] on icon at bounding box center [550, 435] width 9 height 9
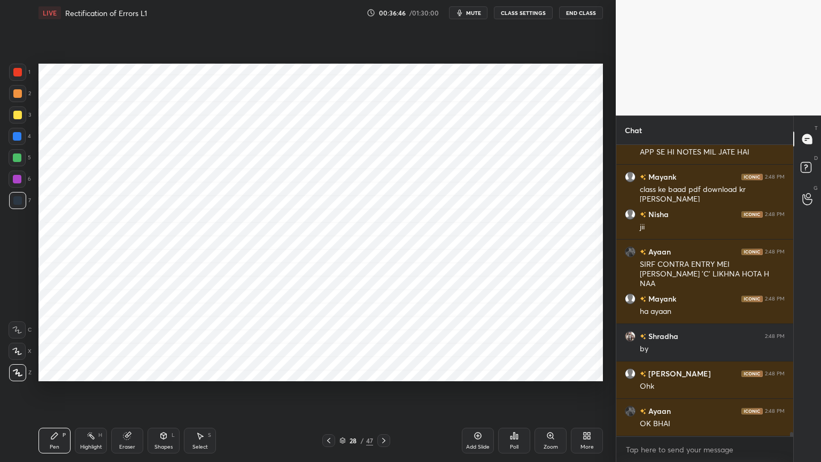
scroll to position [20598, 0]
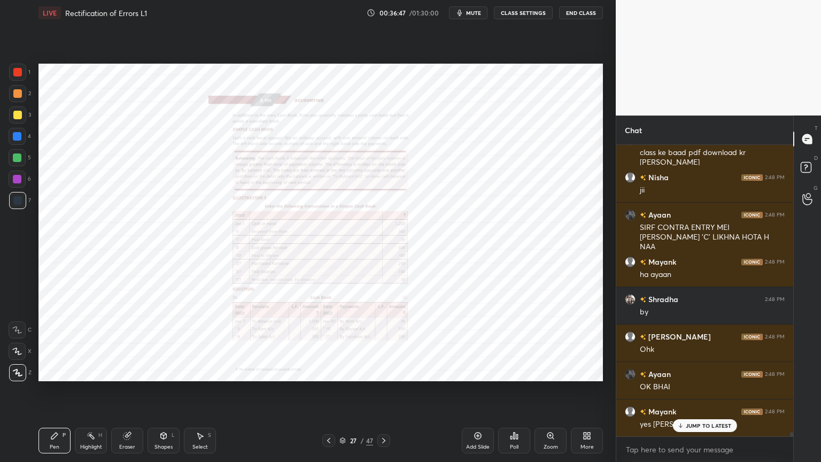
click at [548, 371] on icon at bounding box center [550, 435] width 6 height 6
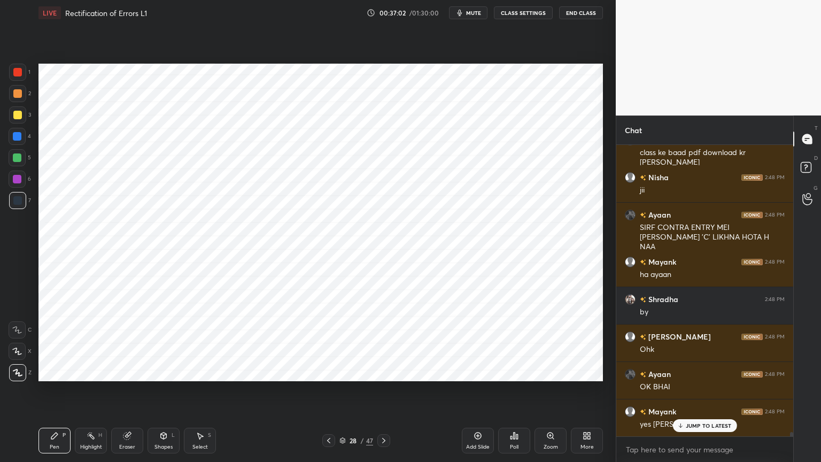
scroll to position [20636, 0]
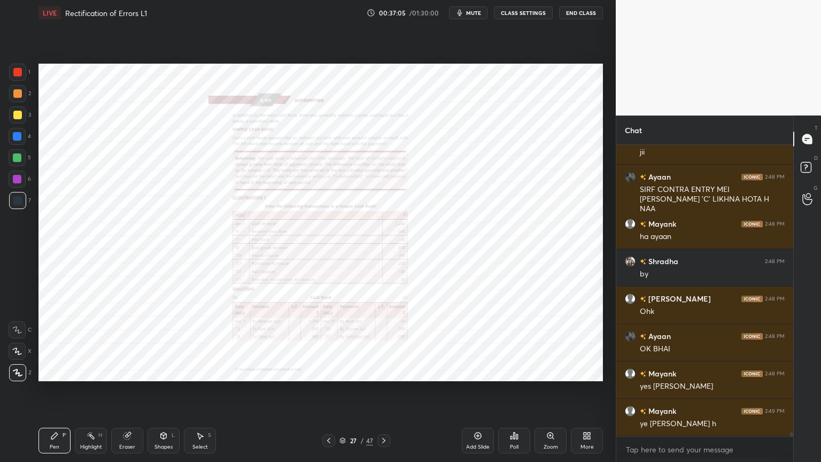
click at [549, 371] on div "Zoom" at bounding box center [550, 441] width 32 height 26
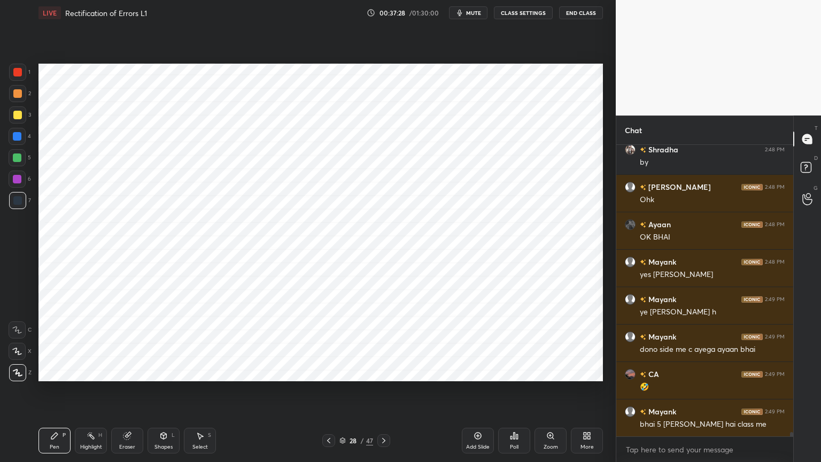
scroll to position [20786, 0]
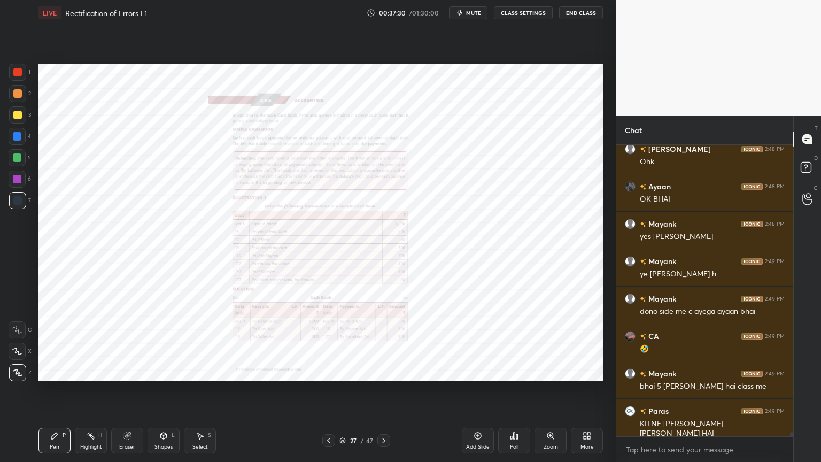
click at [550, 371] on icon at bounding box center [550, 435] width 9 height 9
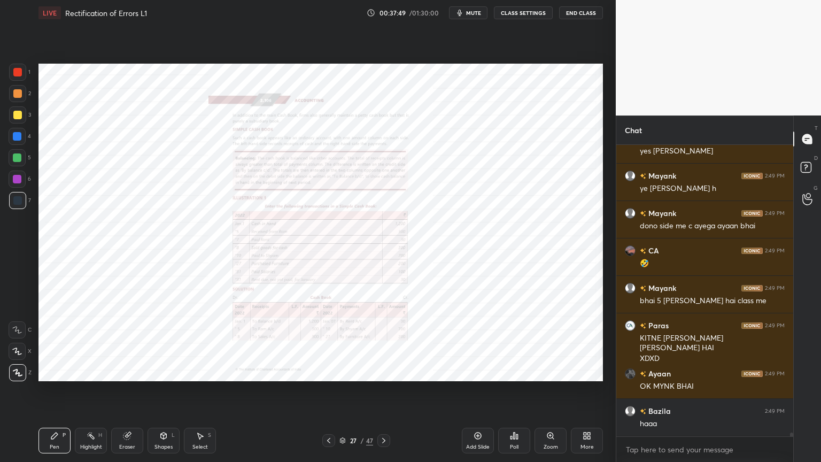
scroll to position [20908, 0]
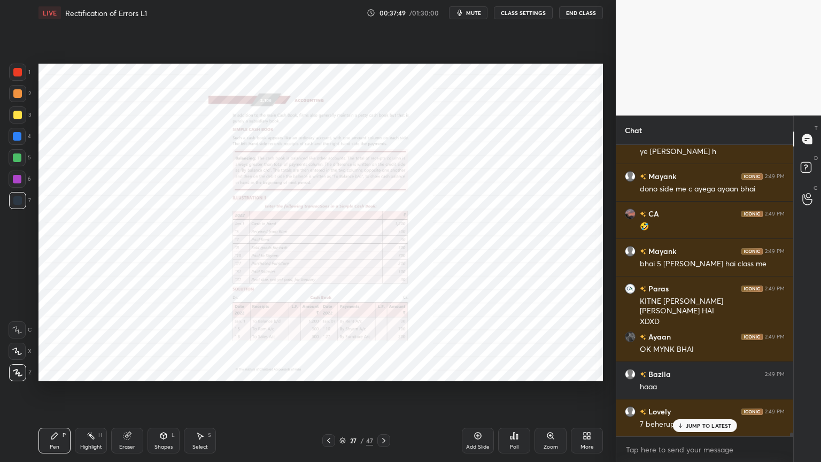
click at [552, 371] on icon at bounding box center [550, 435] width 9 height 9
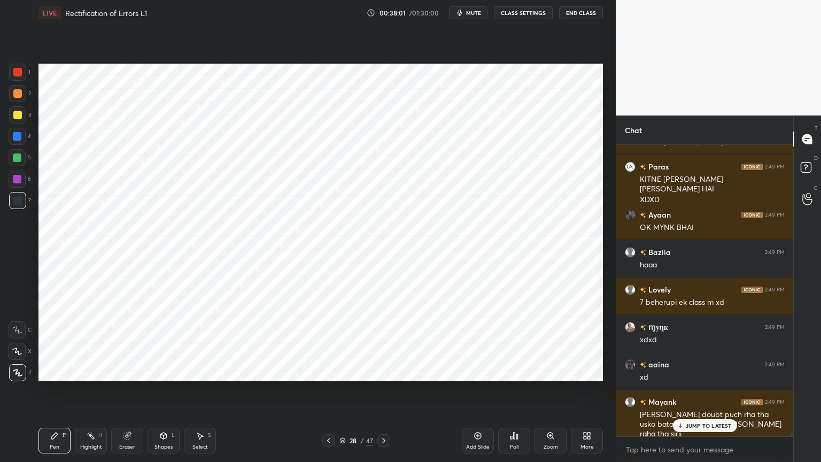
scroll to position [21068, 0]
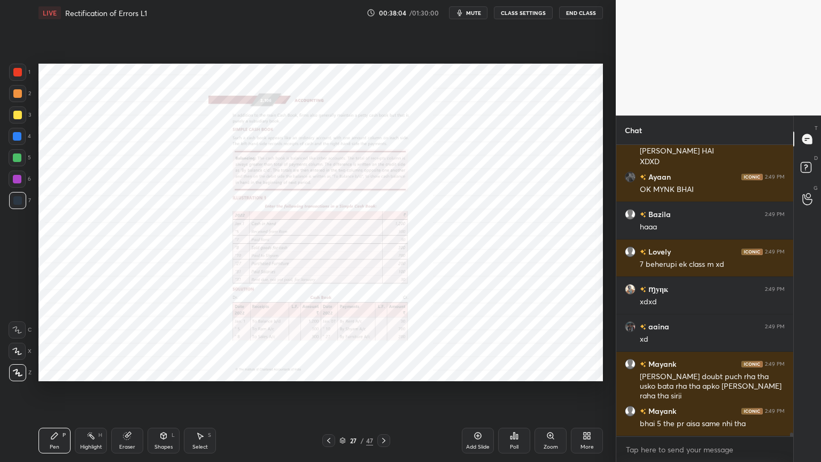
click at [545, 371] on div "Zoom" at bounding box center [550, 441] width 32 height 26
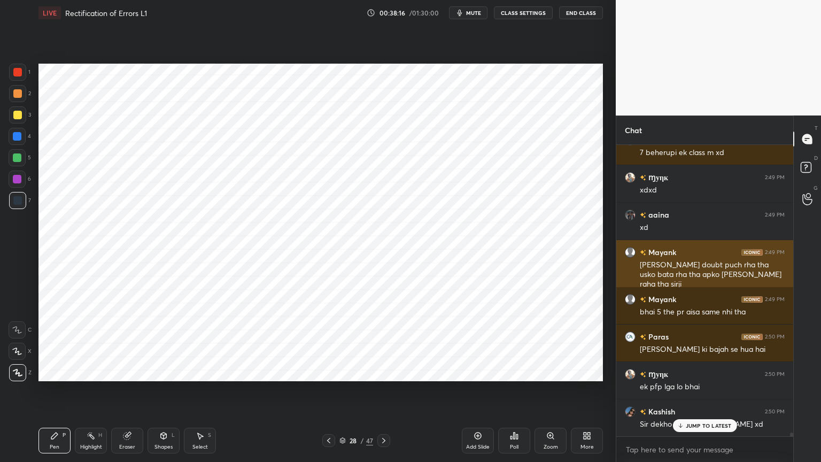
scroll to position [21180, 0]
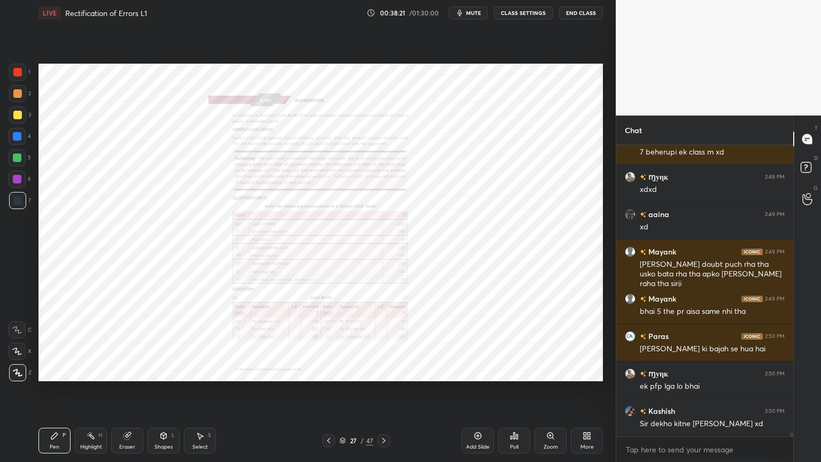
click at [551, 371] on icon at bounding box center [550, 435] width 6 height 6
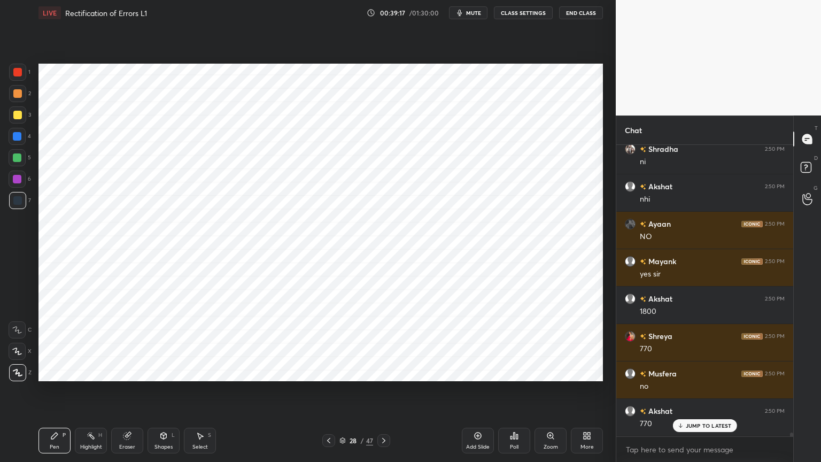
scroll to position [21554, 0]
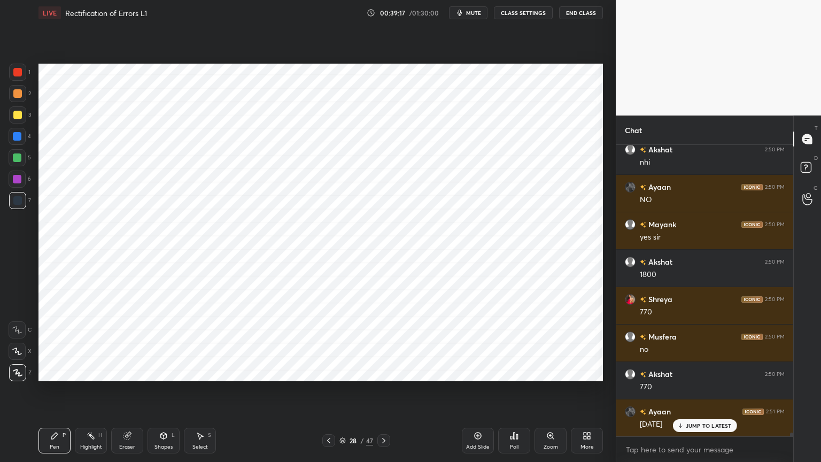
click at [121, 371] on div "Eraser" at bounding box center [127, 441] width 32 height 26
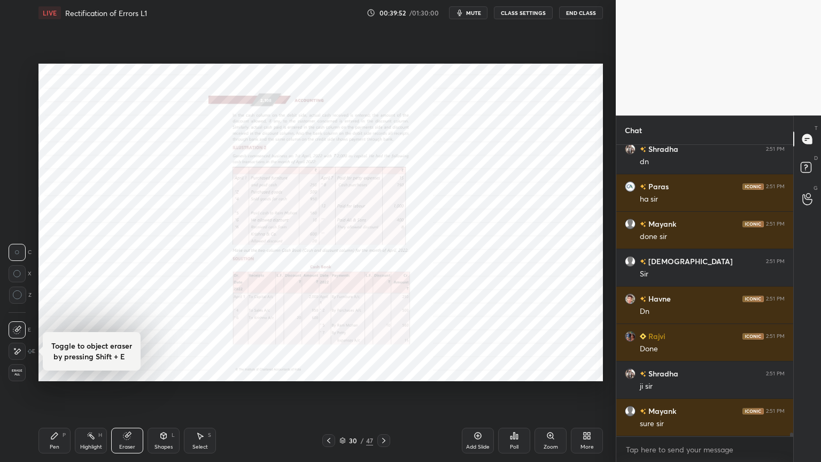
scroll to position [21928, 0]
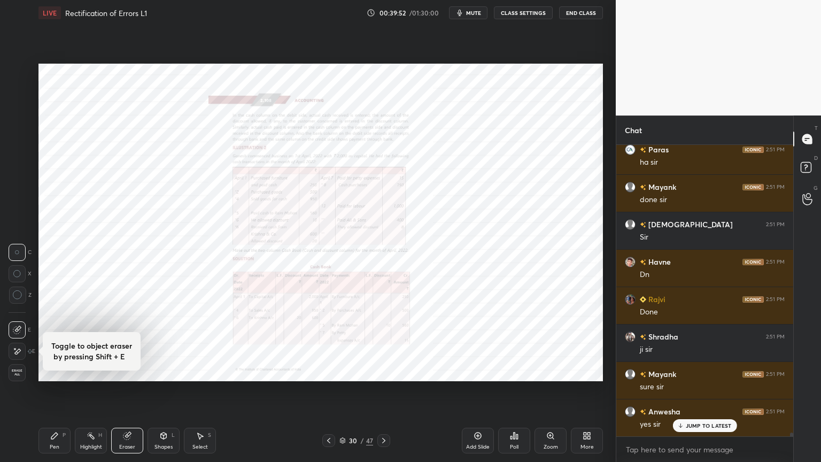
click at [548, 371] on div "Zoom" at bounding box center [550, 441] width 32 height 26
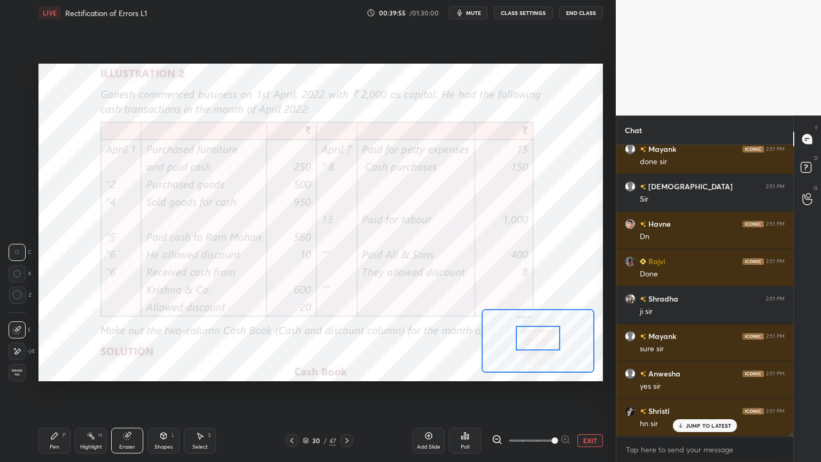
scroll to position [22003, 0]
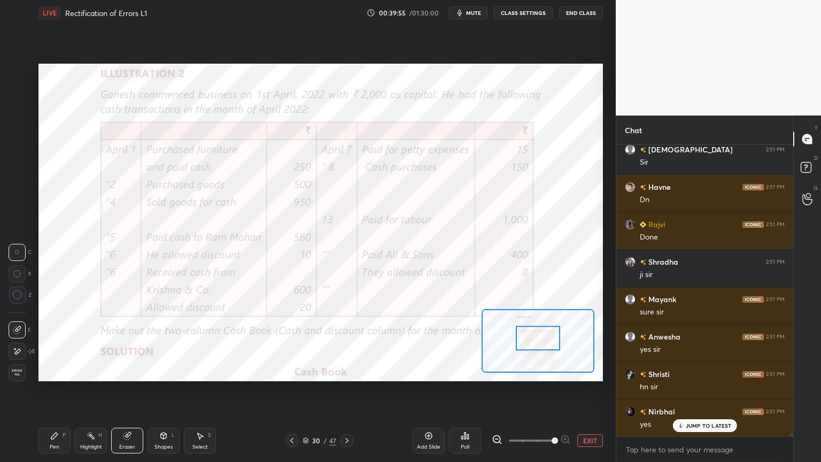
click at [50, 371] on div "Pen P" at bounding box center [54, 441] width 32 height 26
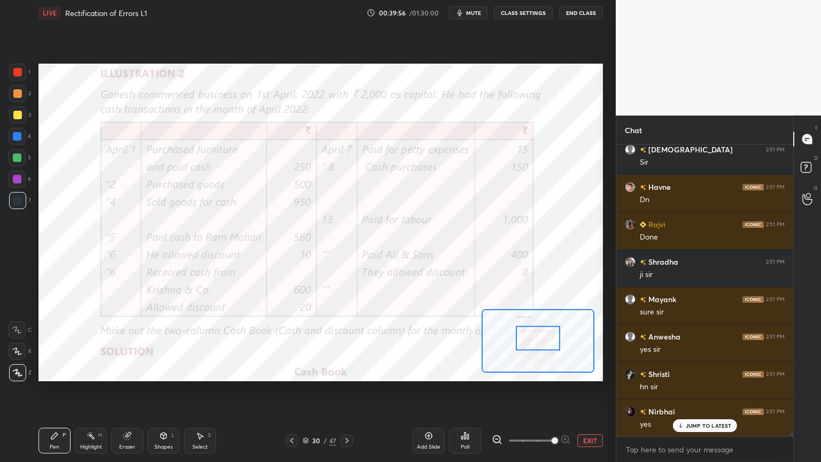
click at [20, 331] on icon at bounding box center [17, 329] width 10 height 7
click at [20, 75] on div at bounding box center [17, 72] width 9 height 9
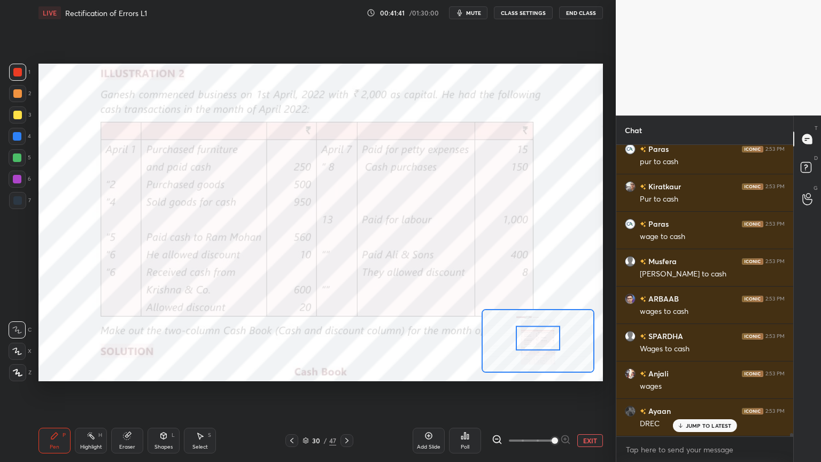
scroll to position [24256, 0]
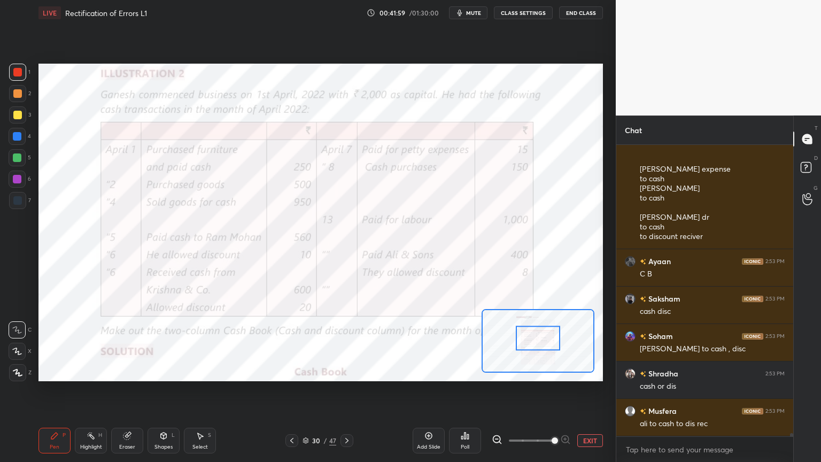
click at [434, 371] on div "Add Slide" at bounding box center [429, 446] width 24 height 5
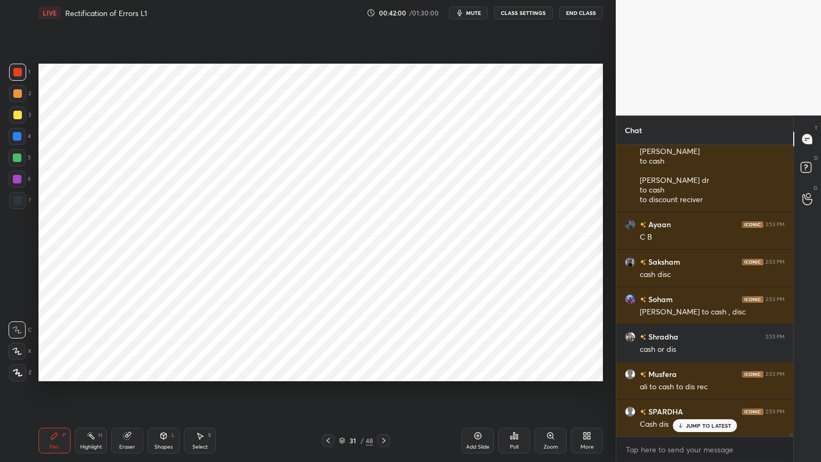
click at [20, 137] on div at bounding box center [17, 136] width 9 height 9
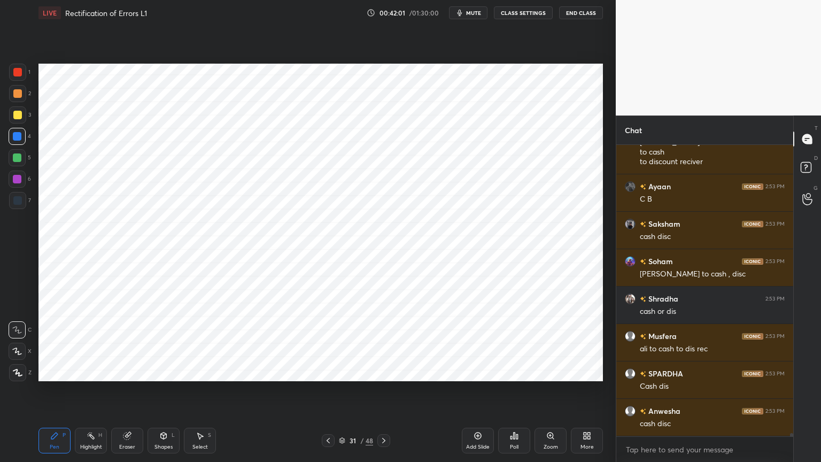
click at [18, 371] on div at bounding box center [17, 372] width 17 height 17
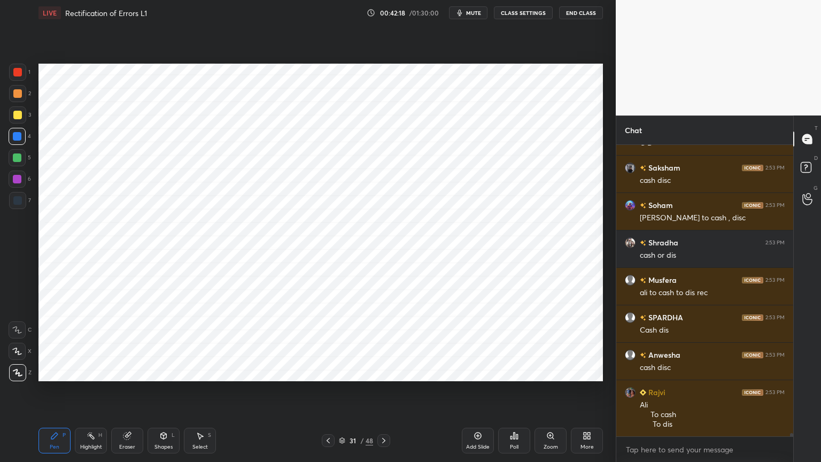
scroll to position [25177, 0]
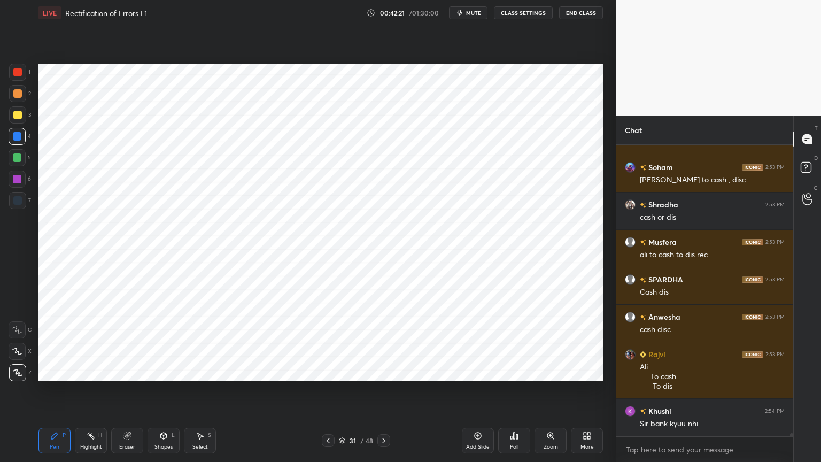
click at [164, 371] on div "Shapes" at bounding box center [163, 446] width 18 height 5
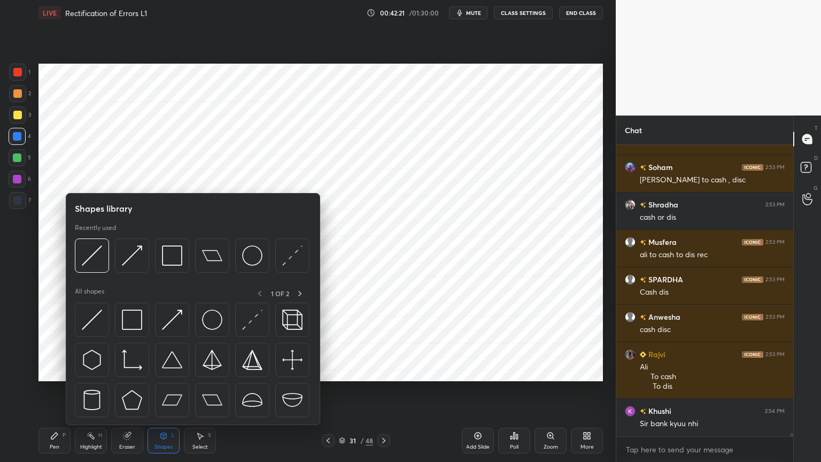
click at [165, 371] on div "Shapes" at bounding box center [163, 446] width 18 height 5
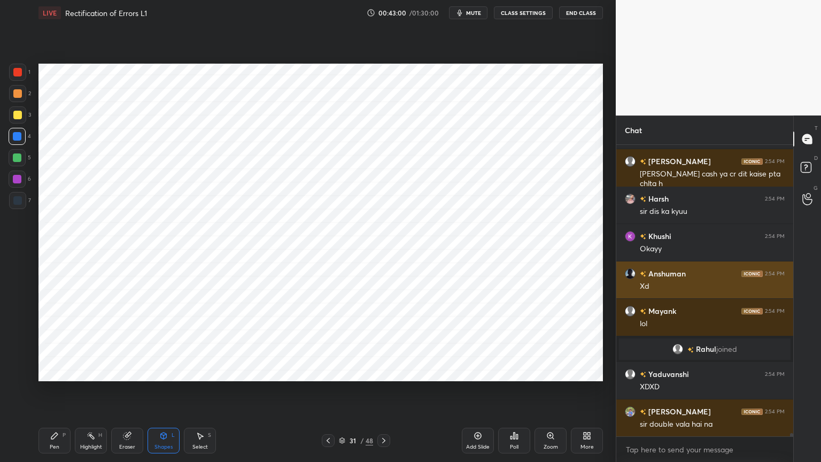
scroll to position [25464, 0]
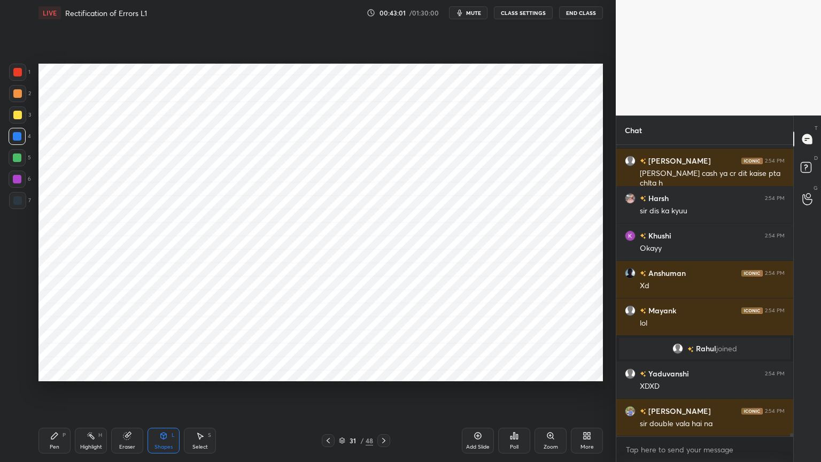
click at [63, 371] on div "Pen P" at bounding box center [54, 441] width 32 height 26
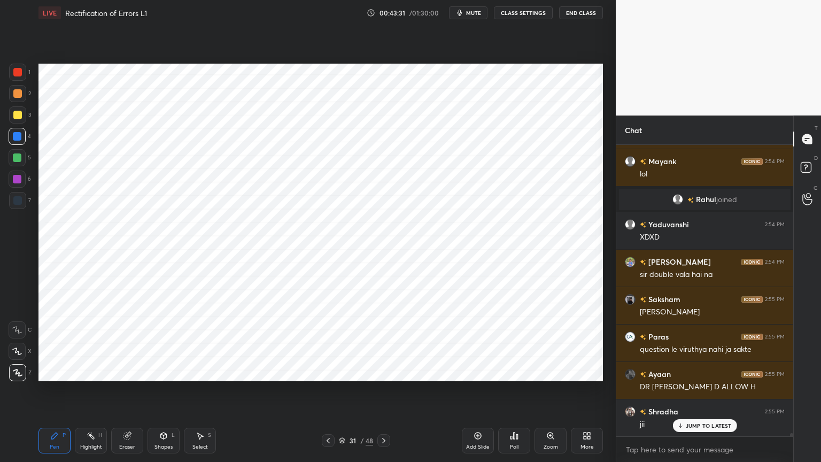
scroll to position [25651, 0]
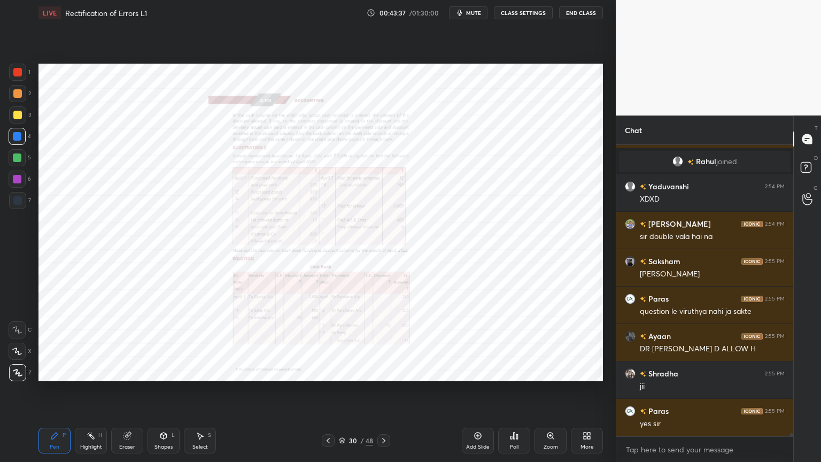
click at [544, 371] on div "Zoom" at bounding box center [550, 441] width 32 height 26
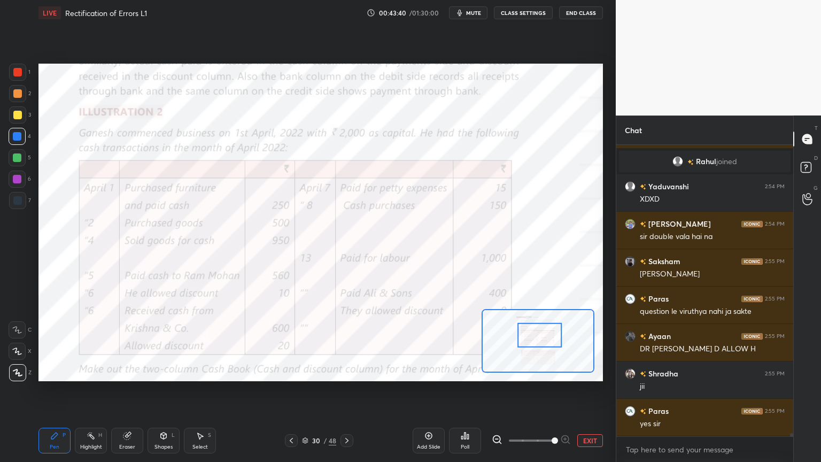
scroll to position [25688, 0]
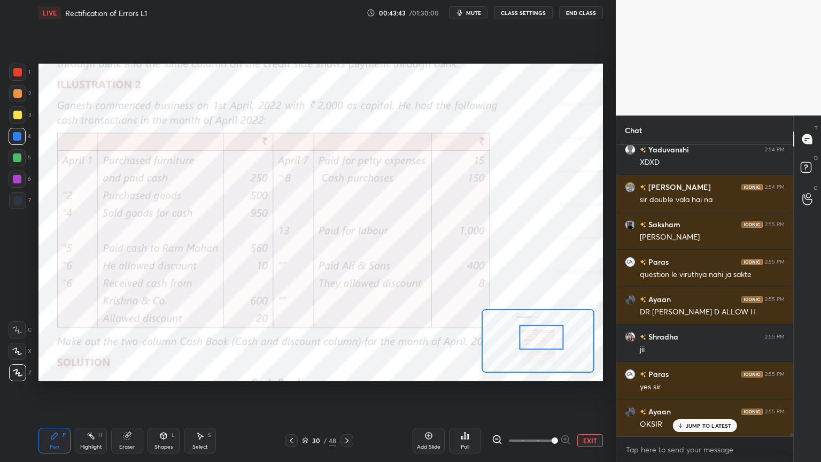
click at [467, 371] on div "Poll" at bounding box center [465, 441] width 32 height 26
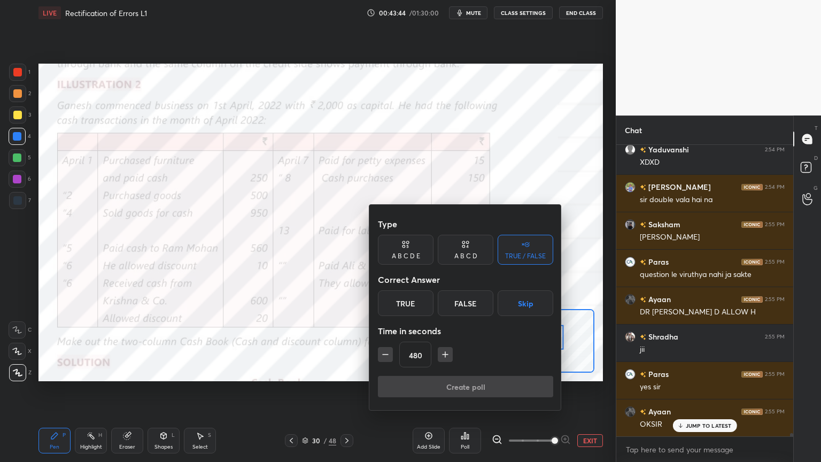
click at [526, 302] on button "Skip" at bounding box center [526, 303] width 56 height 26
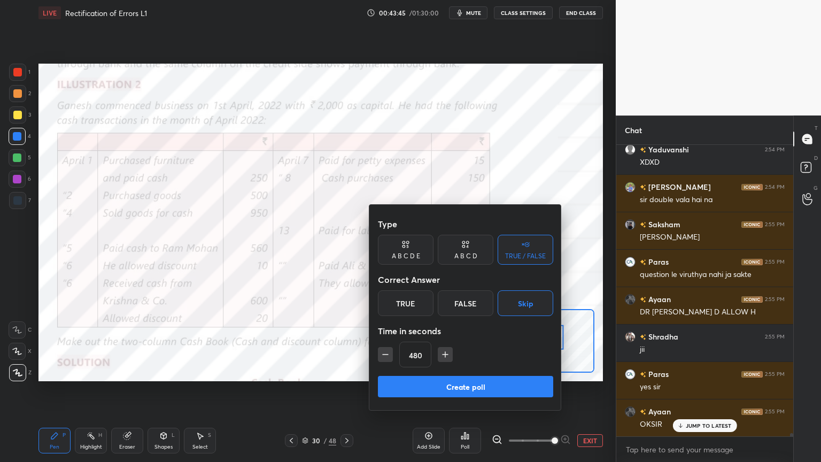
click at [503, 371] on button "Create poll" at bounding box center [465, 386] width 175 height 21
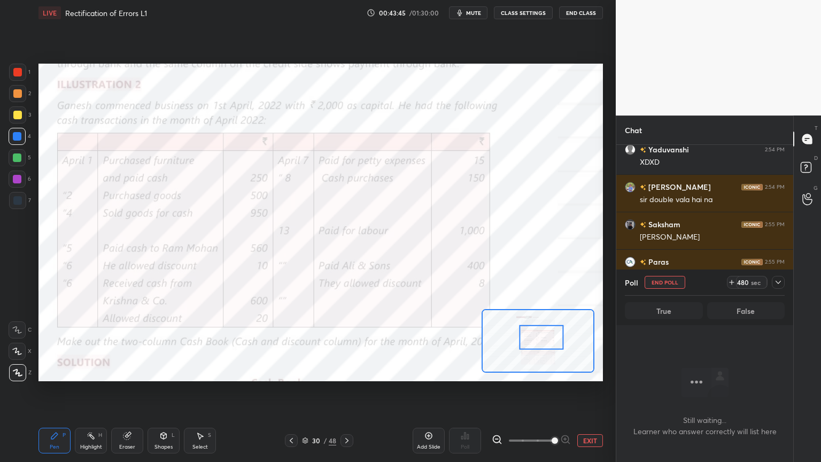
scroll to position [3, 3]
click at [779, 284] on icon at bounding box center [778, 282] width 9 height 9
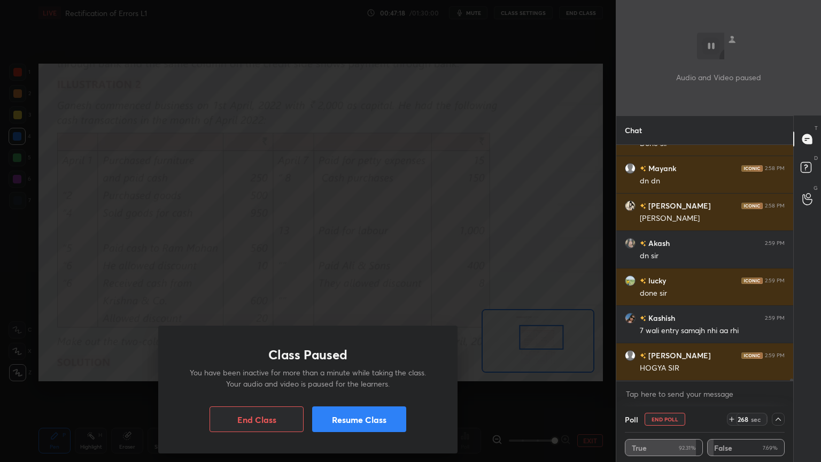
scroll to position [23600, 0]
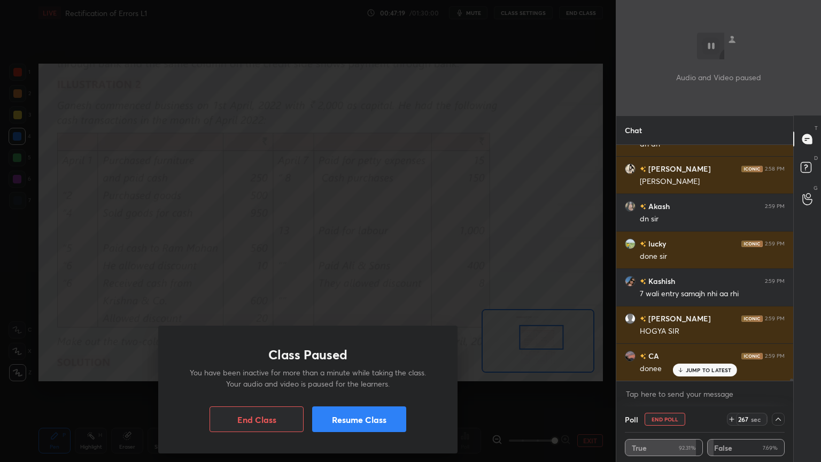
click at [347, 371] on button "Resume Class" at bounding box center [359, 419] width 94 height 26
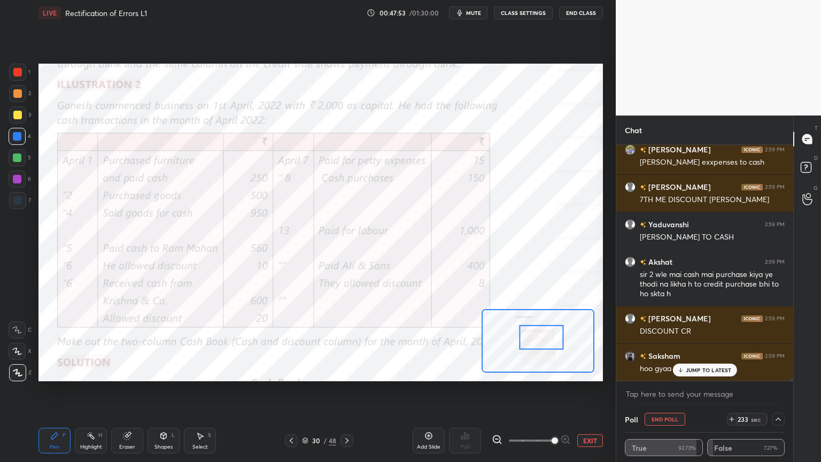
scroll to position [23944, 0]
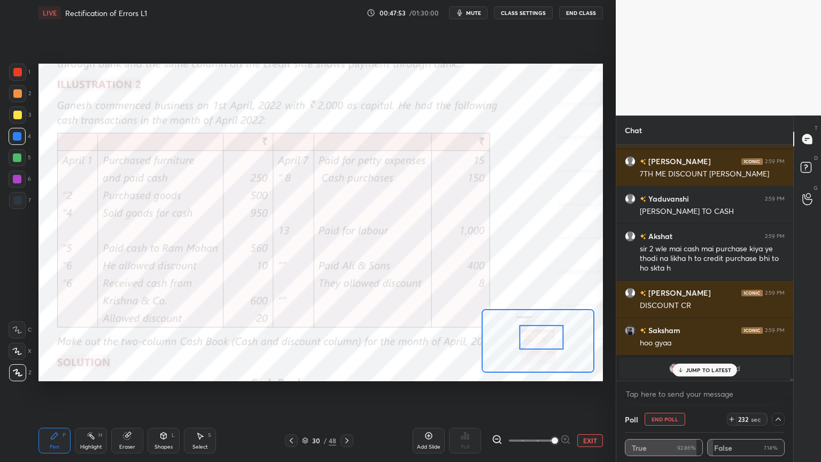
click at [667, 371] on button "End Poll" at bounding box center [665, 419] width 41 height 13
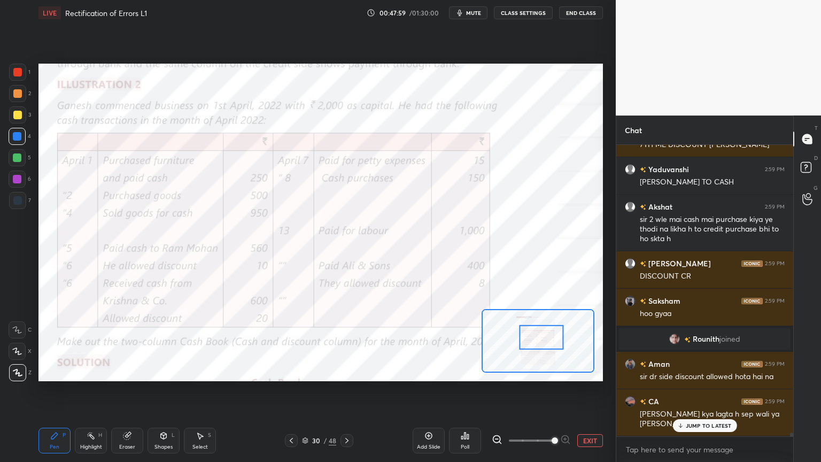
scroll to position [24010, 0]
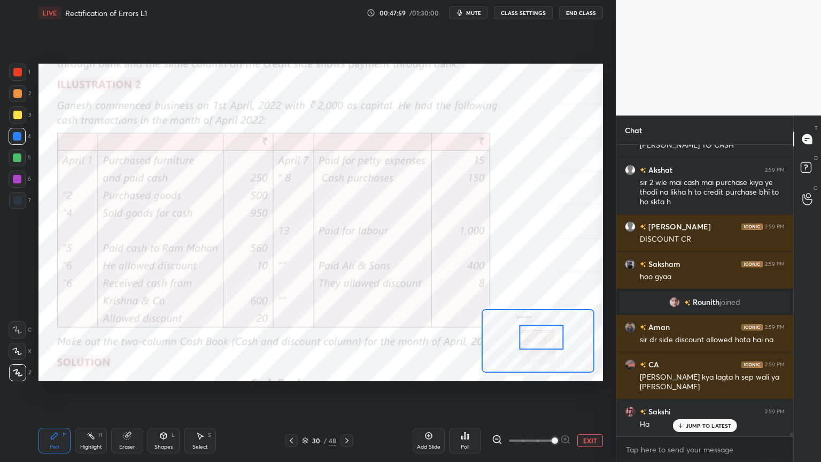
click at [15, 195] on div at bounding box center [17, 200] width 17 height 17
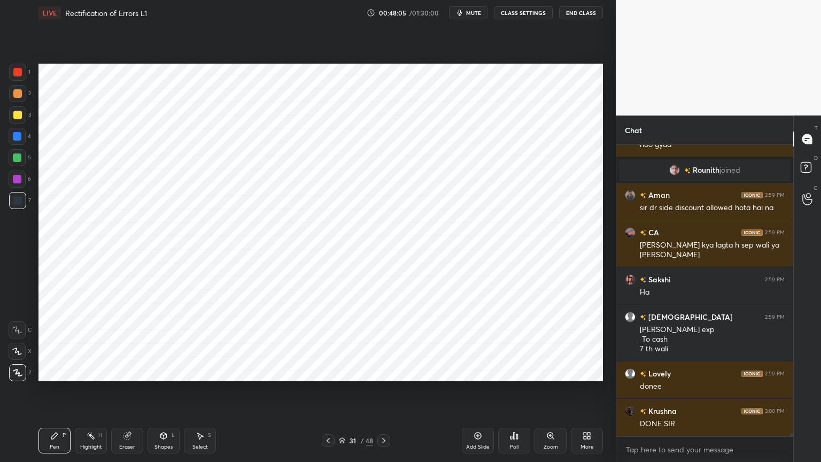
scroll to position [24189, 0]
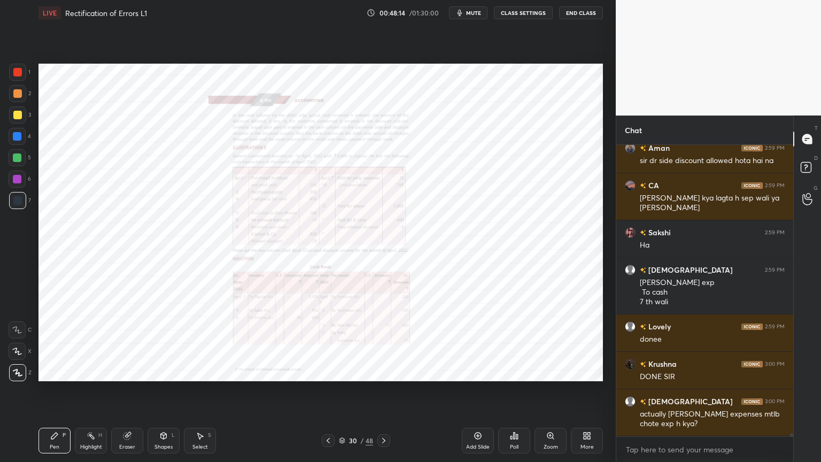
click at [552, 371] on div "Zoom" at bounding box center [550, 441] width 32 height 26
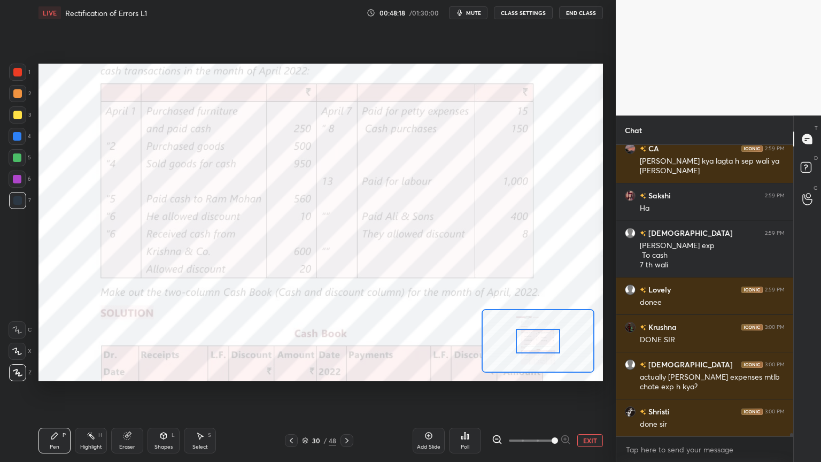
scroll to position [24264, 0]
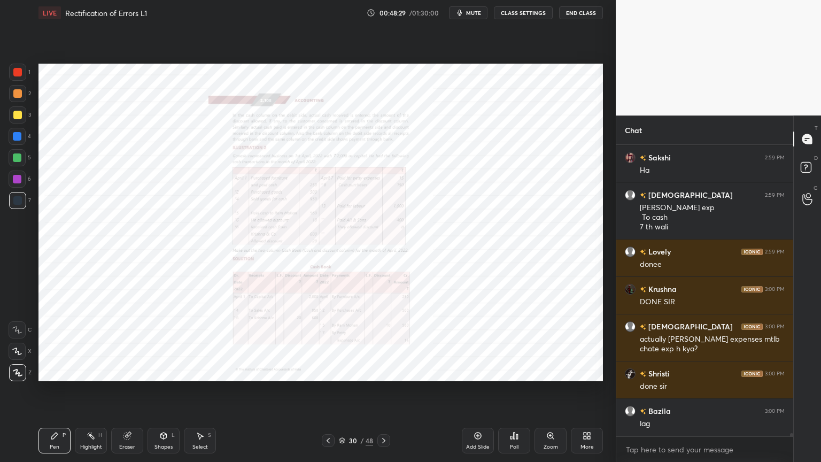
click at [542, 371] on div "Zoom" at bounding box center [550, 441] width 32 height 26
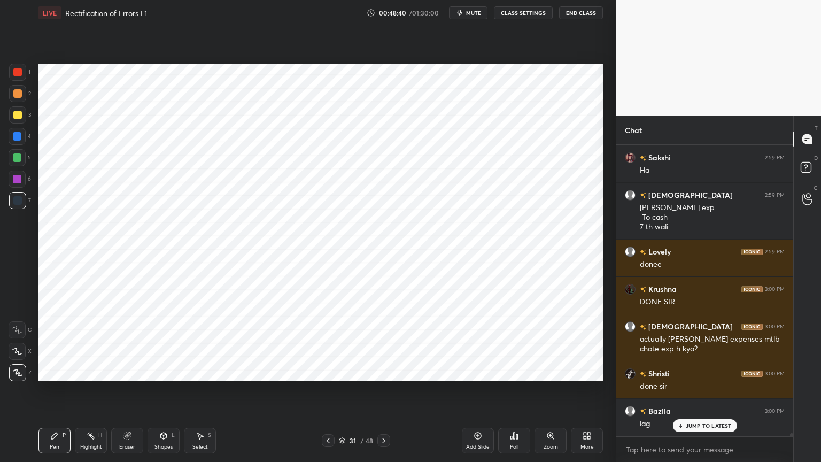
scroll to position [24301, 0]
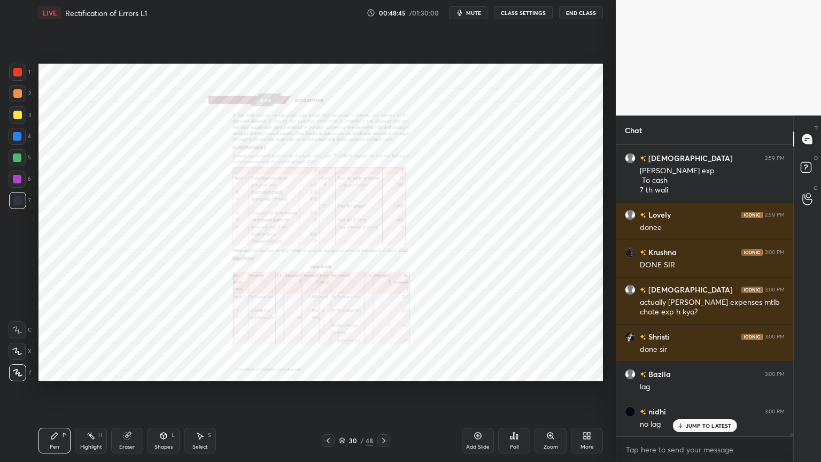
click at [548, 371] on icon at bounding box center [550, 435] width 6 height 6
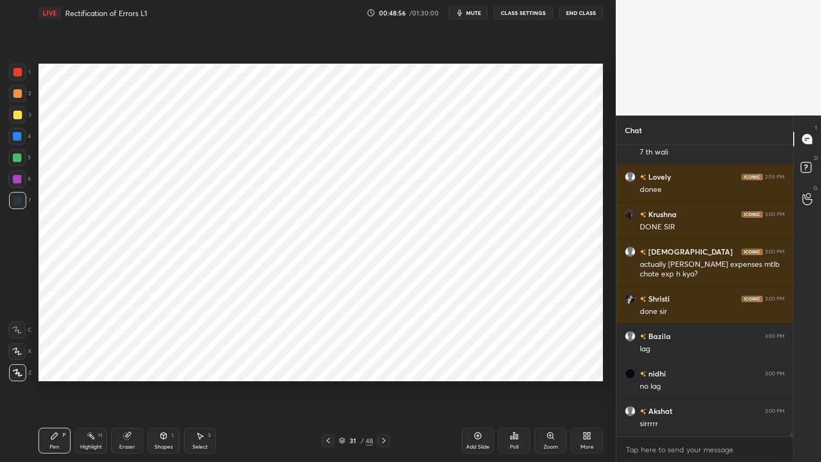
scroll to position [24376, 0]
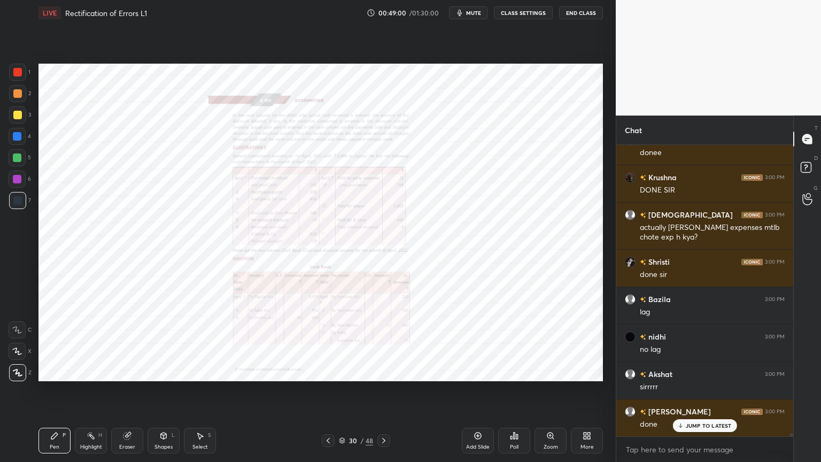
click at [545, 371] on div "Zoom" at bounding box center [550, 441] width 32 height 26
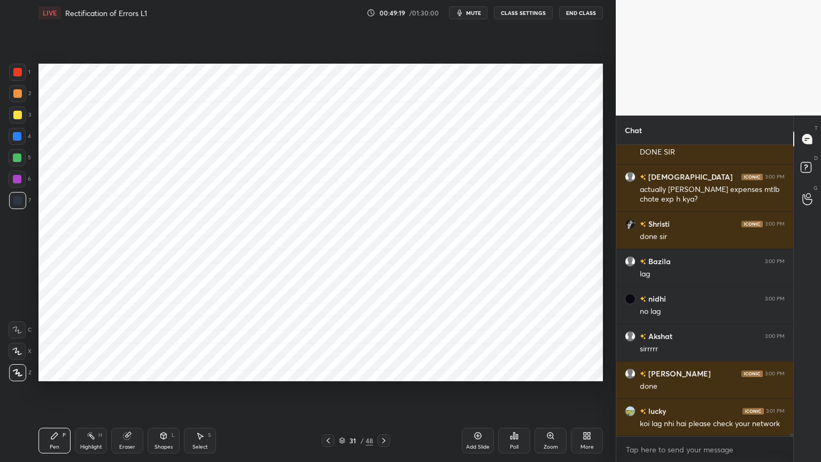
scroll to position [24450, 0]
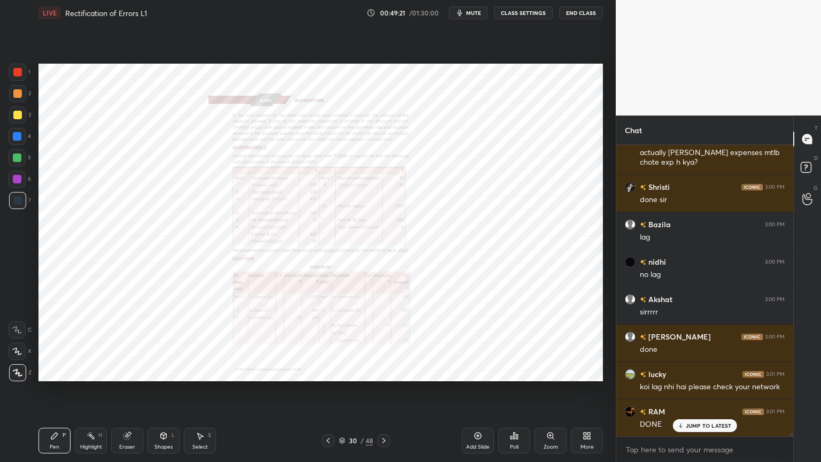
click at [547, 371] on icon at bounding box center [550, 435] width 9 height 9
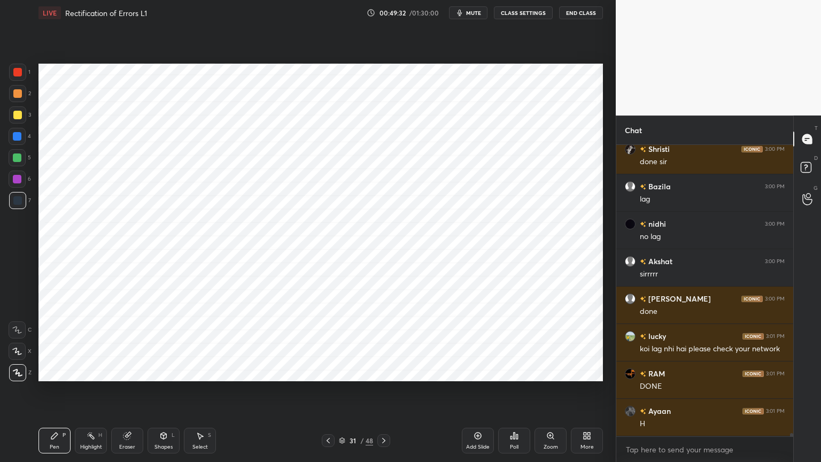
scroll to position [24499, 0]
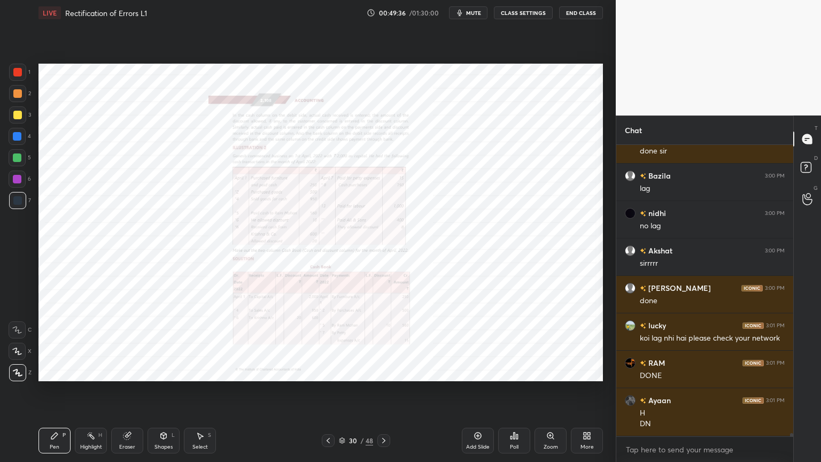
click at [547, 371] on icon at bounding box center [550, 435] width 6 height 6
click at [548, 371] on icon at bounding box center [550, 435] width 6 height 6
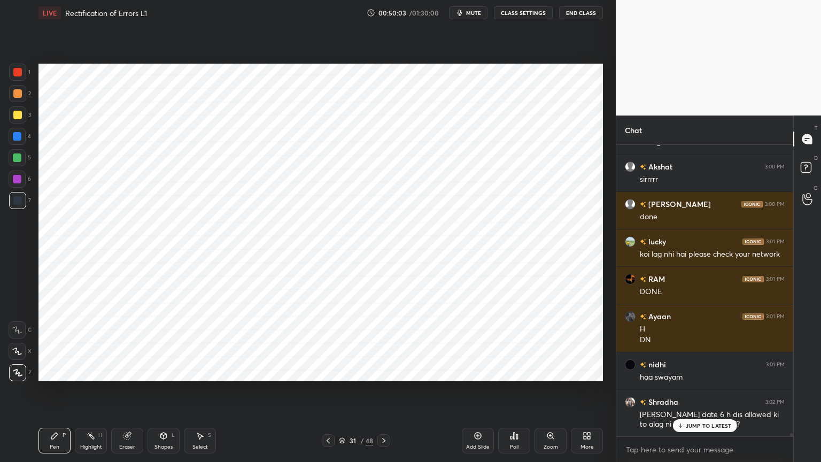
scroll to position [24658, 0]
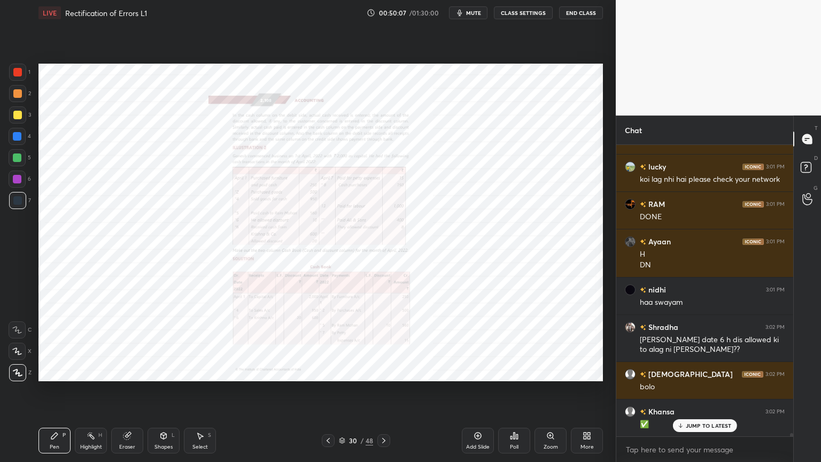
click at [547, 371] on icon at bounding box center [550, 435] width 6 height 6
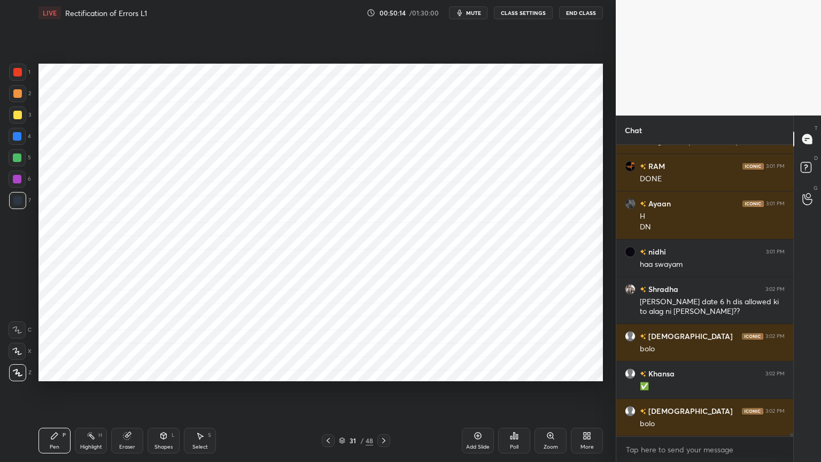
scroll to position [24743, 0]
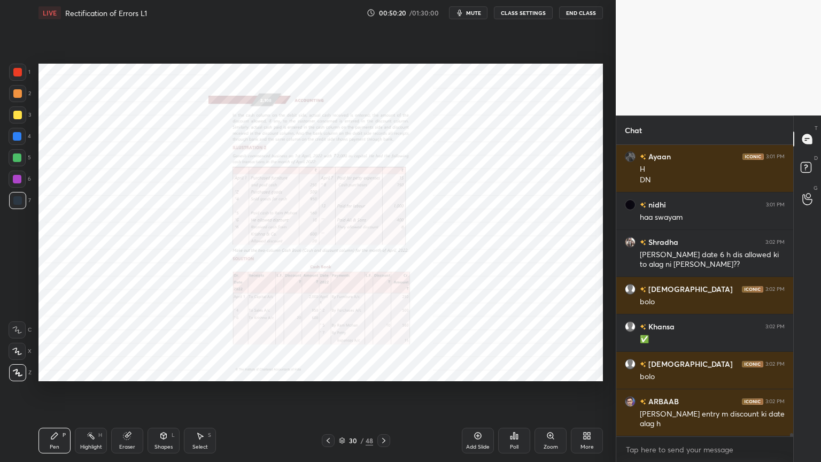
click at [549, 371] on icon at bounding box center [550, 435] width 6 height 6
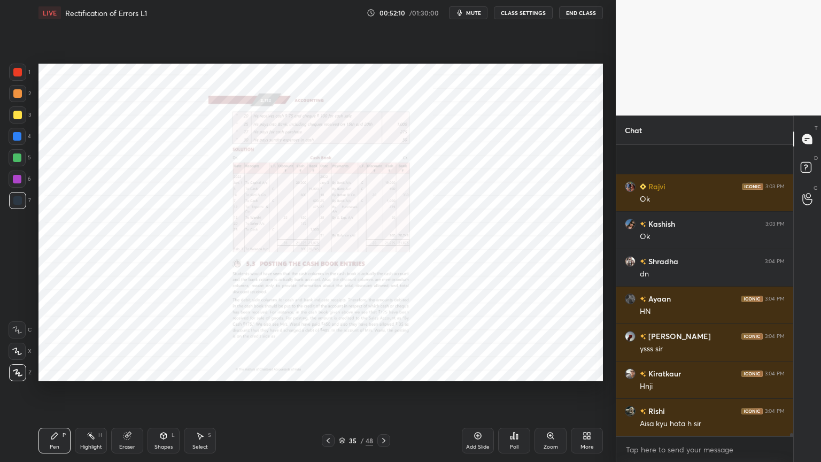
scroll to position [26605, 0]
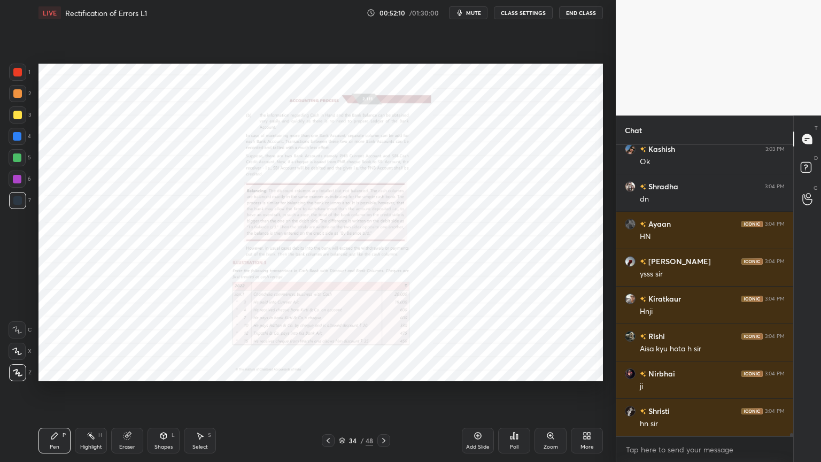
click at [549, 371] on div "Zoom" at bounding box center [550, 441] width 32 height 26
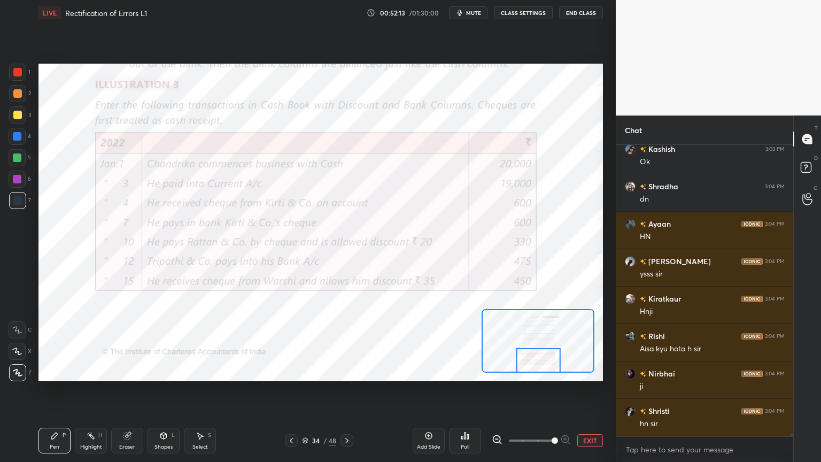
click at [17, 329] on icon at bounding box center [17, 329] width 10 height 7
click at [21, 75] on div at bounding box center [17, 72] width 9 height 9
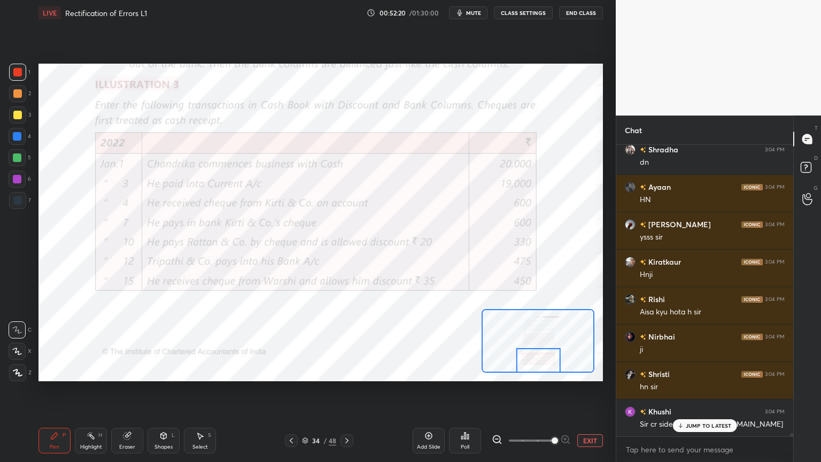
scroll to position [26689, 0]
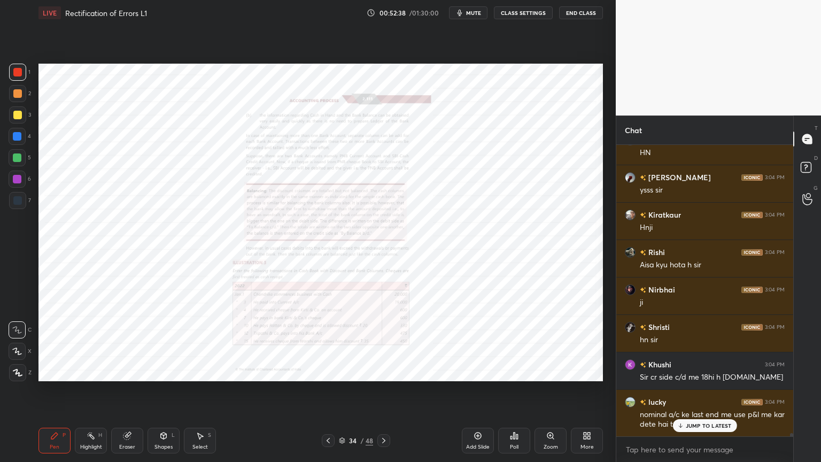
click at [550, 371] on div "Zoom" at bounding box center [550, 441] width 32 height 26
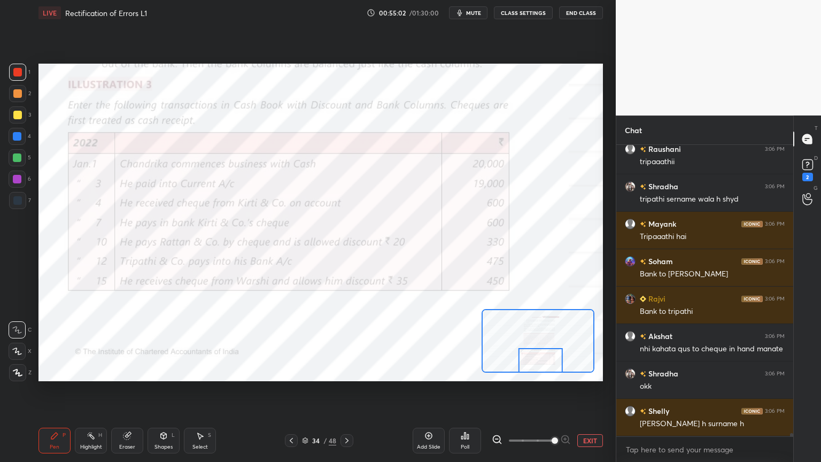
scroll to position [26474, 0]
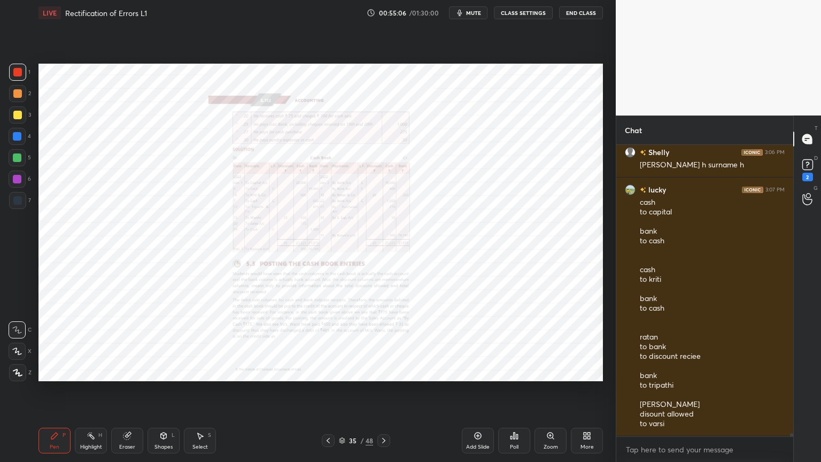
click at [545, 371] on div "Zoom" at bounding box center [550, 441] width 32 height 26
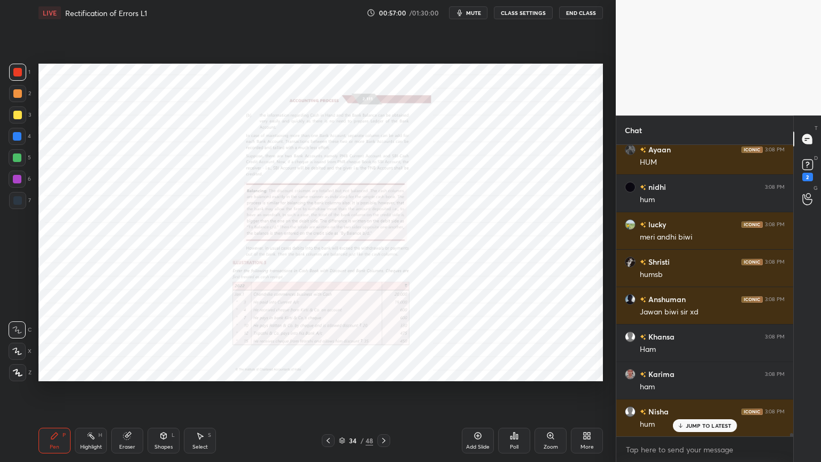
scroll to position [27667, 0]
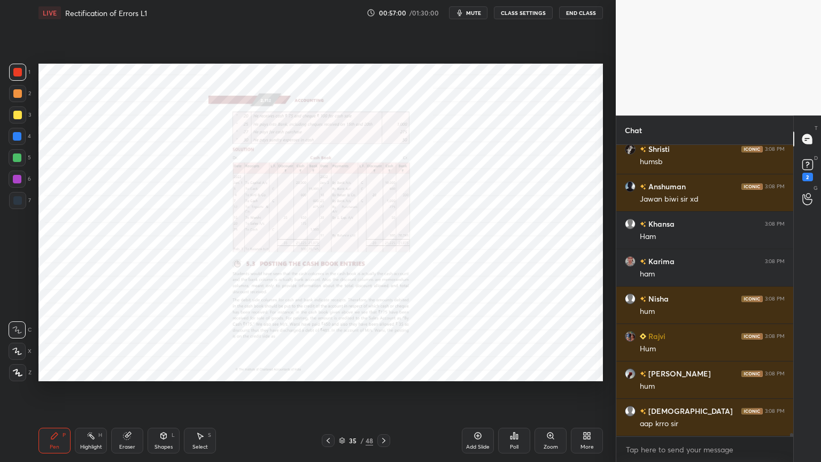
click at [480, 371] on icon at bounding box center [478, 435] width 7 height 7
click at [19, 137] on div at bounding box center [17, 136] width 9 height 9
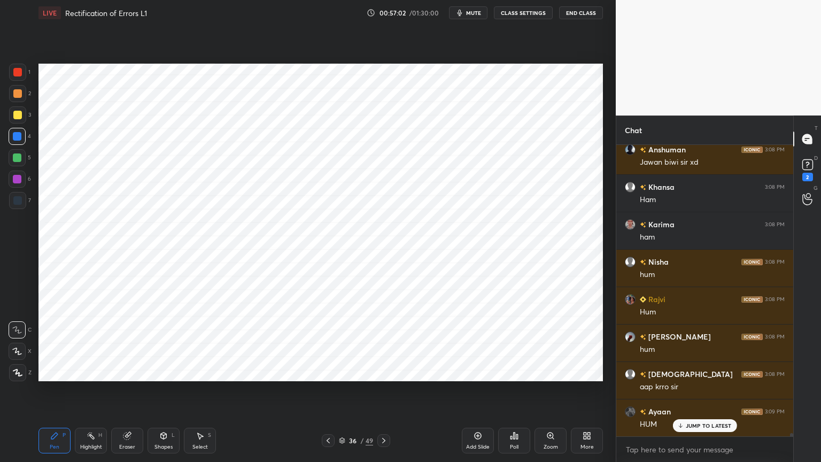
click at [24, 371] on div at bounding box center [17, 372] width 17 height 17
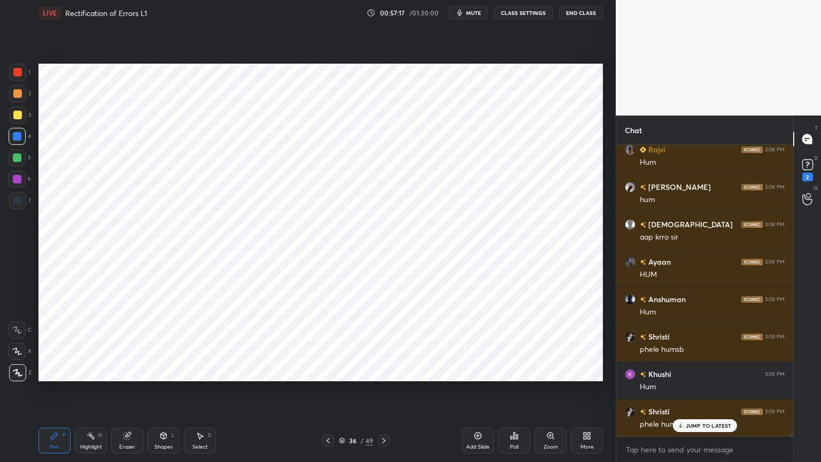
scroll to position [27879, 0]
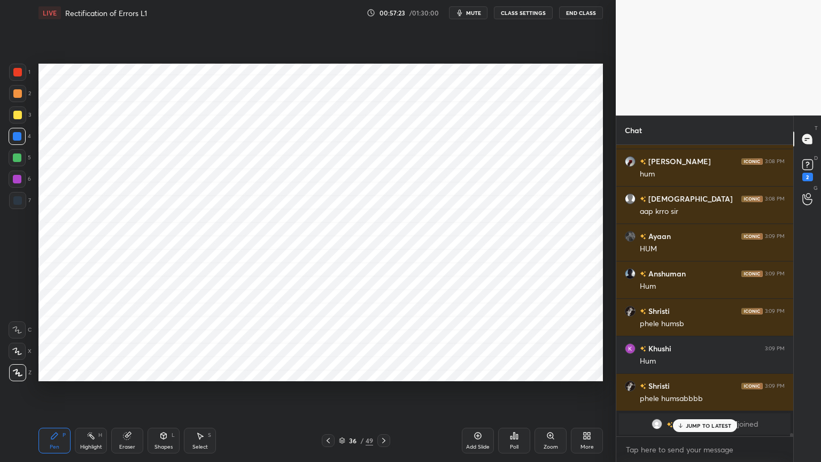
click at [158, 371] on div "Shapes" at bounding box center [163, 446] width 18 height 5
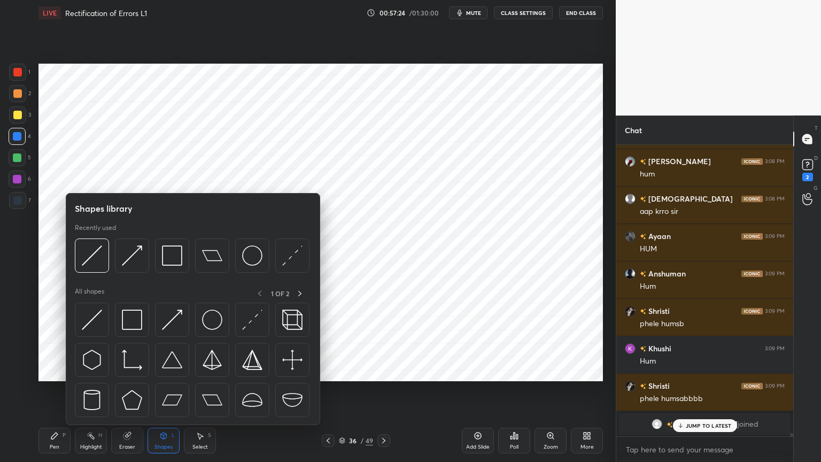
click at [162, 371] on div "Shapes" at bounding box center [163, 446] width 18 height 5
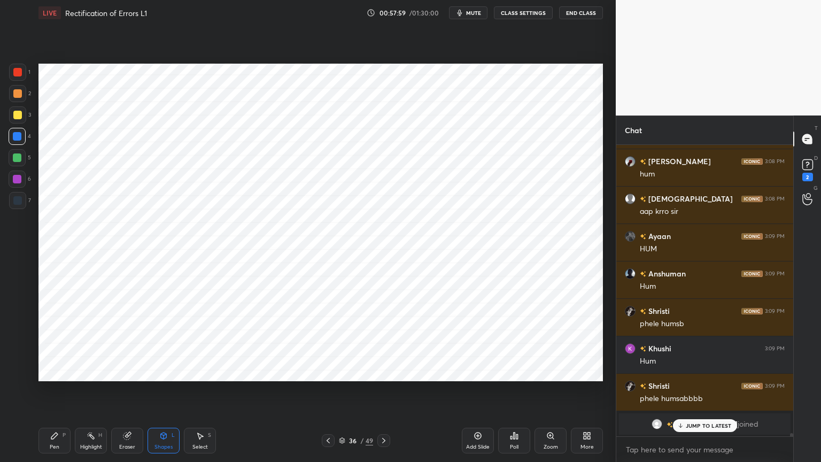
click at [57, 371] on div "Pen P" at bounding box center [54, 441] width 32 height 26
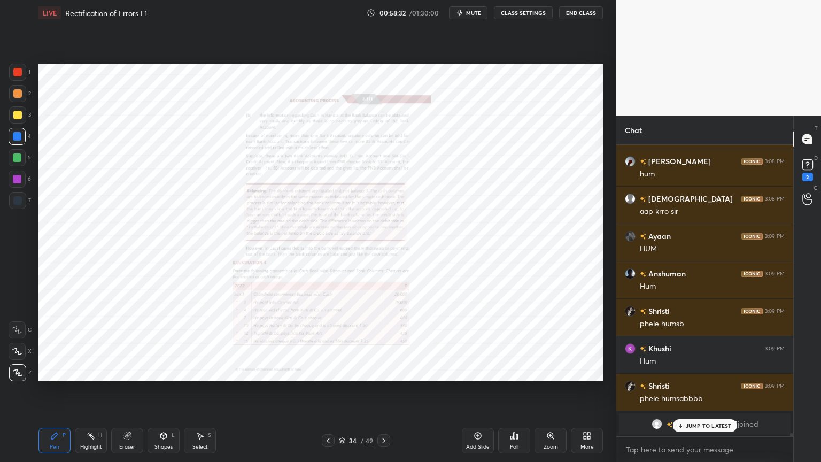
click at [548, 371] on icon at bounding box center [550, 435] width 6 height 6
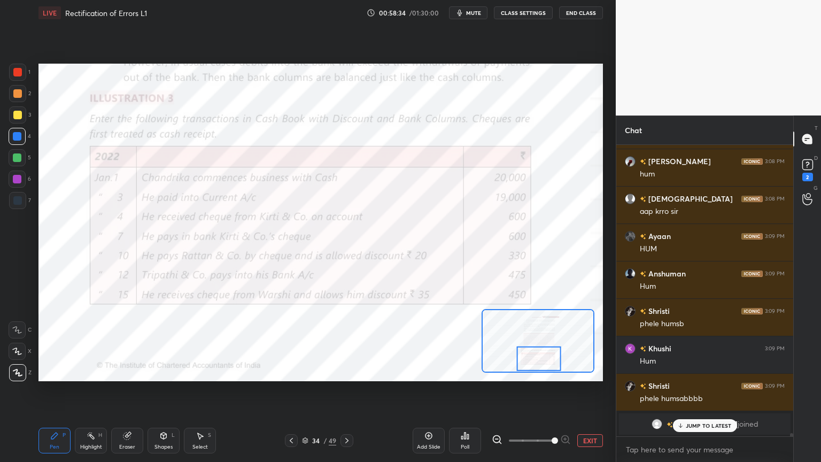
scroll to position [27917, 0]
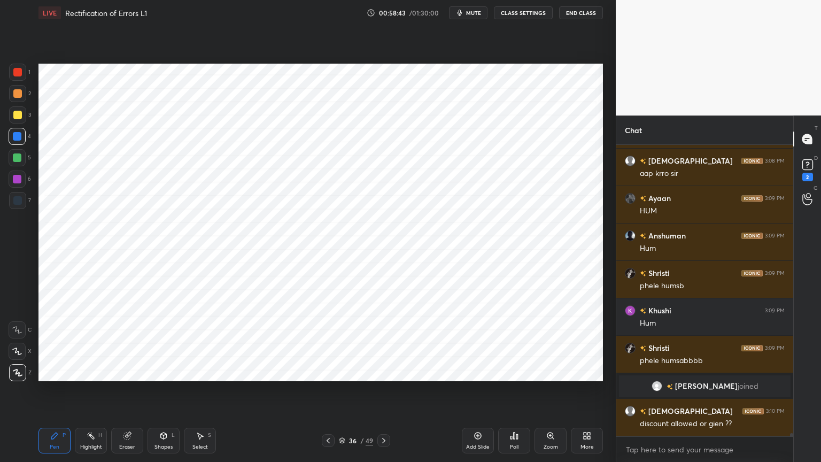
click at [14, 201] on div at bounding box center [17, 200] width 9 height 9
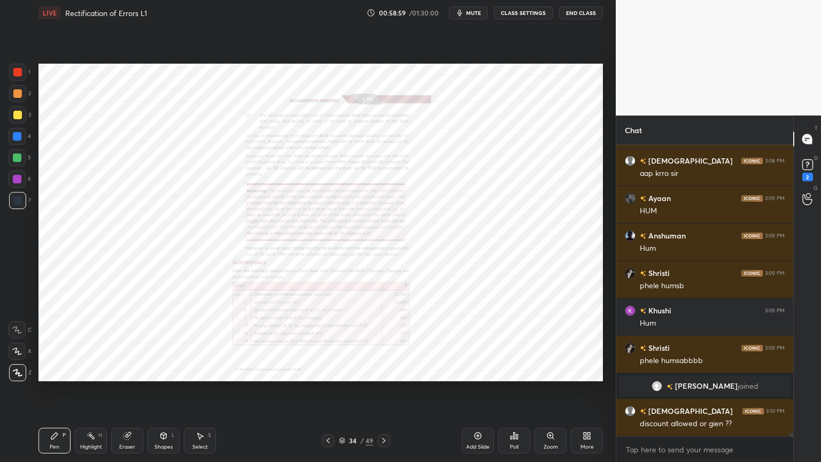
click at [554, 371] on icon at bounding box center [550, 435] width 9 height 9
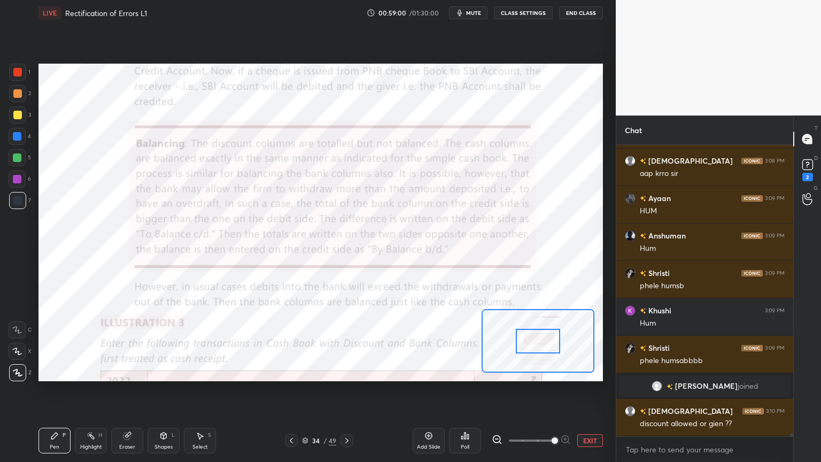
click at [555, 371] on span at bounding box center [555, 440] width 6 height 6
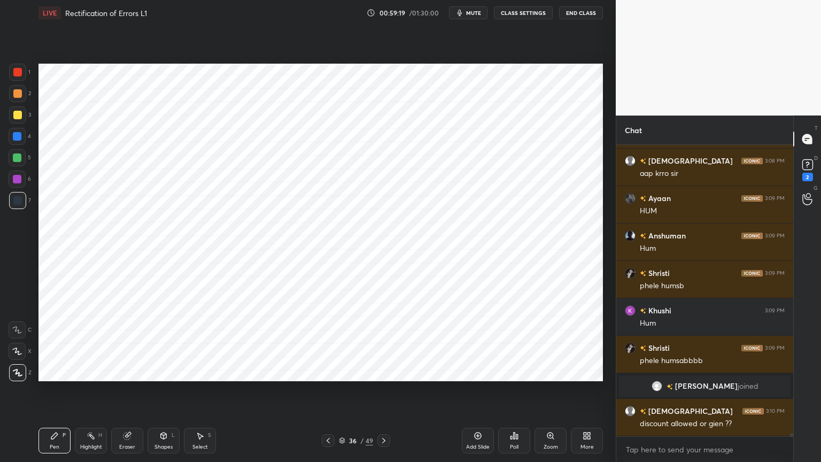
scroll to position [27954, 0]
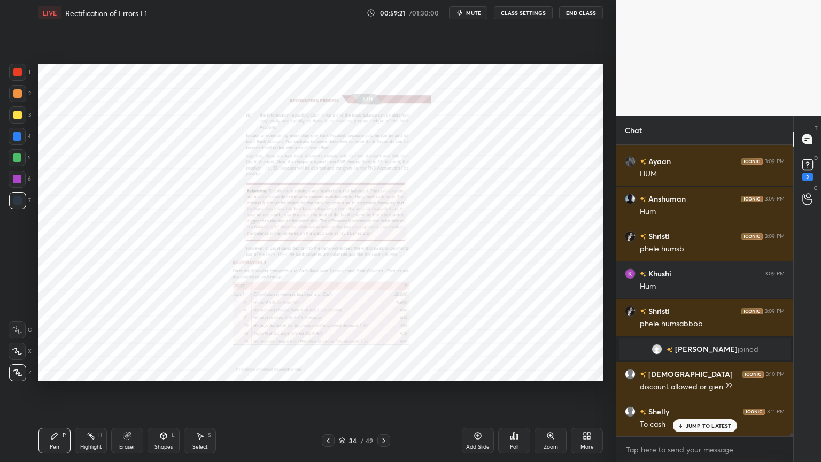
click at [547, 371] on icon at bounding box center [550, 435] width 9 height 9
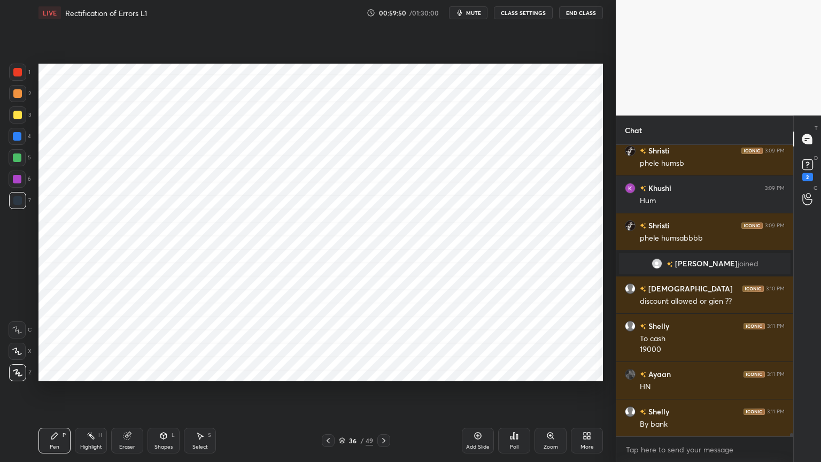
scroll to position [28077, 0]
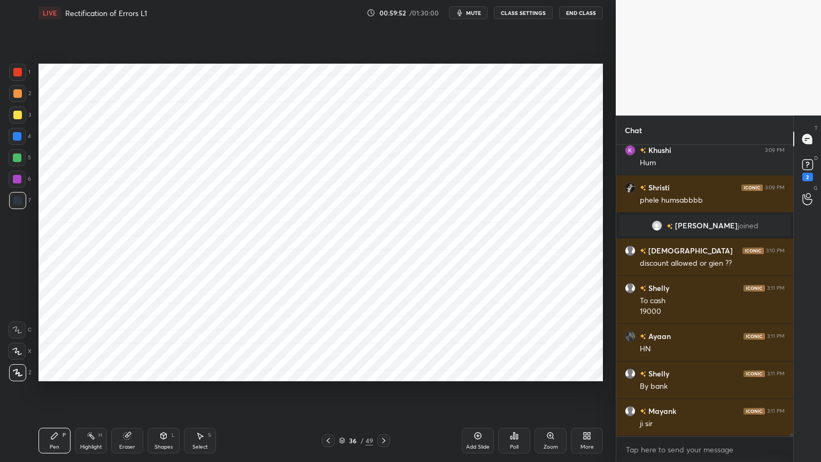
click at [88, 371] on div "Highlight H" at bounding box center [91, 441] width 32 height 26
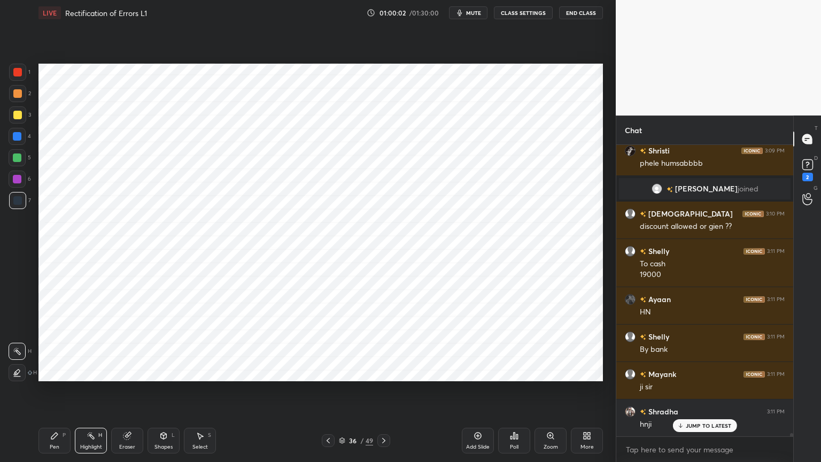
click at [56, 371] on icon at bounding box center [54, 435] width 9 height 9
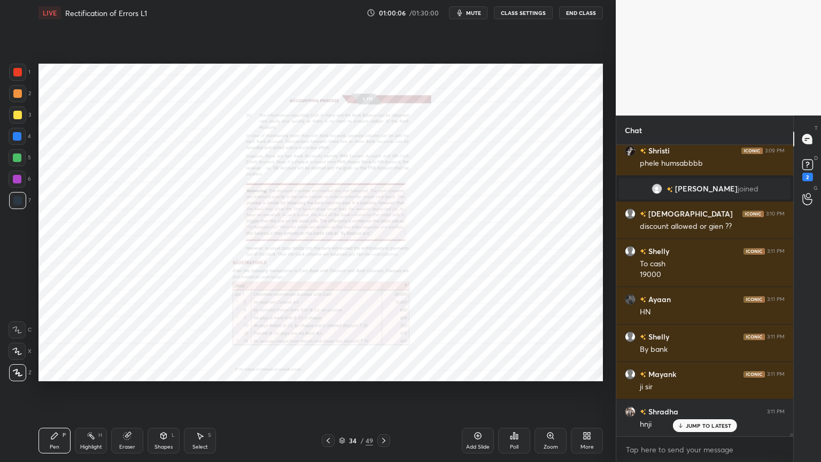
click at [554, 371] on icon at bounding box center [550, 435] width 9 height 9
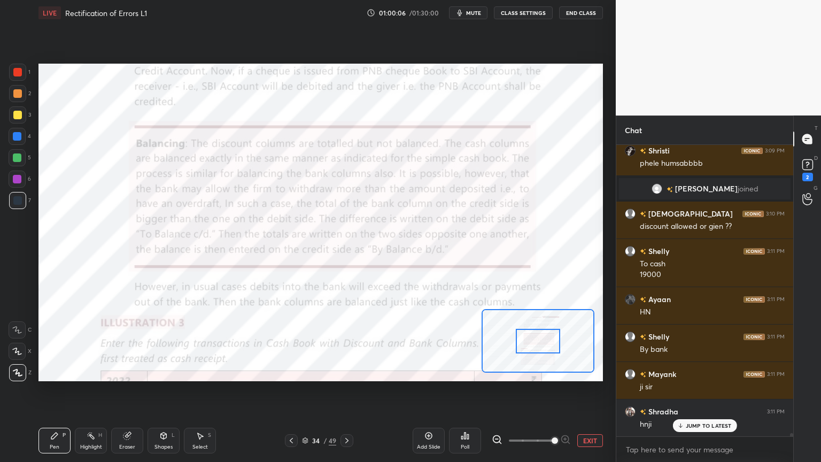
click at [554, 371] on span at bounding box center [555, 440] width 6 height 6
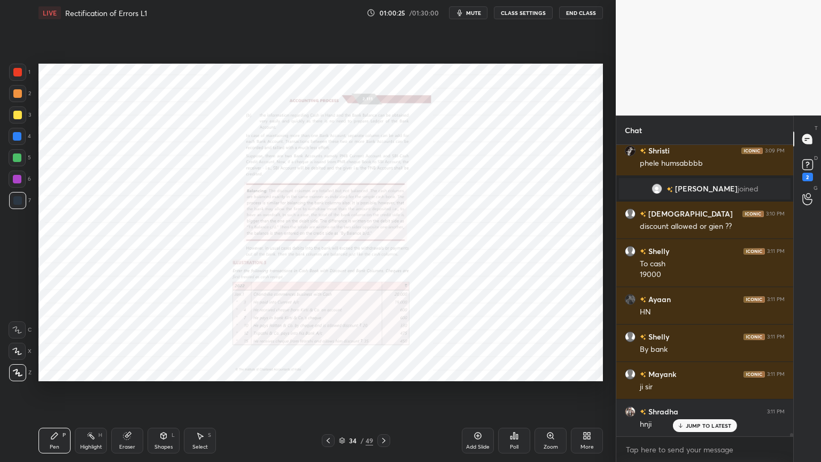
click at [547, 371] on icon at bounding box center [550, 435] width 9 height 9
click at [554, 371] on icon at bounding box center [550, 435] width 9 height 9
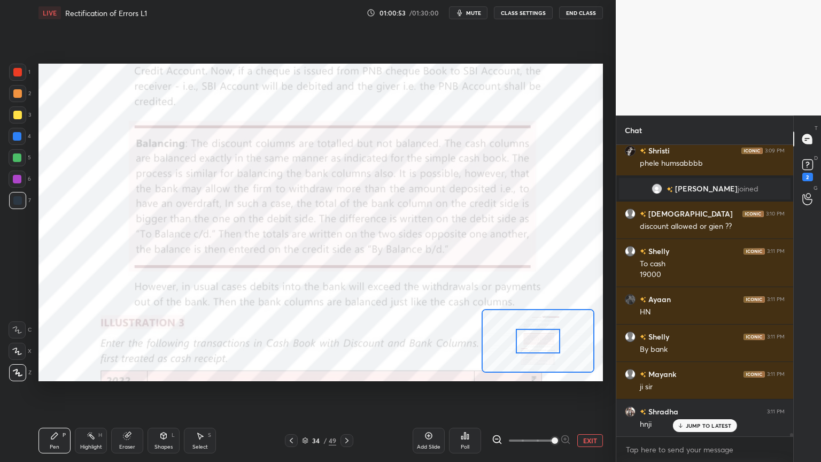
click at [556, 371] on span at bounding box center [555, 440] width 6 height 6
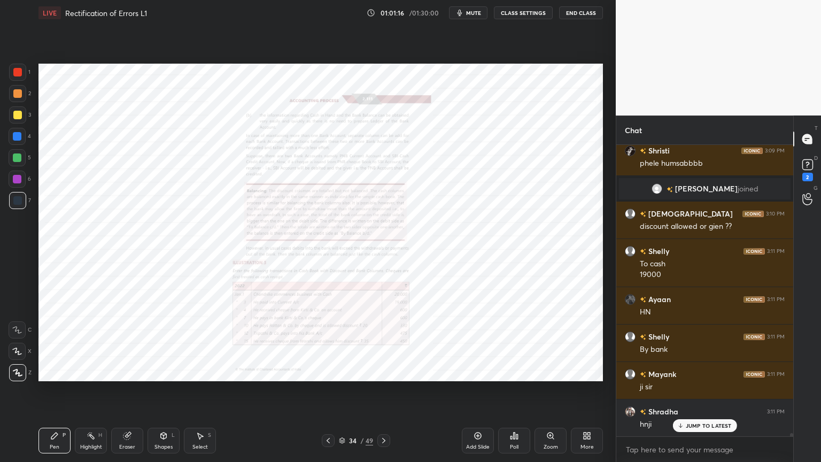
click at [548, 371] on icon at bounding box center [550, 435] width 9 height 9
click at [553, 371] on icon at bounding box center [550, 435] width 9 height 9
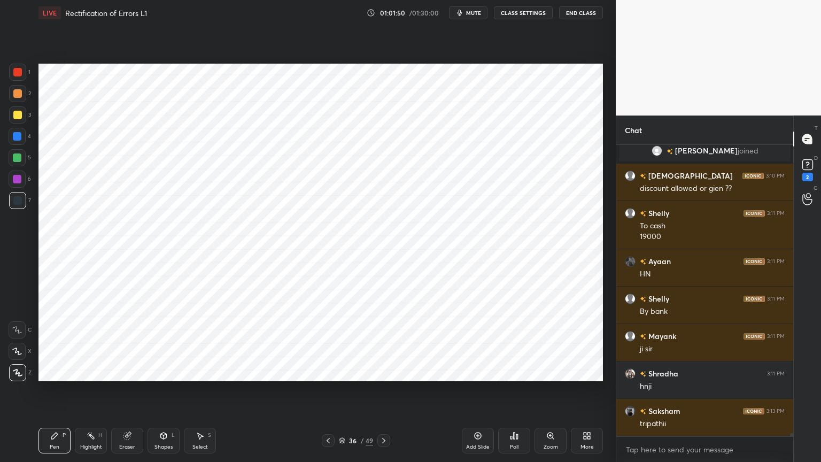
scroll to position [28178, 0]
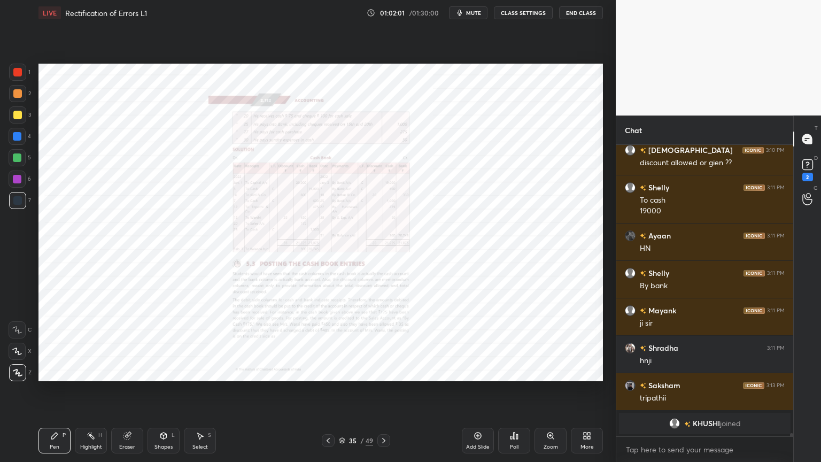
click at [546, 371] on icon at bounding box center [550, 435] width 9 height 9
click at [548, 371] on icon at bounding box center [550, 435] width 9 height 9
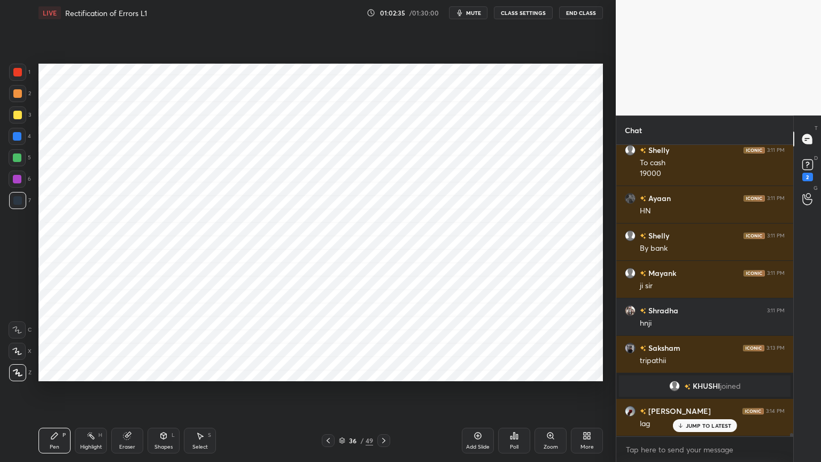
scroll to position [27180, 0]
click at [548, 371] on icon at bounding box center [550, 435] width 6 height 6
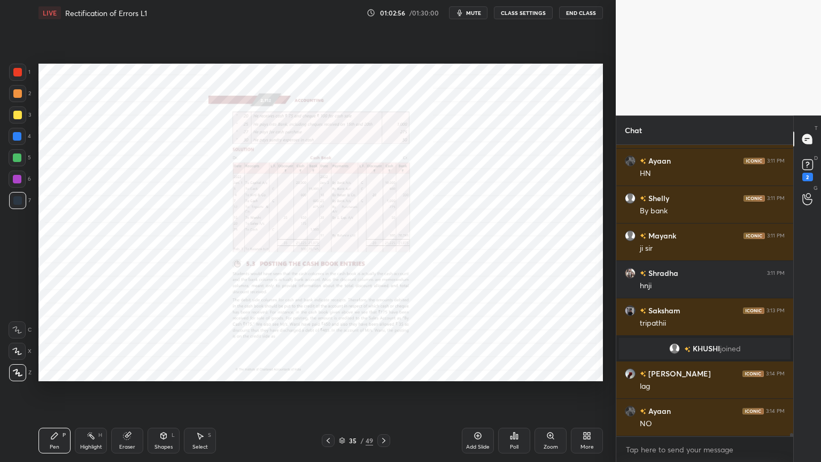
click at [543, 371] on div "Zoom" at bounding box center [550, 441] width 32 height 26
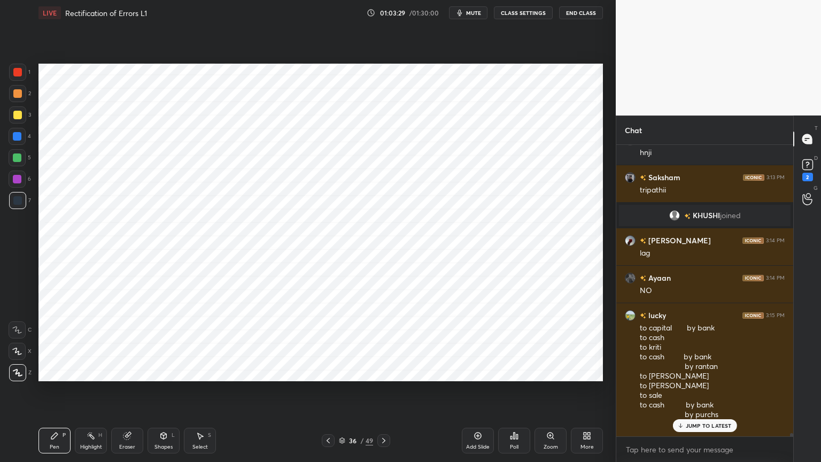
scroll to position [27389, 0]
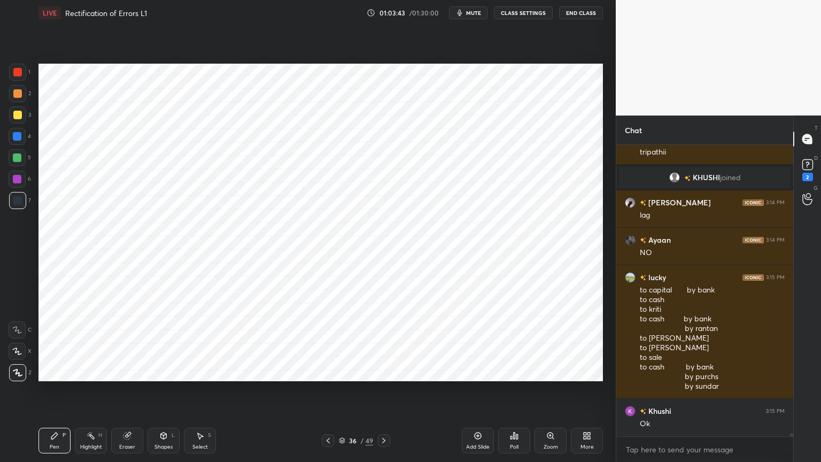
click at [523, 371] on div "Poll" at bounding box center [514, 441] width 32 height 26
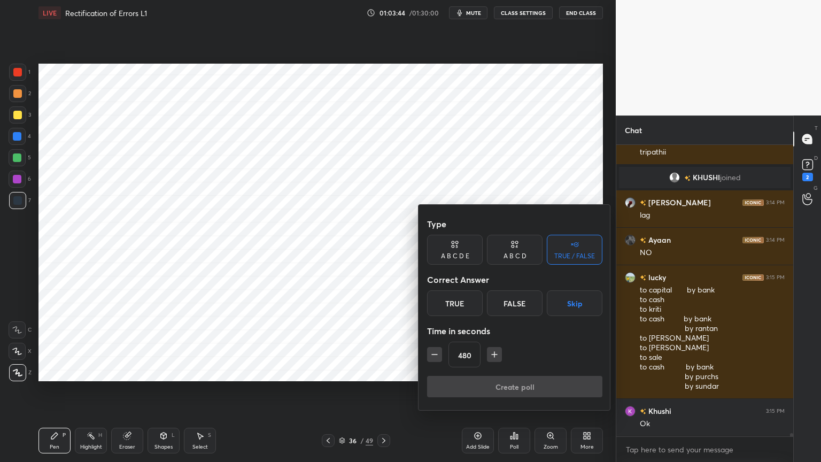
click at [580, 303] on button "Skip" at bounding box center [575, 303] width 56 height 26
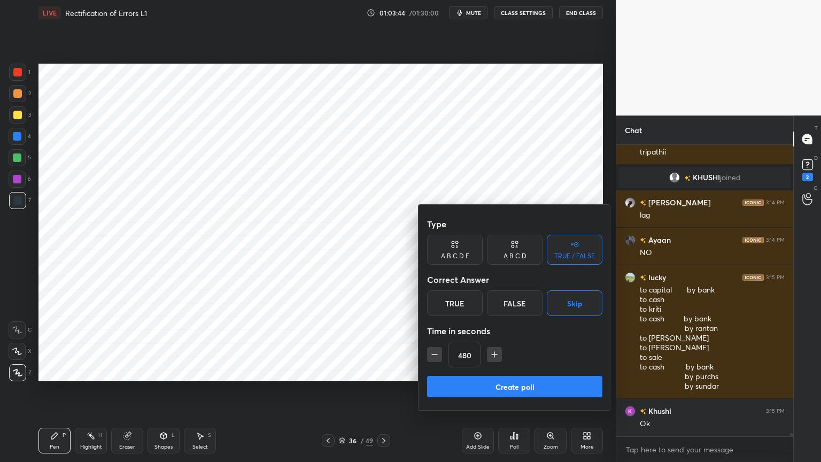
click at [548, 371] on button "Create poll" at bounding box center [514, 386] width 175 height 21
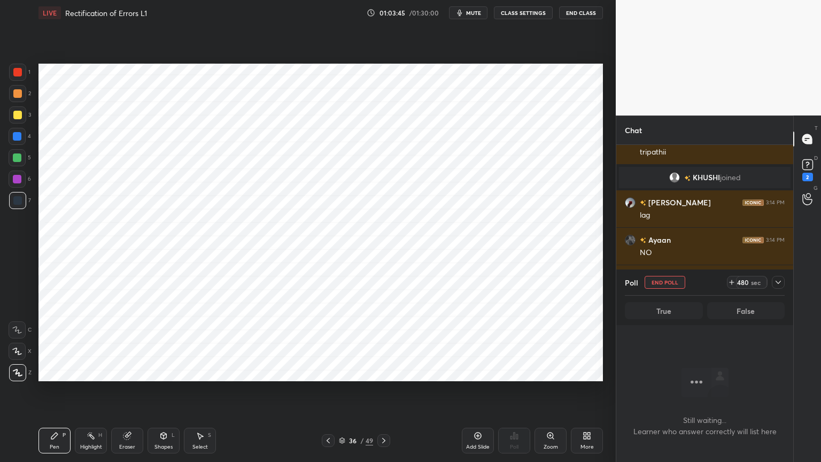
scroll to position [258, 174]
click at [774, 282] on icon at bounding box center [778, 282] width 9 height 9
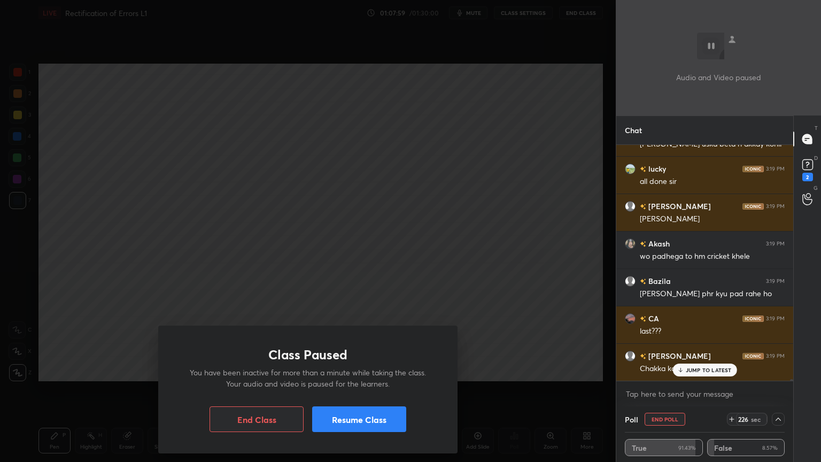
scroll to position [29664, 0]
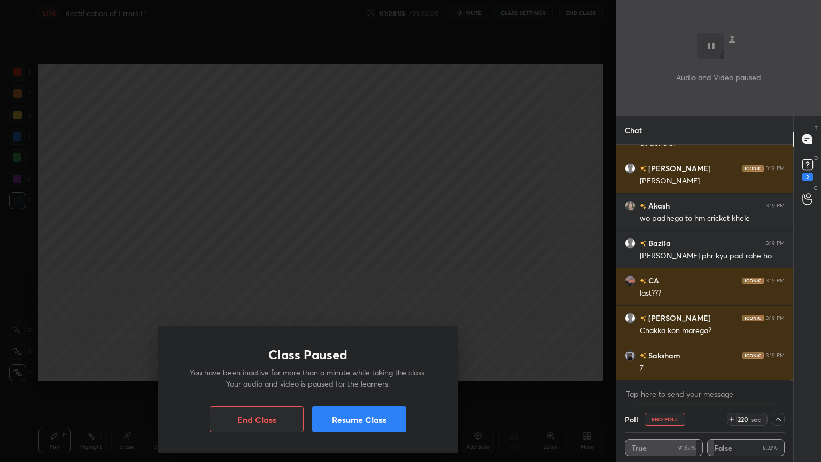
click at [353, 371] on button "Resume Class" at bounding box center [359, 419] width 94 height 26
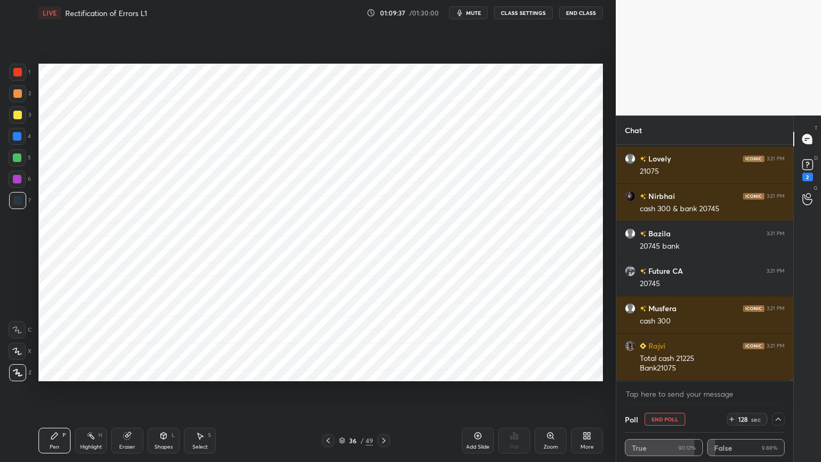
scroll to position [31507, 0]
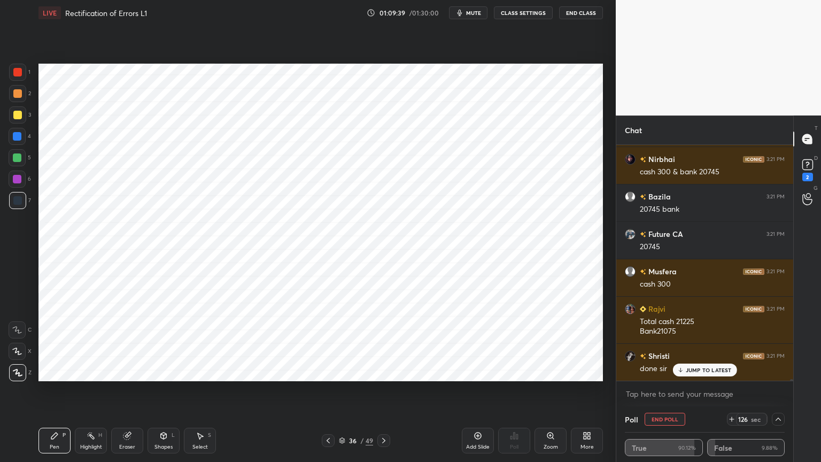
click at [670, 371] on button "End Poll" at bounding box center [665, 419] width 41 height 13
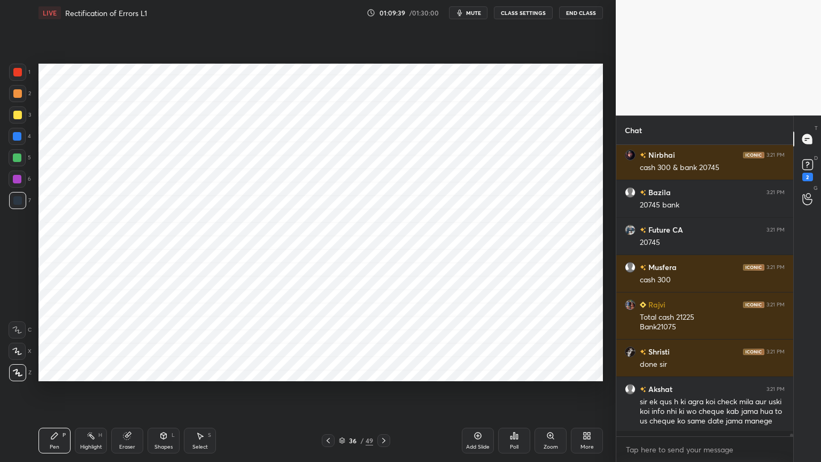
scroll to position [3, 3]
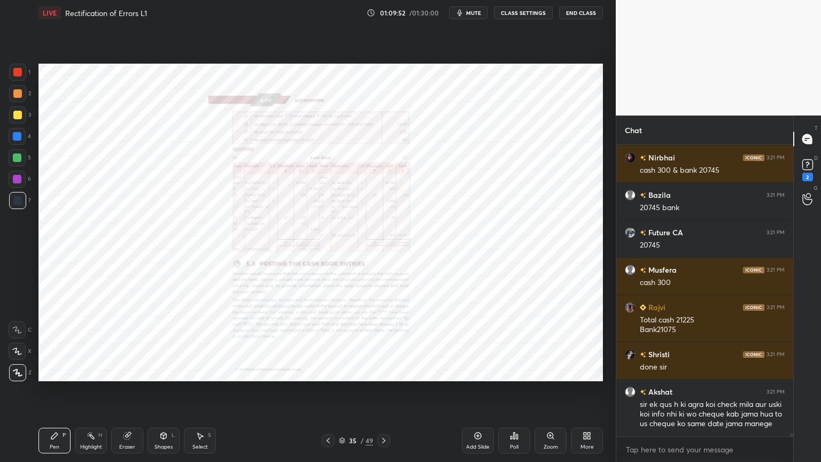
click at [552, 371] on icon at bounding box center [550, 435] width 9 height 9
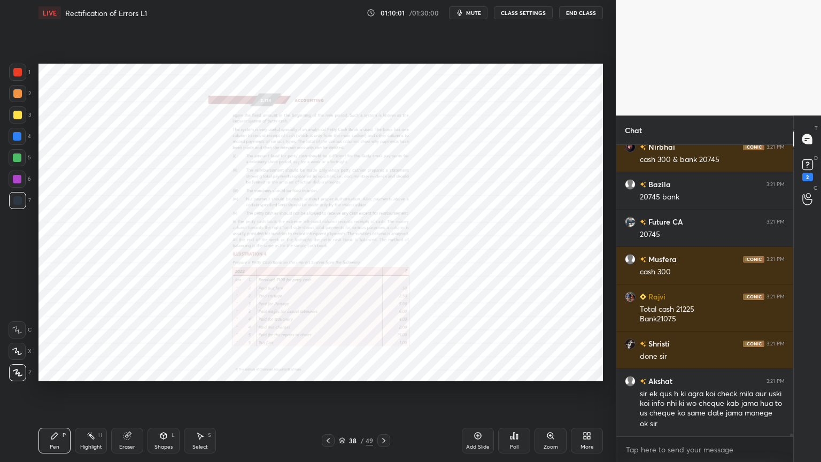
click at [545, 371] on div "Zoom" at bounding box center [550, 441] width 32 height 26
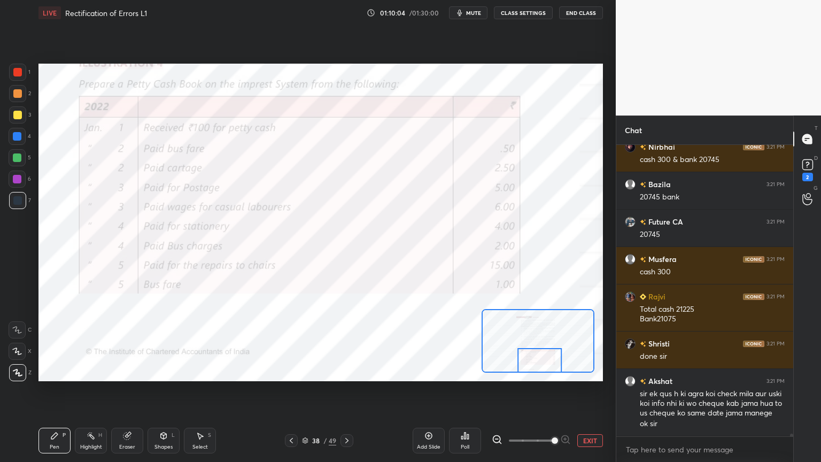
click at [18, 330] on icon at bounding box center [17, 330] width 9 height 6
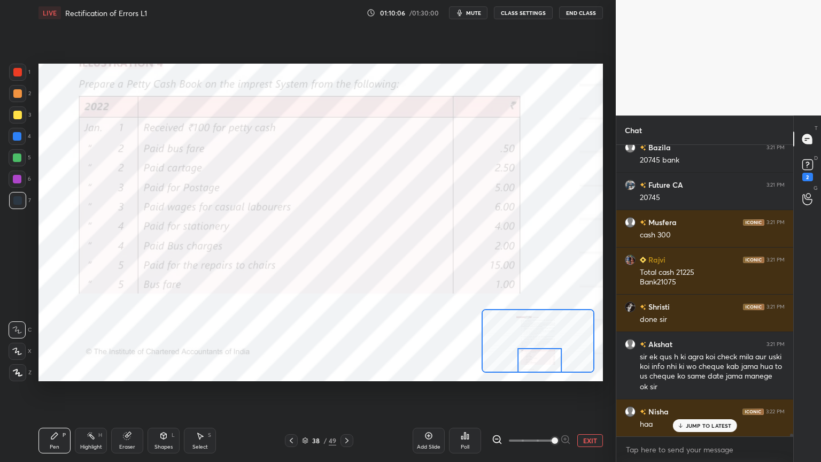
click at [17, 178] on div at bounding box center [17, 179] width 9 height 9
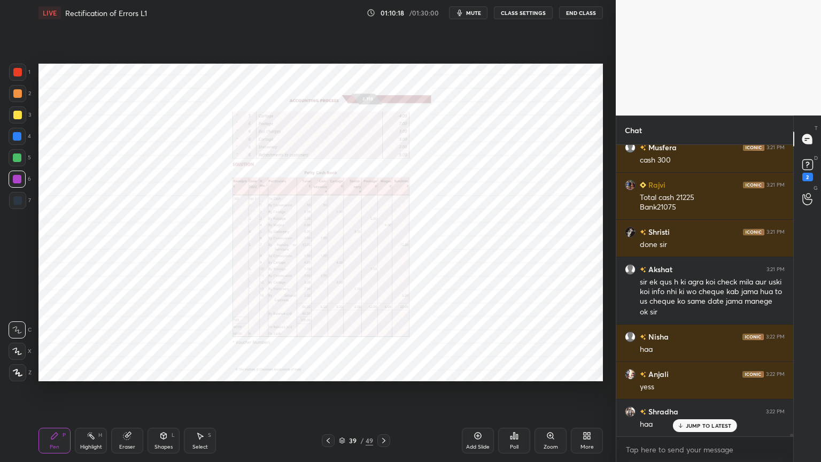
scroll to position [31669, 0]
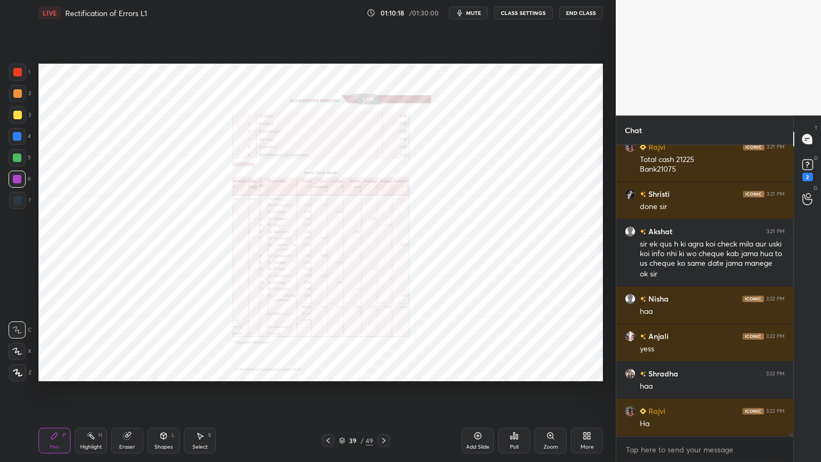
click at [548, 371] on icon at bounding box center [550, 435] width 6 height 6
click at [551, 371] on icon at bounding box center [550, 435] width 6 height 6
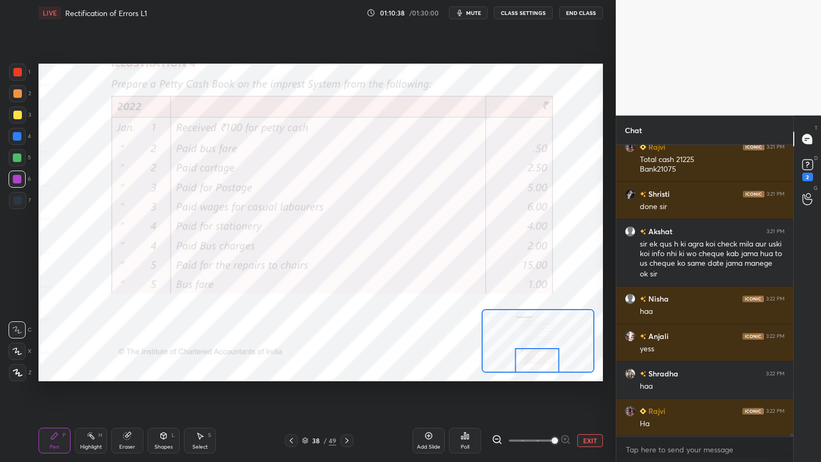
scroll to position [31706, 0]
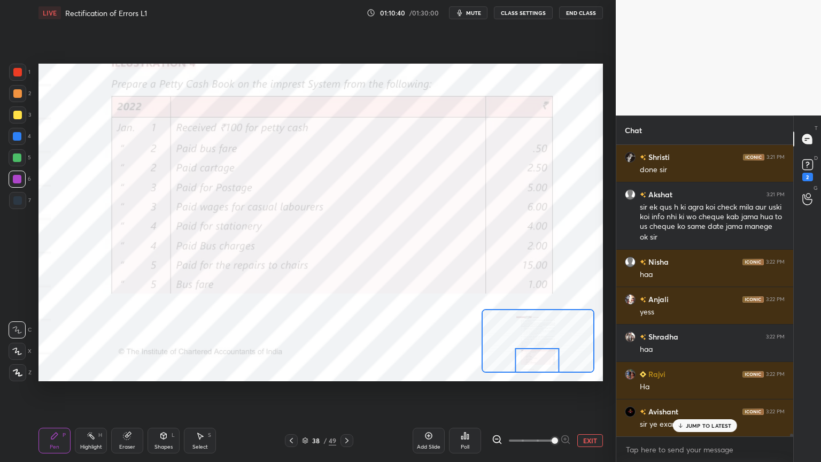
click at [693, 371] on p "JUMP TO LATEST" at bounding box center [709, 425] width 46 height 6
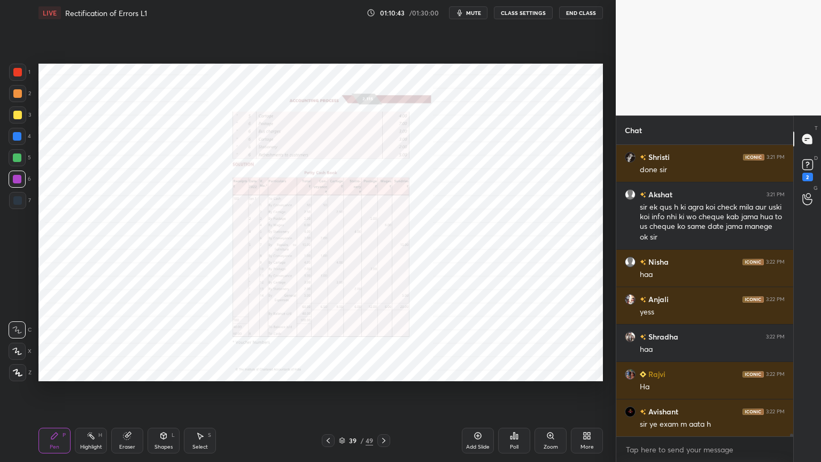
scroll to position [31753, 0]
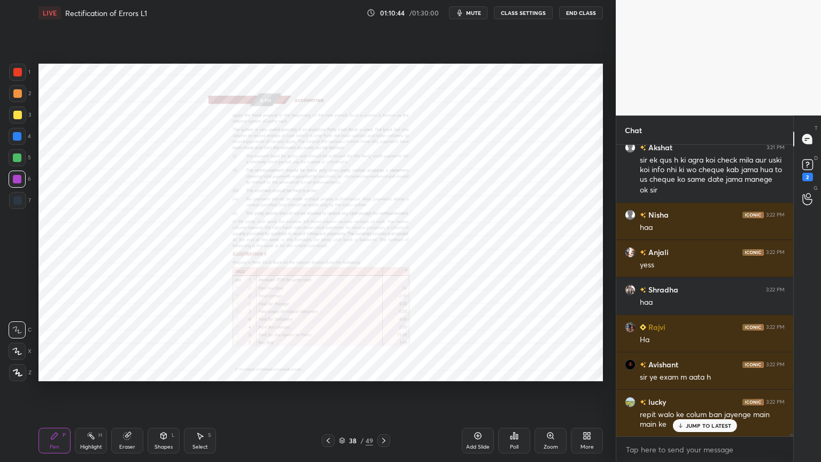
click at [551, 371] on div "Zoom" at bounding box center [550, 441] width 32 height 26
click at [547, 371] on div "Zoom" at bounding box center [550, 441] width 32 height 26
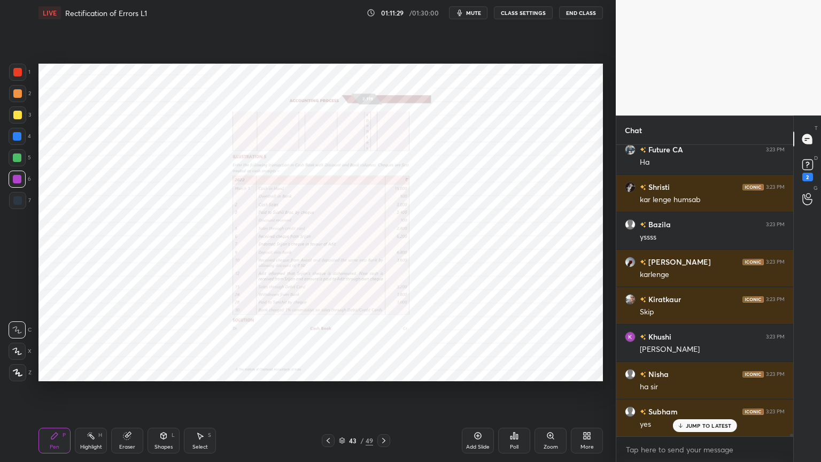
scroll to position [32688, 0]
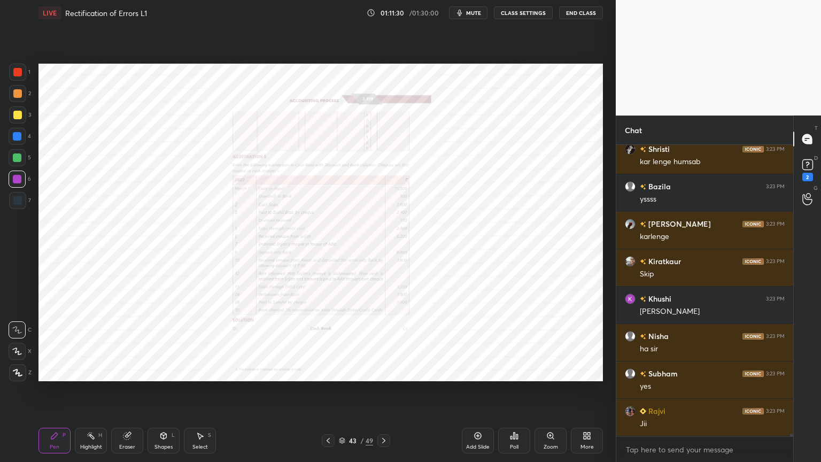
click at [552, 371] on icon at bounding box center [550, 435] width 9 height 9
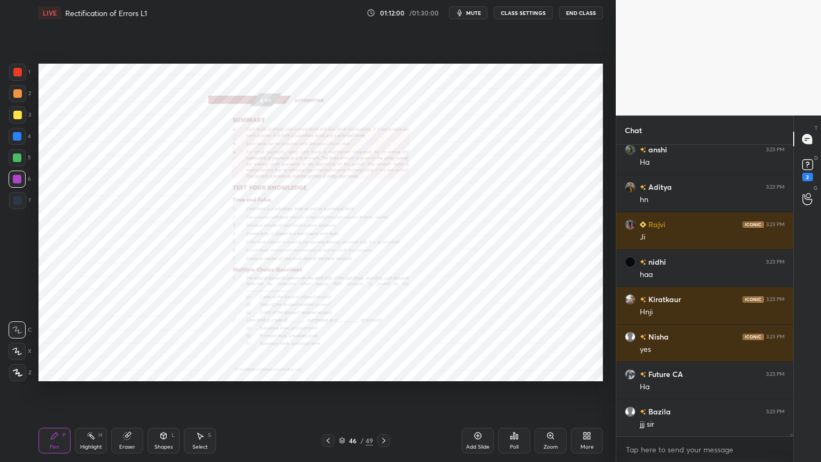
scroll to position [33437, 0]
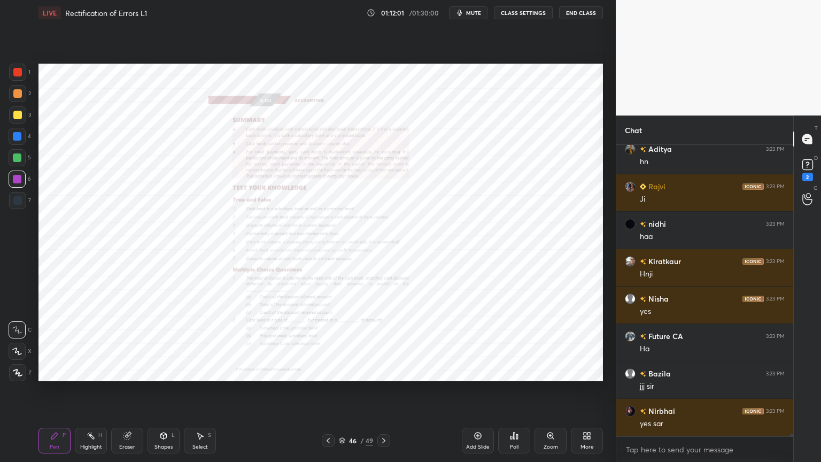
click at [485, 371] on div "Add Slide" at bounding box center [478, 441] width 32 height 26
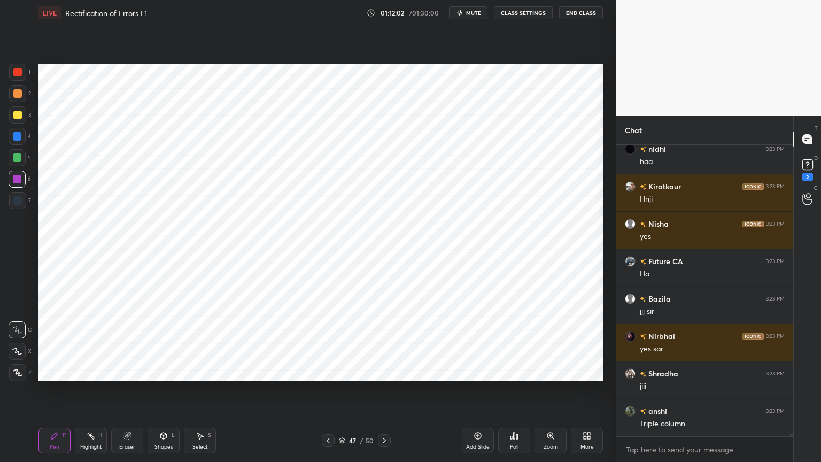
click at [23, 371] on div at bounding box center [17, 372] width 17 height 17
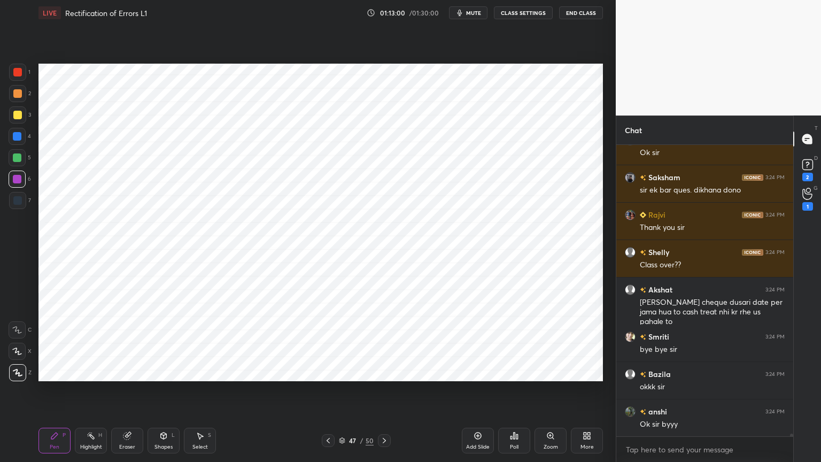
scroll to position [34653, 0]
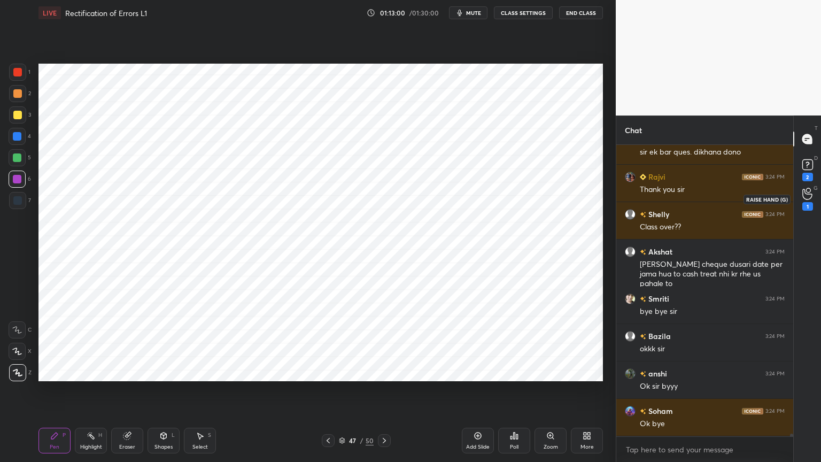
click at [806, 197] on icon at bounding box center [807, 194] width 10 height 12
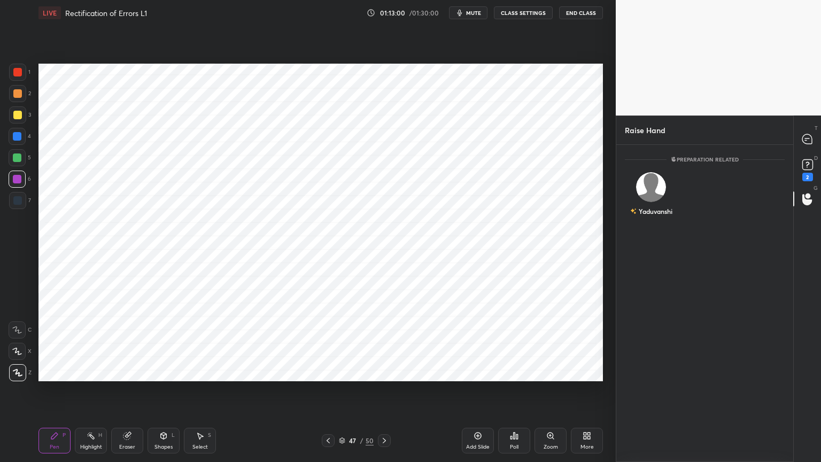
scroll to position [3, 3]
click at [662, 186] on div "Yaduvanshi" at bounding box center [651, 196] width 53 height 62
click at [659, 226] on div "[PERSON_NAME] INVITE" at bounding box center [651, 198] width 53 height 67
click at [656, 215] on button "INVITE" at bounding box center [651, 219] width 43 height 14
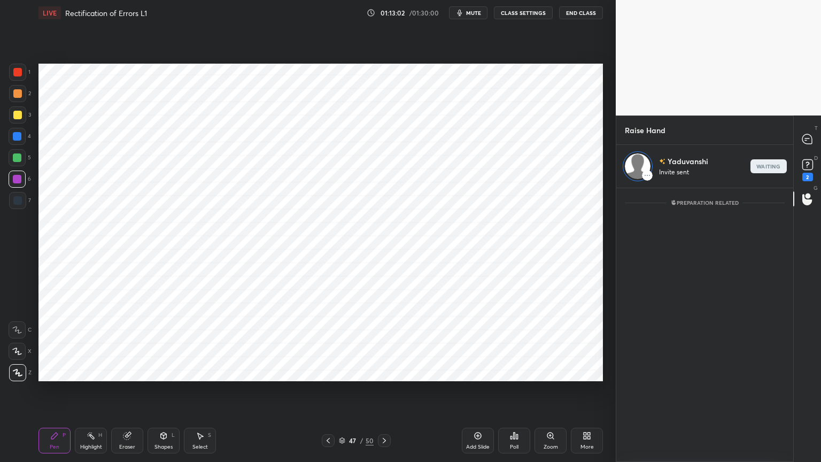
scroll to position [271, 174]
click at [801, 138] on div at bounding box center [807, 138] width 21 height 19
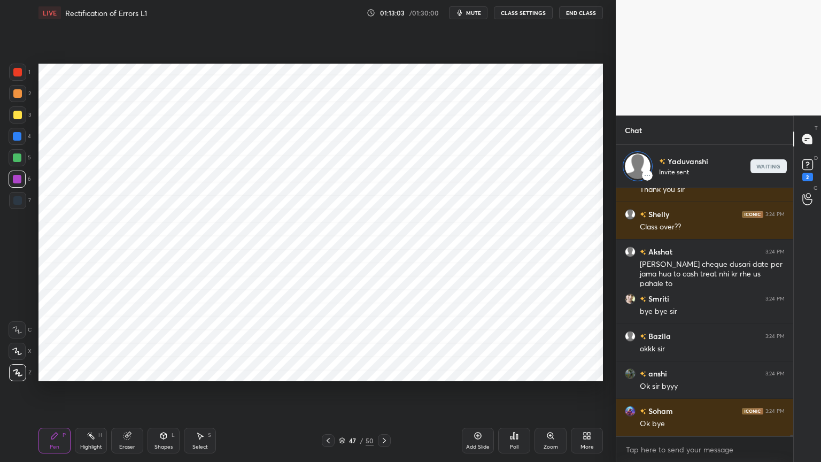
scroll to position [245, 174]
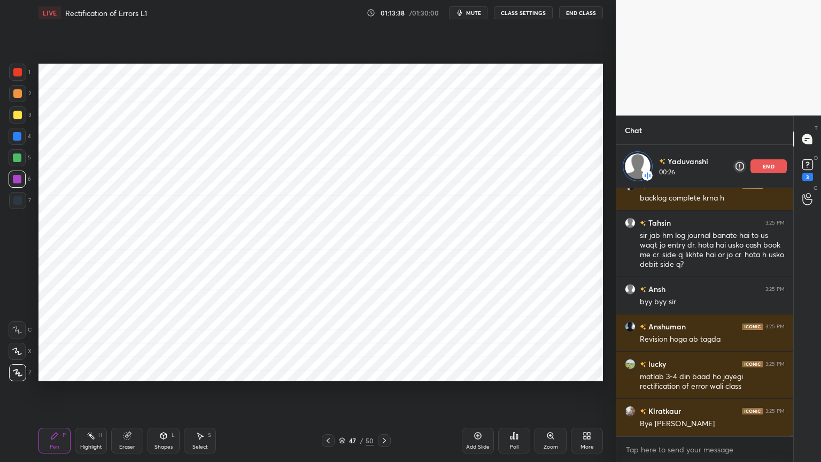
click at [770, 167] on p "end" at bounding box center [769, 166] width 12 height 5
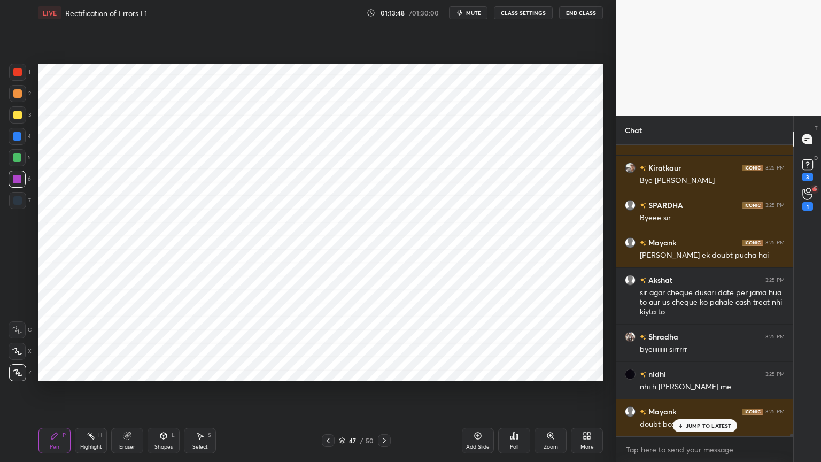
click at [806, 199] on icon at bounding box center [807, 194] width 10 height 11
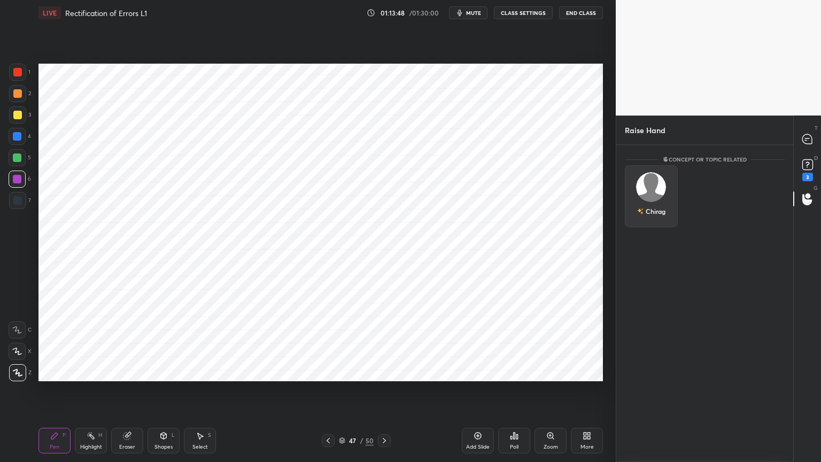
click at [652, 186] on img "grid" at bounding box center [651, 187] width 30 height 30
click at [652, 218] on button "INVITE" at bounding box center [651, 219] width 43 height 14
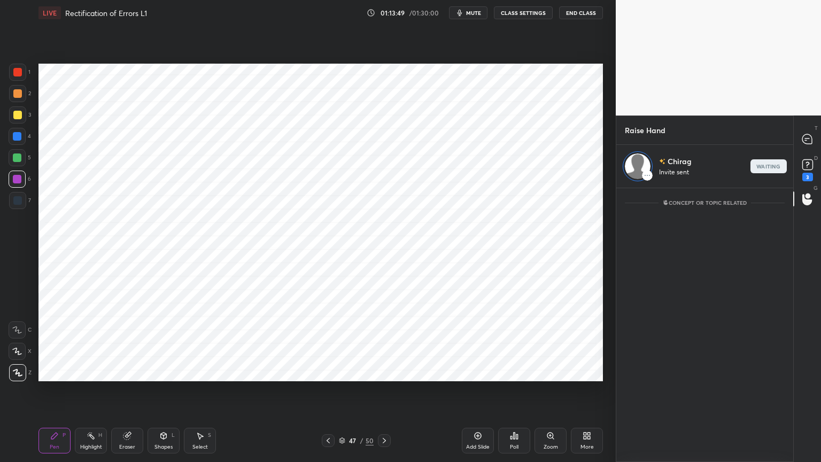
click at [813, 140] on div at bounding box center [807, 138] width 21 height 19
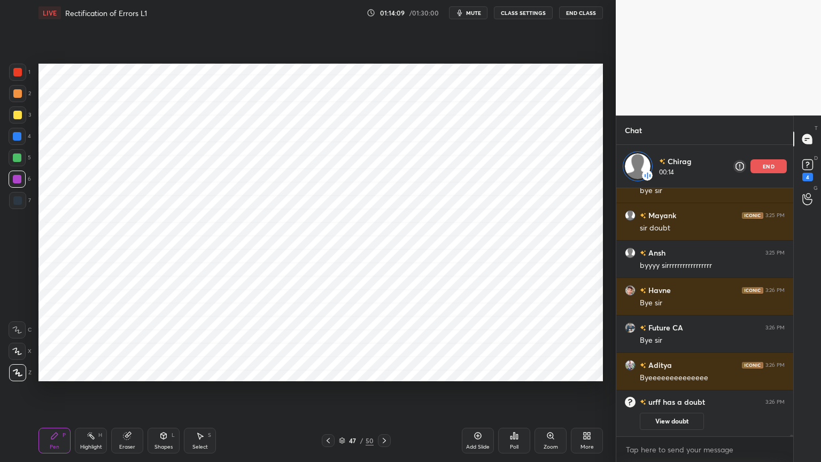
click at [751, 172] on div "end" at bounding box center [768, 166] width 36 height 14
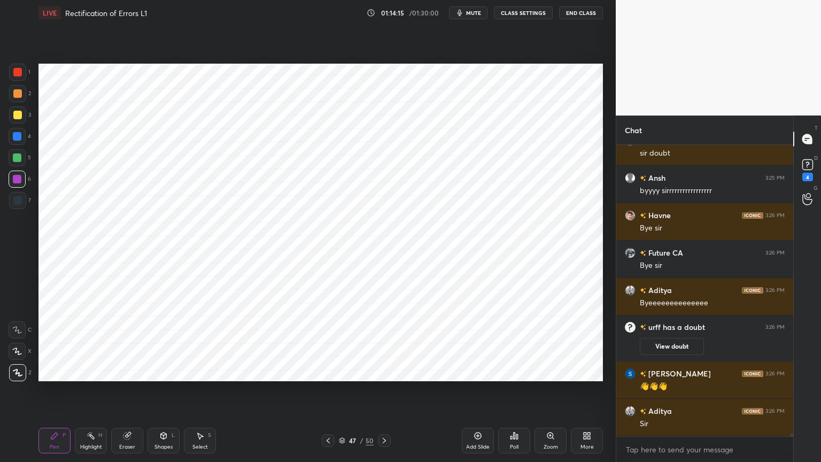
click at [594, 16] on button "End Class" at bounding box center [581, 12] width 44 height 13
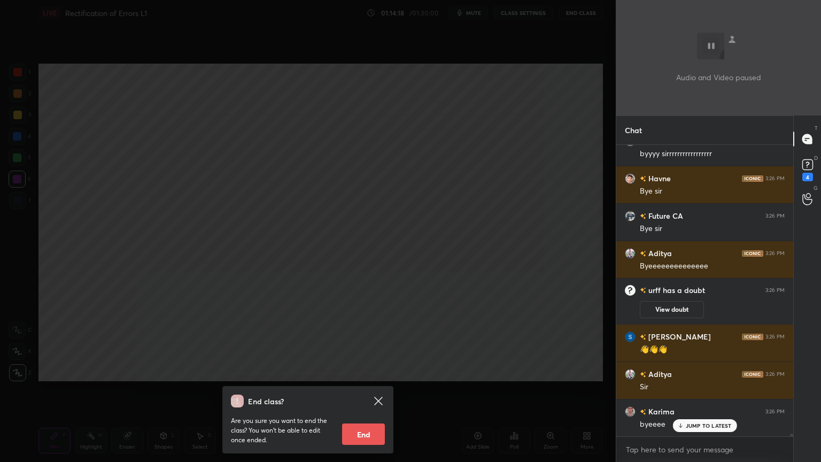
click at [363, 371] on button "End" at bounding box center [363, 433] width 43 height 21
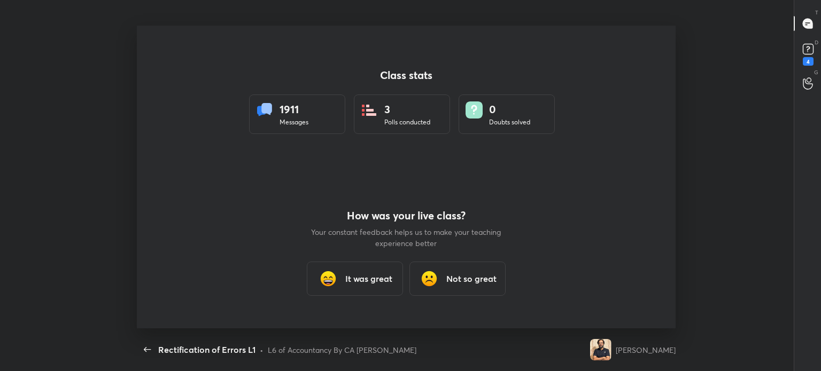
type textarea "x"
